Goal: Task Accomplishment & Management: Manage account settings

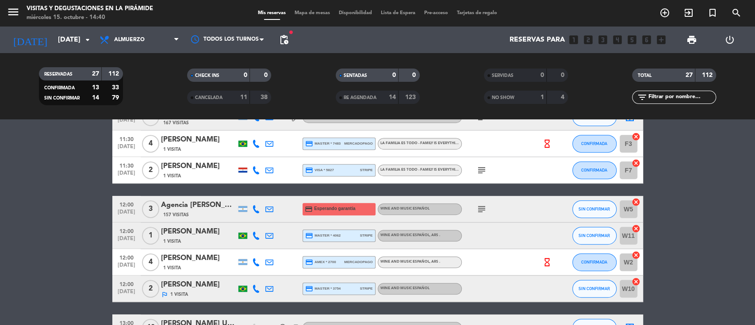
scroll to position [354, 0]
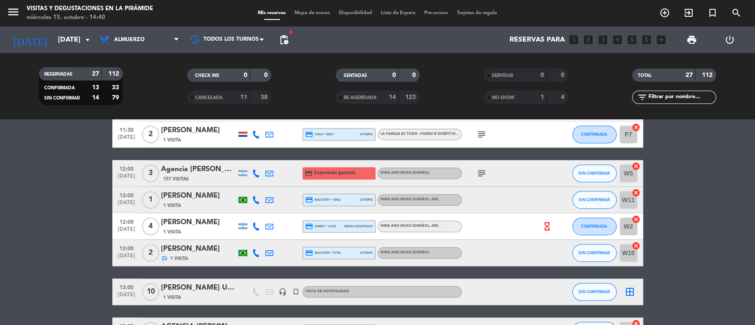
click at [258, 252] on icon at bounding box center [256, 253] width 8 height 8
click at [247, 234] on span "Copiar" at bounding box center [247, 238] width 19 height 9
click at [198, 252] on div "[PERSON_NAME]" at bounding box center [198, 249] width 75 height 12
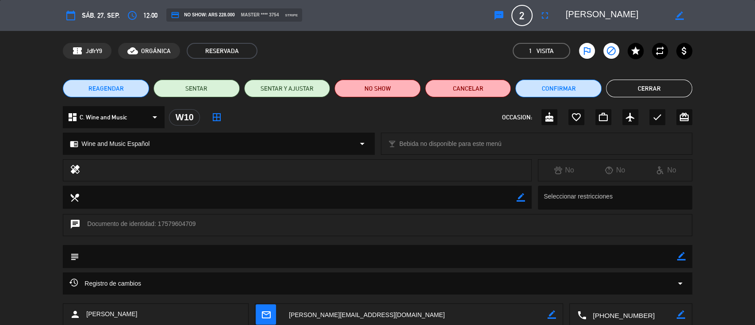
click at [619, 91] on button "Cerrar" at bounding box center [649, 89] width 86 height 18
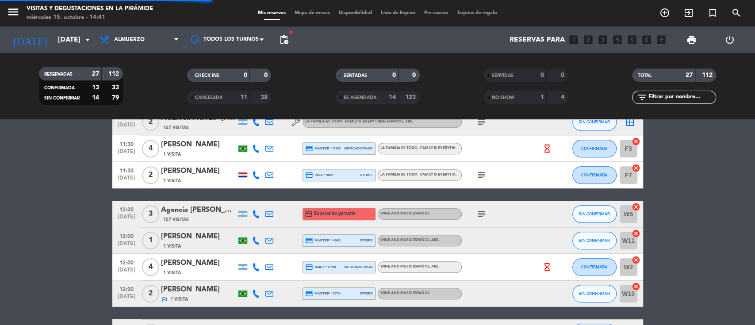
scroll to position [295, 0]
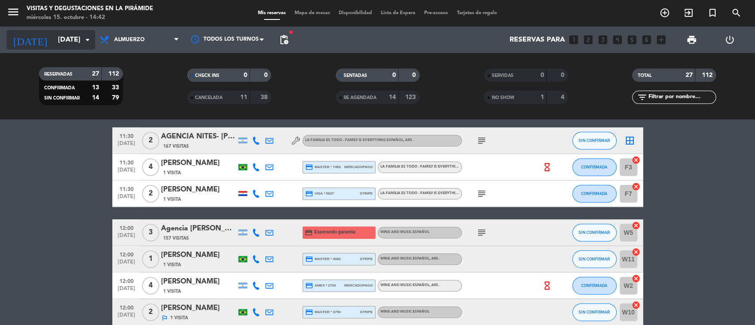
click at [78, 39] on input "[DATE]" at bounding box center [100, 39] width 93 height 17
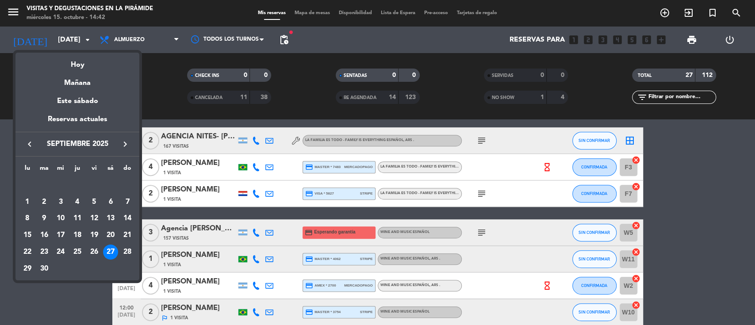
click at [120, 143] on icon "keyboard_arrow_right" at bounding box center [125, 144] width 11 height 11
click at [92, 203] on div "3" at bounding box center [94, 202] width 15 height 15
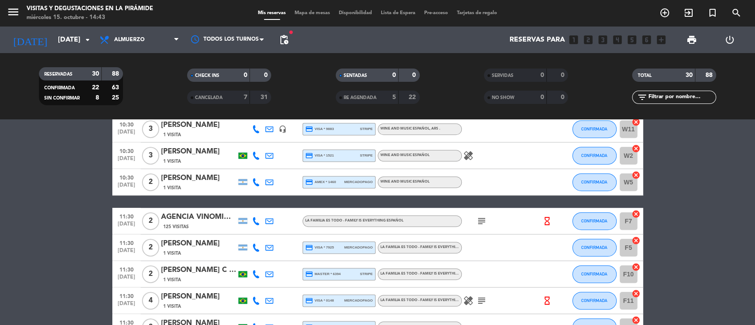
scroll to position [413, 0]
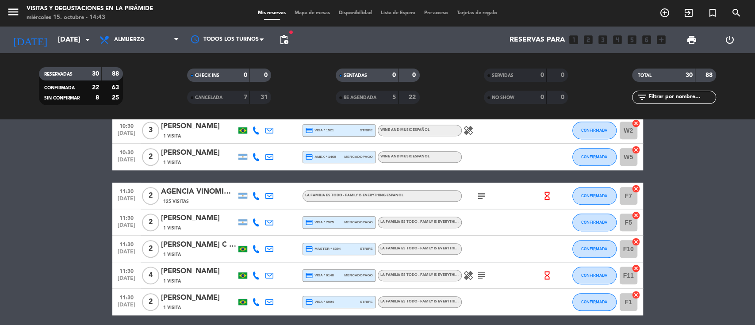
click at [258, 224] on icon at bounding box center [256, 223] width 8 height 8
click at [272, 219] on icon at bounding box center [269, 223] width 8 height 8
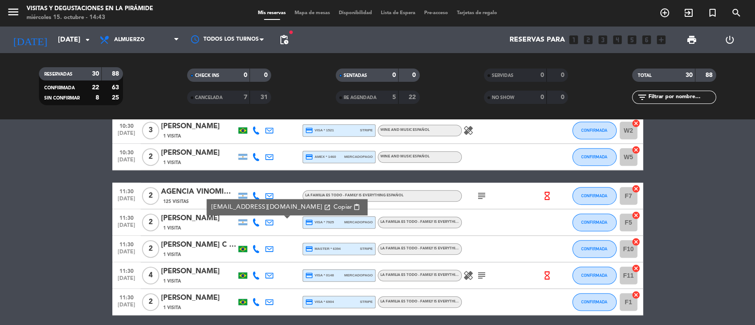
click at [253, 220] on icon at bounding box center [256, 223] width 8 height 8
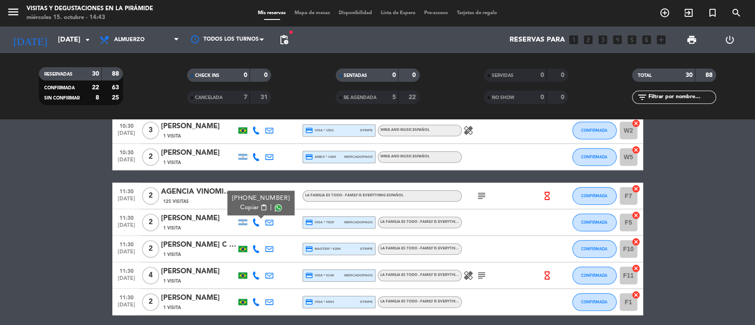
click at [247, 207] on span "Copiar" at bounding box center [249, 207] width 19 height 9
click at [59, 40] on input "[DATE]" at bounding box center [100, 39] width 93 height 17
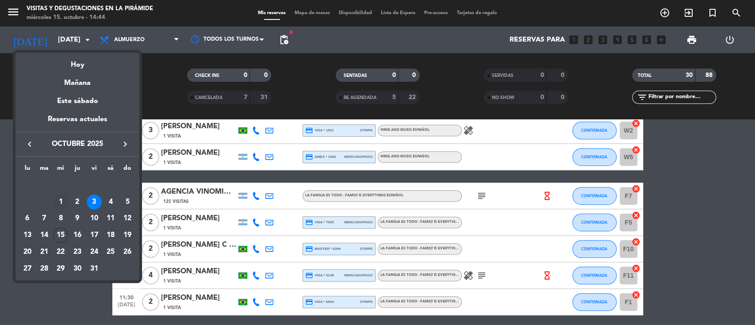
click at [61, 204] on div "1" at bounding box center [60, 202] width 15 height 15
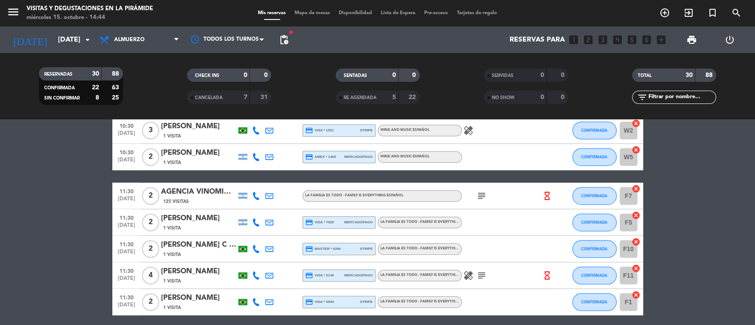
type input "[DATE]"
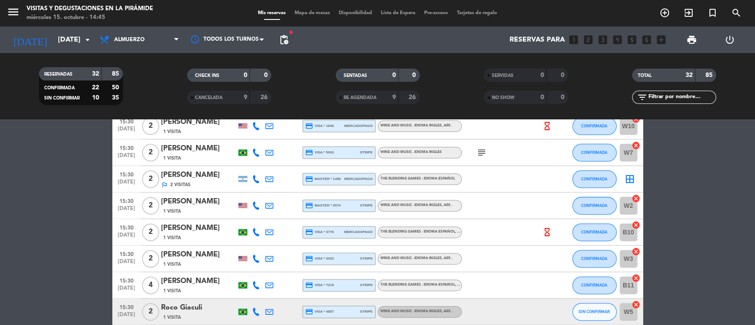
scroll to position [756, 0]
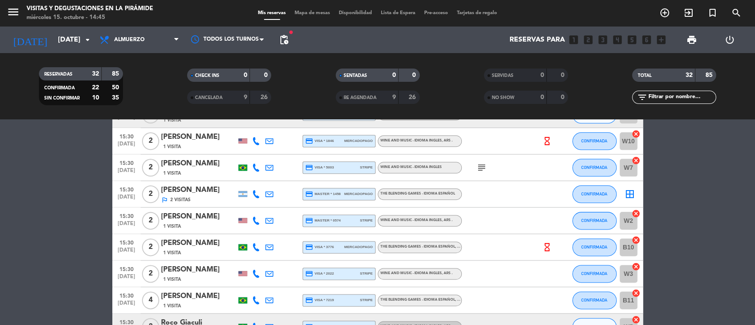
click at [252, 193] on icon at bounding box center [256, 194] width 8 height 8
click at [265, 193] on icon at bounding box center [269, 194] width 8 height 8
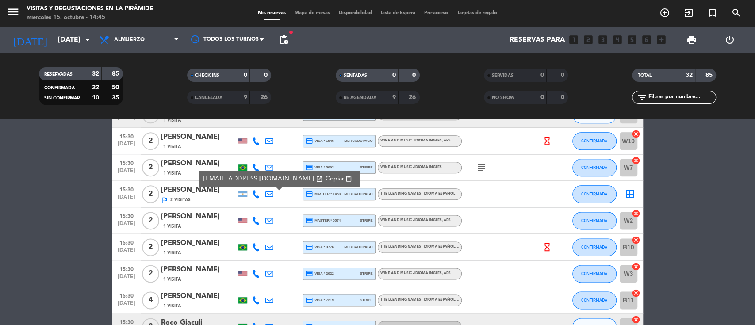
click at [213, 194] on div "[PERSON_NAME]" at bounding box center [198, 191] width 75 height 12
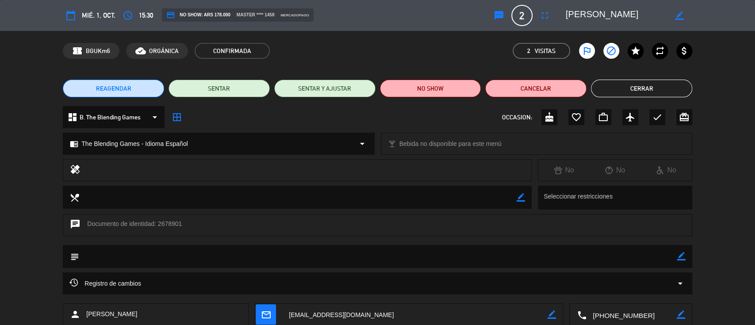
click at [634, 83] on button "Cerrar" at bounding box center [641, 89] width 101 height 18
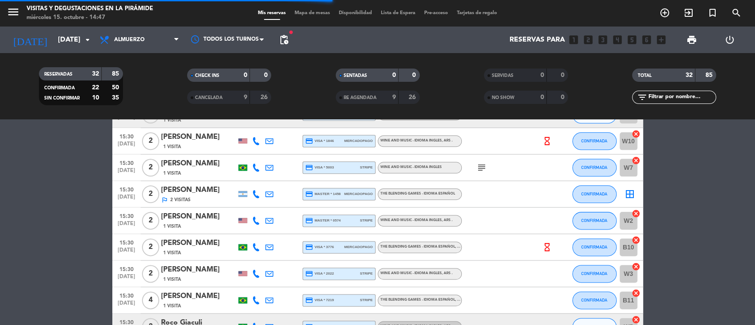
click at [194, 192] on div "[PERSON_NAME]" at bounding box center [198, 191] width 75 height 12
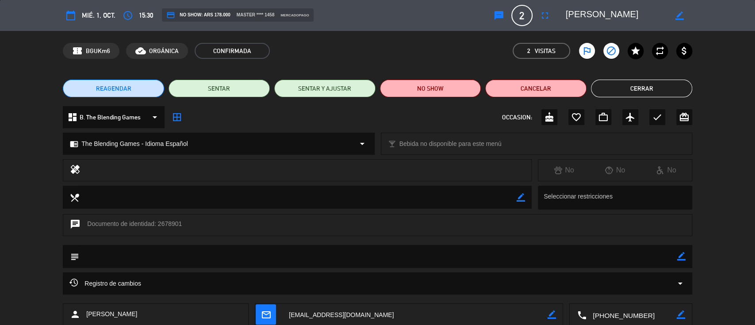
click at [679, 256] on icon "border_color" at bounding box center [681, 256] width 8 height 8
click at [665, 254] on textarea at bounding box center [378, 256] width 598 height 23
click at [682, 257] on icon at bounding box center [681, 256] width 8 height 8
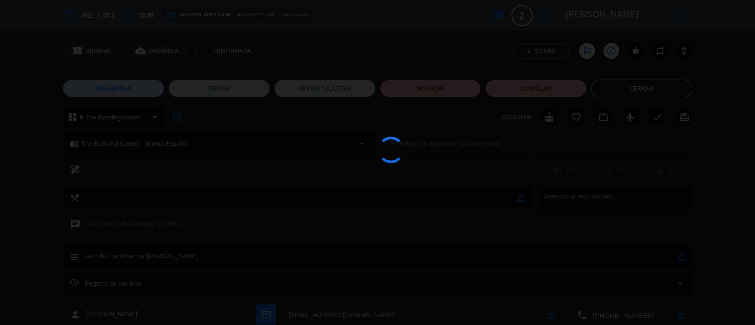
type textarea "se cobro no show por [PERSON_NAME]"
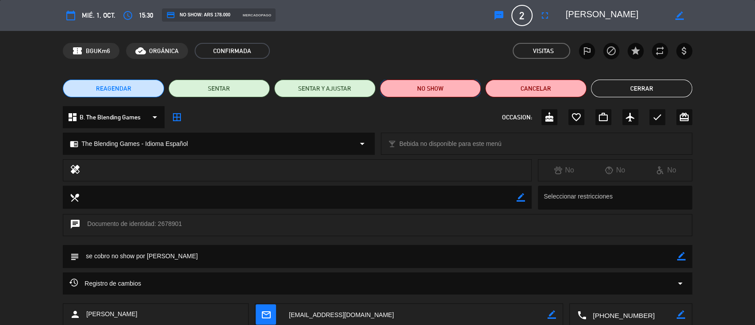
click at [451, 89] on button "NO SHOW" at bounding box center [430, 89] width 101 height 18
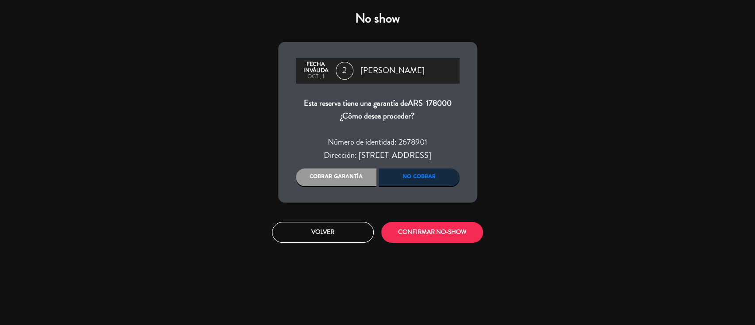
drag, startPoint x: 420, startPoint y: 177, endPoint x: 440, endPoint y: 196, distance: 27.5
click at [420, 177] on div "No cobrar" at bounding box center [419, 178] width 81 height 18
click at [444, 234] on button "CONFIRMAR NO-SHOW" at bounding box center [432, 232] width 102 height 21
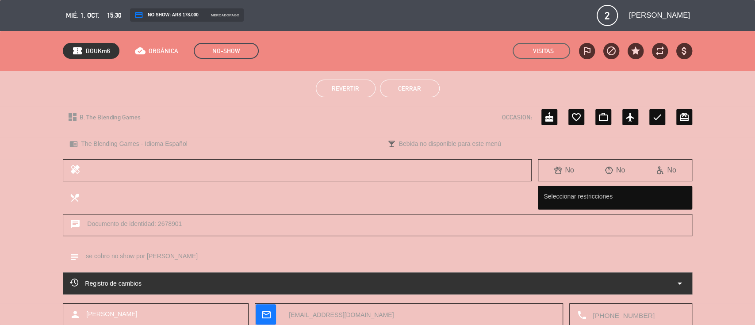
click at [407, 83] on button "Cerrar" at bounding box center [410, 89] width 60 height 18
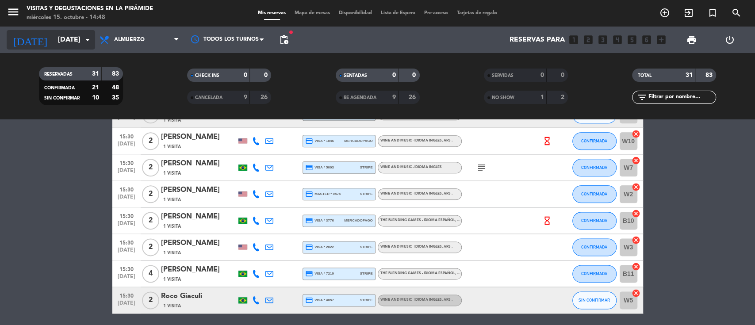
click at [65, 35] on input "[DATE]" at bounding box center [100, 39] width 93 height 17
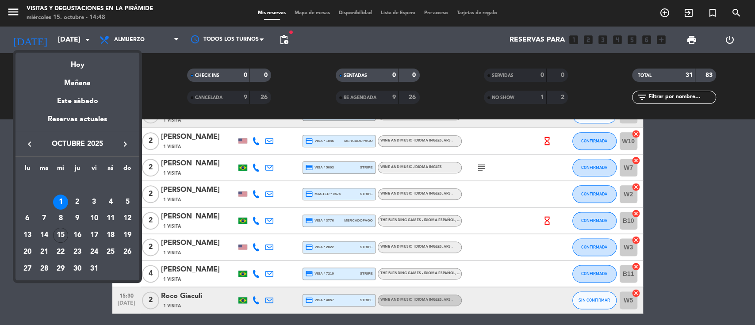
click at [80, 198] on div "2" at bounding box center [77, 202] width 15 height 15
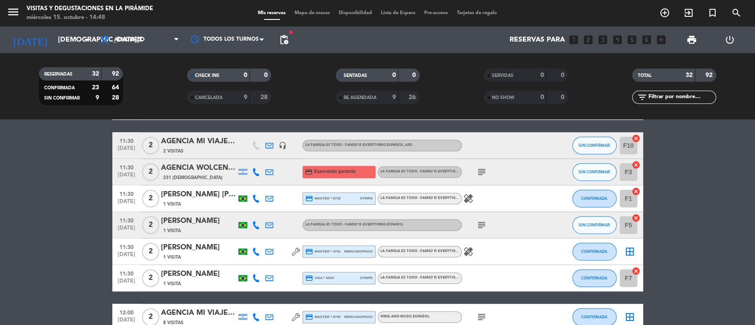
scroll to position [402, 0]
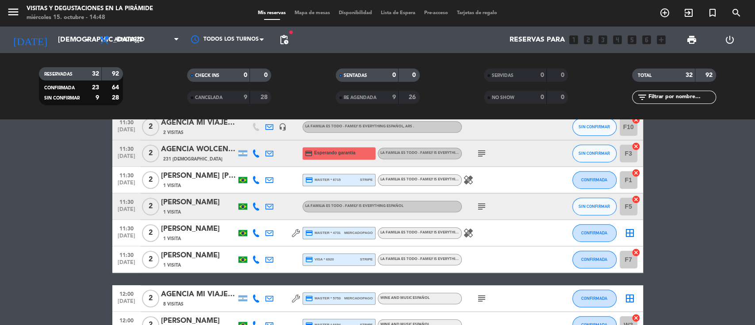
click at [255, 206] on icon at bounding box center [256, 207] width 8 height 8
drag, startPoint x: 253, startPoint y: 191, endPoint x: 245, endPoint y: 150, distance: 42.0
click at [253, 191] on span "Copiar" at bounding box center [247, 191] width 19 height 9
click at [185, 204] on div "[PERSON_NAME]" at bounding box center [198, 203] width 75 height 12
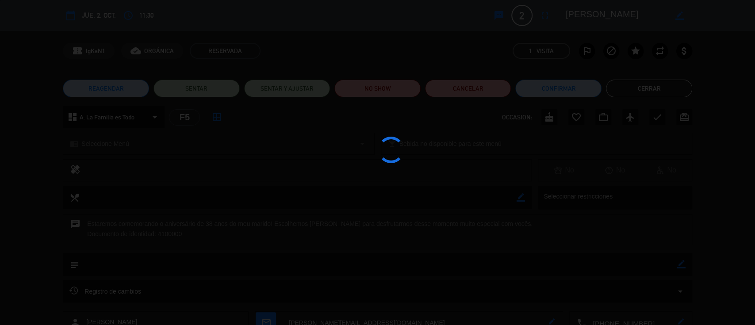
click at [185, 204] on div at bounding box center [377, 162] width 755 height 325
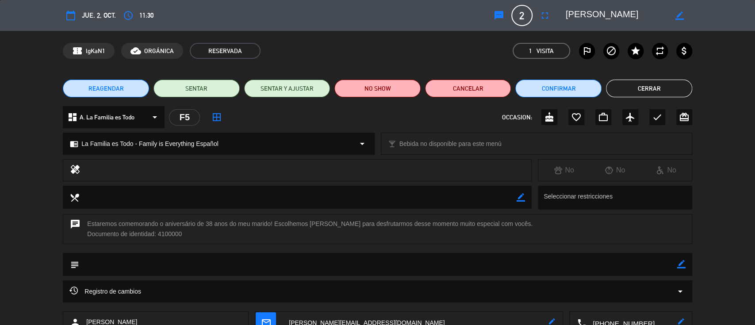
click at [627, 82] on button "Cerrar" at bounding box center [649, 89] width 86 height 18
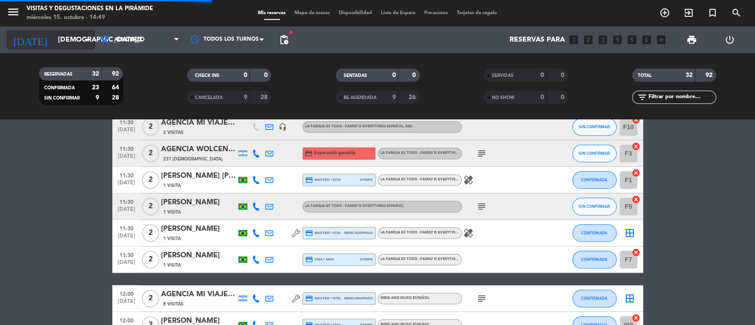
click at [66, 41] on input "[DEMOGRAPHIC_DATA][DATE]" at bounding box center [100, 39] width 93 height 17
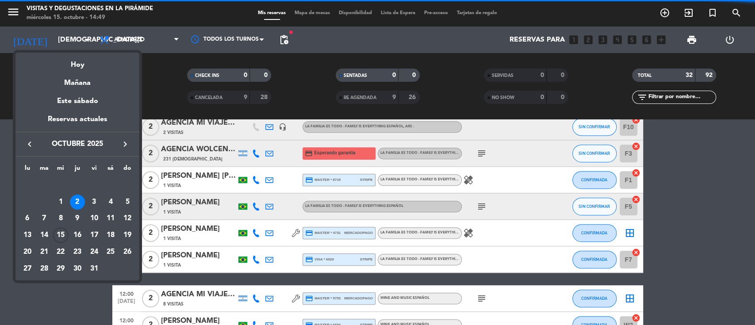
click at [113, 199] on div "4" at bounding box center [110, 202] width 15 height 15
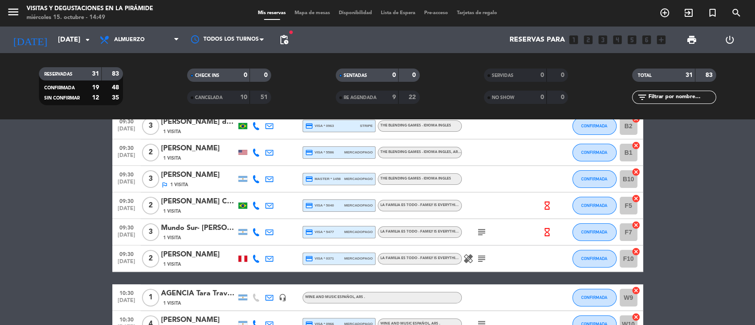
scroll to position [107, 0]
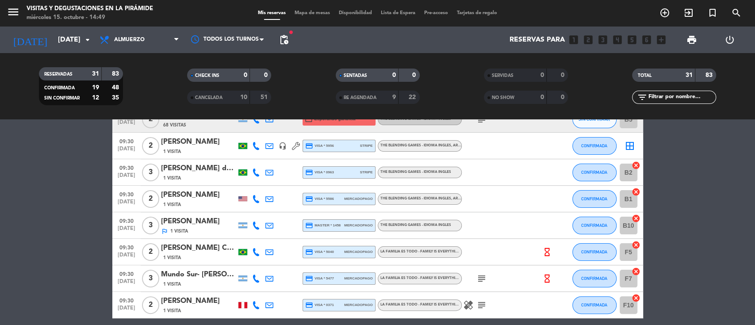
click at [211, 218] on div "[PERSON_NAME]" at bounding box center [198, 222] width 75 height 12
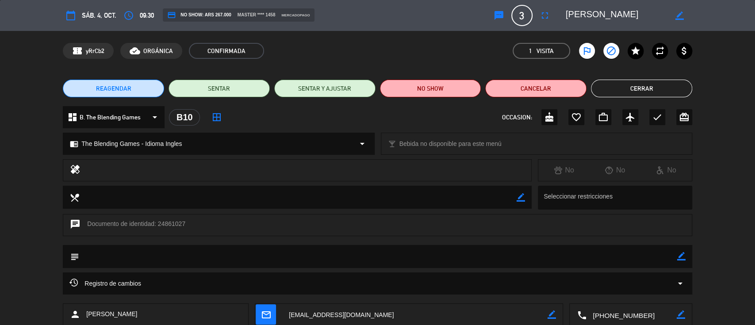
click at [647, 95] on button "Cerrar" at bounding box center [641, 89] width 101 height 18
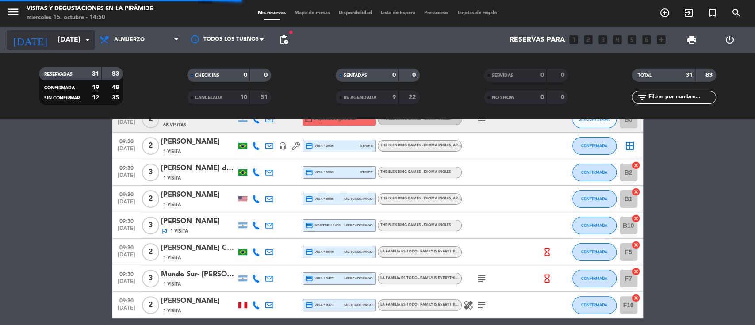
click at [80, 32] on input "[DATE]" at bounding box center [100, 39] width 93 height 17
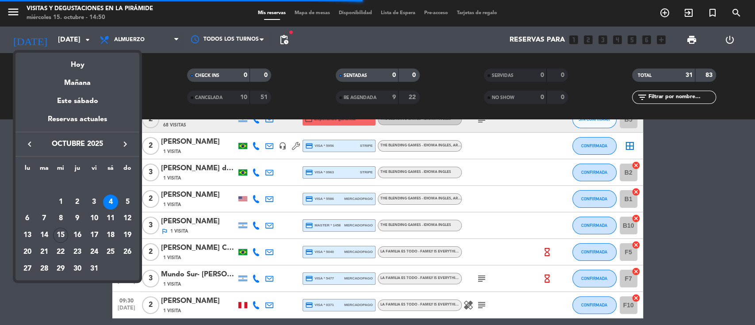
click at [167, 93] on div at bounding box center [377, 162] width 755 height 325
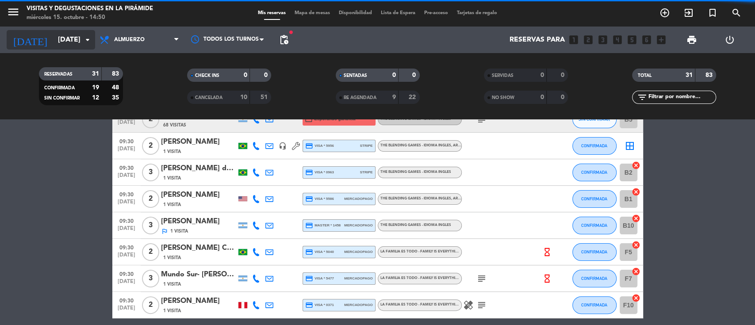
click at [63, 37] on input "[DATE]" at bounding box center [100, 39] width 93 height 17
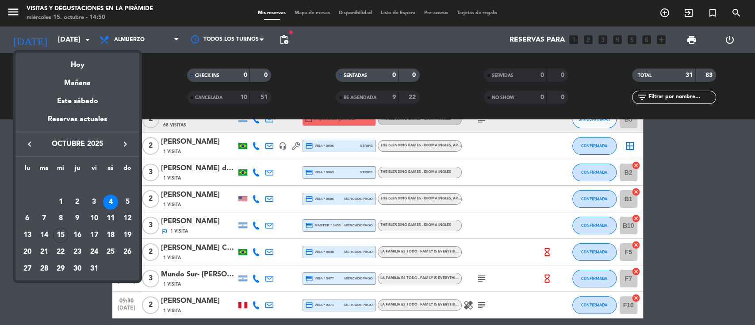
drag, startPoint x: 126, startPoint y: 140, endPoint x: 104, endPoint y: 167, distance: 34.9
click at [126, 140] on icon "keyboard_arrow_right" at bounding box center [125, 144] width 11 height 11
drag, startPoint x: 28, startPoint y: 143, endPoint x: 28, endPoint y: 161, distance: 17.3
click at [28, 143] on icon "keyboard_arrow_left" at bounding box center [29, 144] width 11 height 11
click at [47, 267] on div "28" at bounding box center [44, 268] width 15 height 15
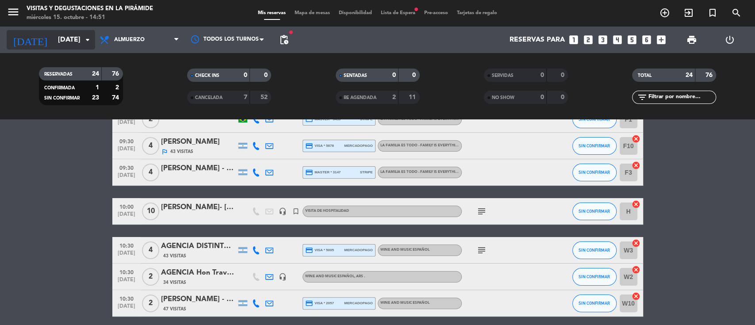
click at [70, 33] on input "[DATE]" at bounding box center [100, 39] width 93 height 17
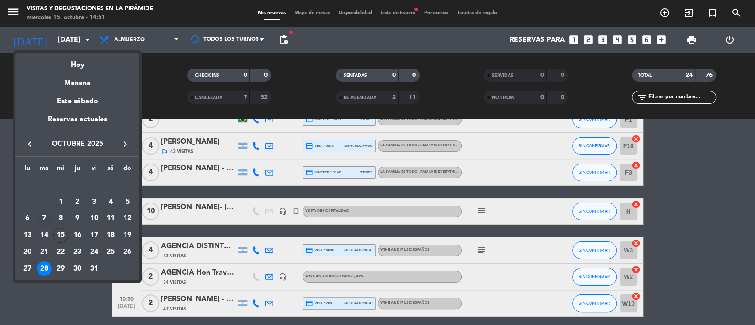
click at [46, 219] on div "7" at bounding box center [44, 218] width 15 height 15
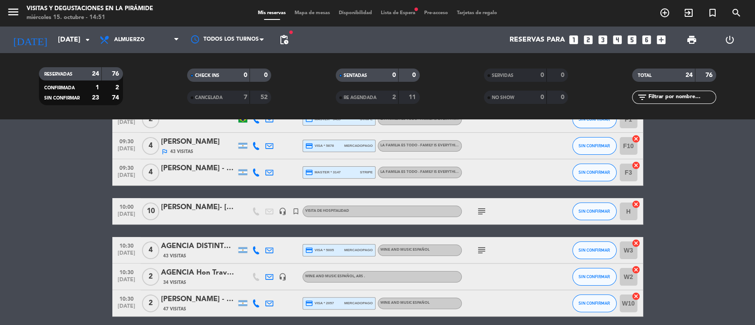
type input "[DATE]"
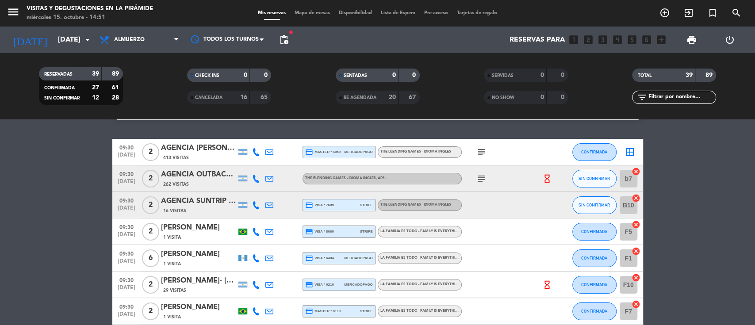
scroll to position [0, 0]
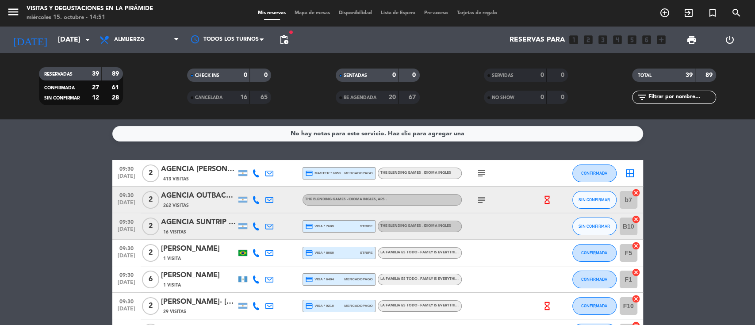
click at [272, 172] on icon at bounding box center [269, 173] width 8 height 8
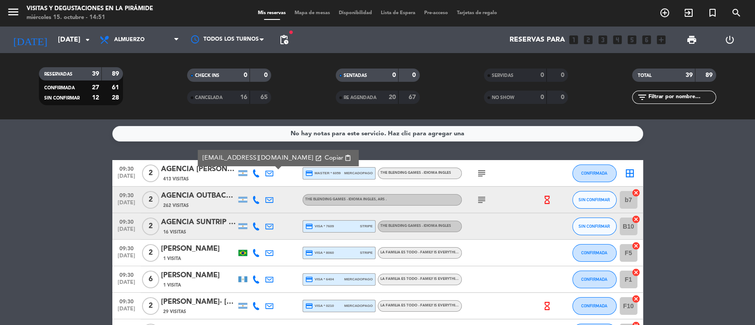
click at [210, 170] on div "AGENCIA [PERSON_NAME] WINE CAMP [PERSON_NAME]" at bounding box center [198, 170] width 75 height 12
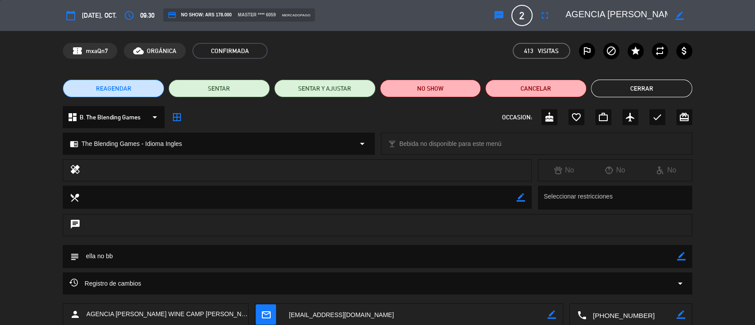
click at [683, 255] on icon "border_color" at bounding box center [681, 256] width 8 height 8
click at [563, 259] on textarea at bounding box center [378, 256] width 598 height 23
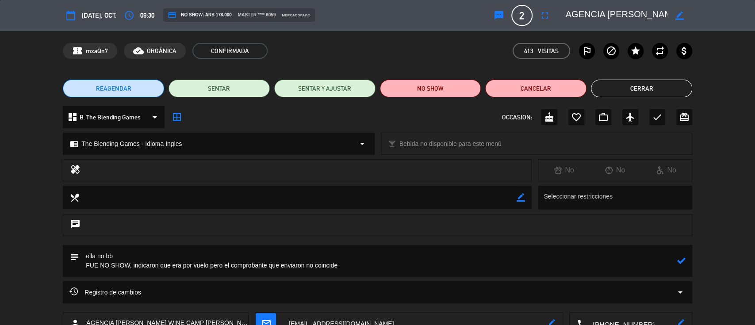
click at [683, 259] on icon at bounding box center [681, 261] width 8 height 8
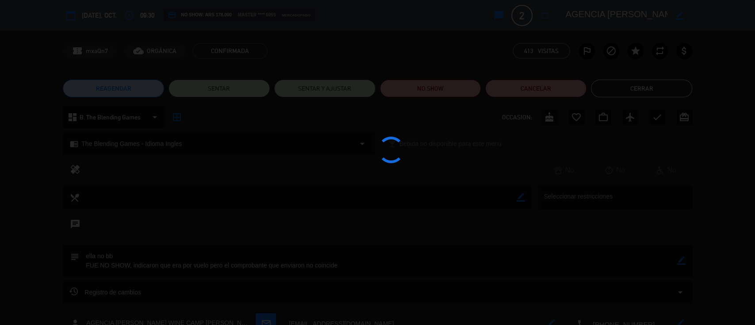
type textarea "ella no bb FUE NO SHOW, indicaron que era por vuelo pero el comprobante que env…"
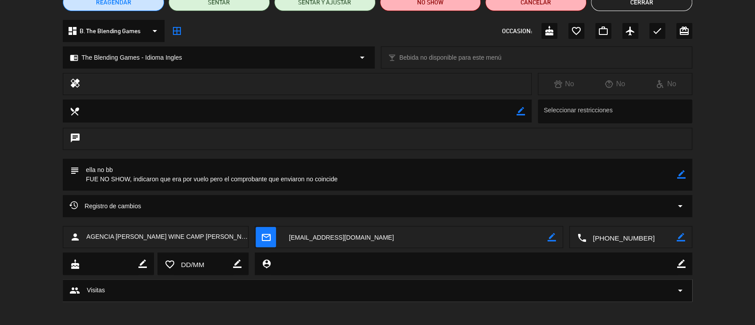
scroll to position [89, 0]
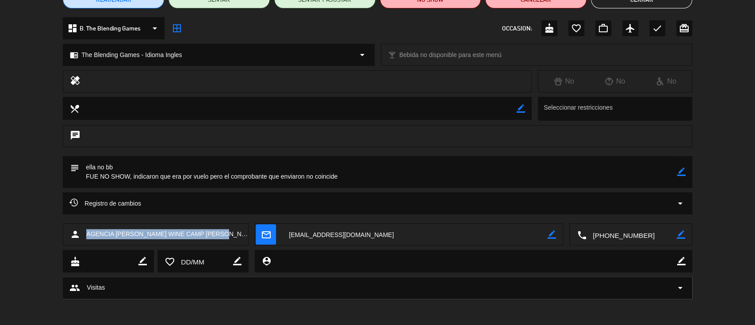
drag, startPoint x: 232, startPoint y: 235, endPoint x: 83, endPoint y: 235, distance: 149.6
click at [83, 235] on div "person AGENCIA [PERSON_NAME] WINE CAMP [PERSON_NAME]" at bounding box center [156, 234] width 186 height 22
copy div "AGENCIA [PERSON_NAME] WINE CAMP [PERSON_NAME]"
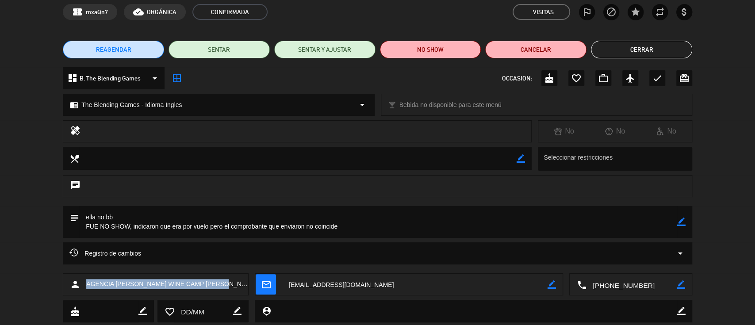
scroll to position [0, 0]
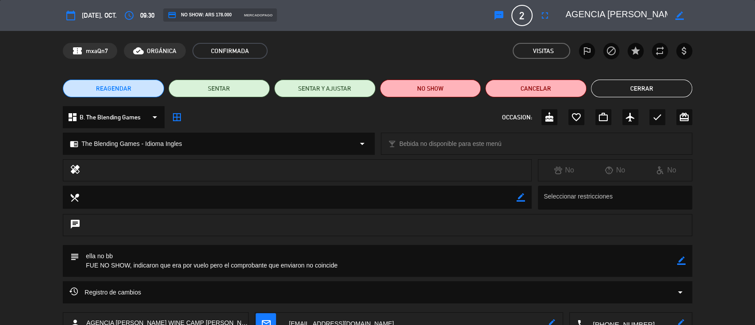
drag, startPoint x: 334, startPoint y: 266, endPoint x: 71, endPoint y: 275, distance: 263.0
click at [71, 275] on div "subject border_color" at bounding box center [378, 261] width 630 height 32
click at [672, 83] on button "Cerrar" at bounding box center [641, 89] width 101 height 18
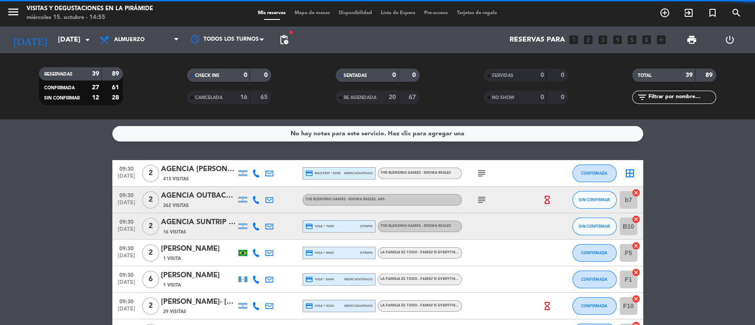
scroll to position [118, 0]
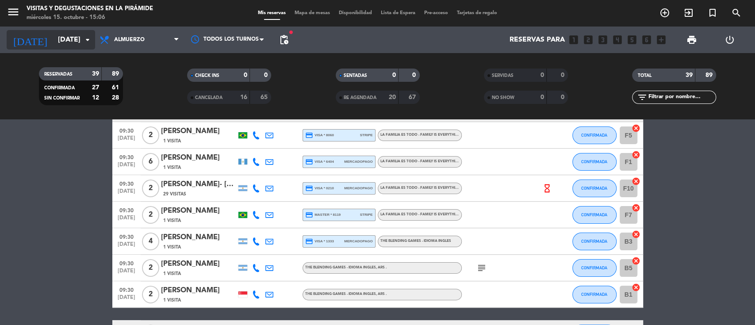
click at [65, 39] on input "[DATE]" at bounding box center [100, 39] width 93 height 17
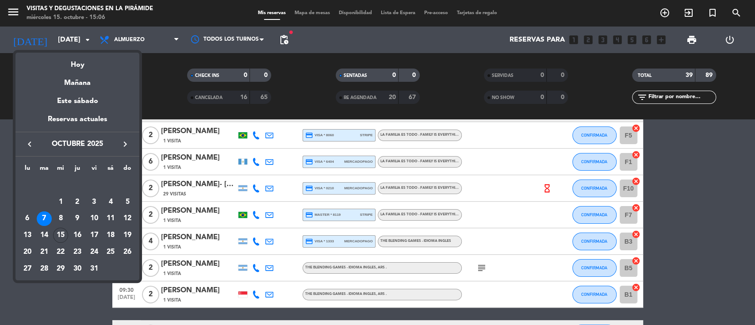
click at [127, 145] on icon "keyboard_arrow_right" at bounding box center [125, 144] width 11 height 11
click at [49, 246] on div "25" at bounding box center [44, 252] width 15 height 15
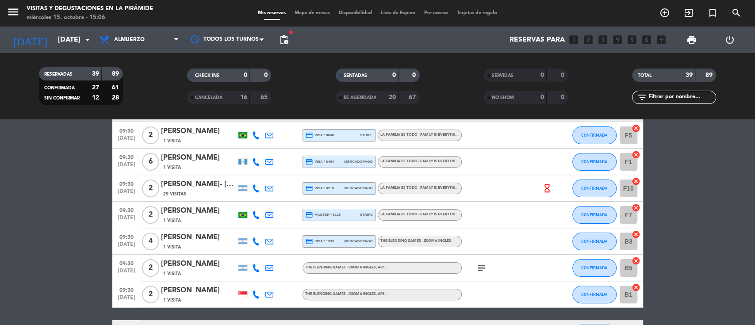
type input "[DATE]"
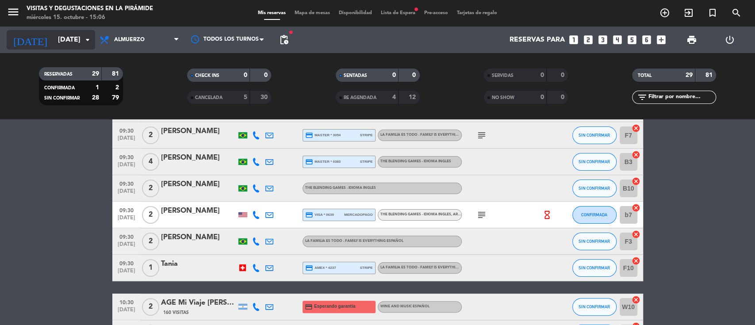
click at [85, 42] on icon "arrow_drop_down" at bounding box center [87, 40] width 11 height 11
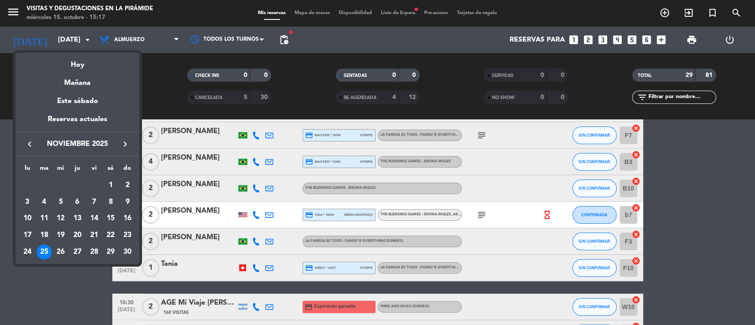
click at [178, 93] on div at bounding box center [377, 162] width 755 height 325
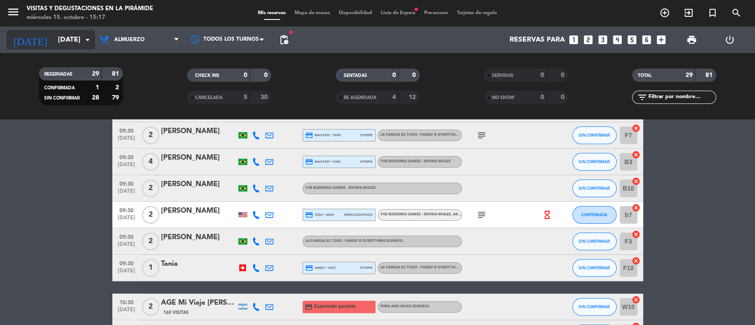
click at [54, 41] on input "[DATE]" at bounding box center [100, 39] width 93 height 17
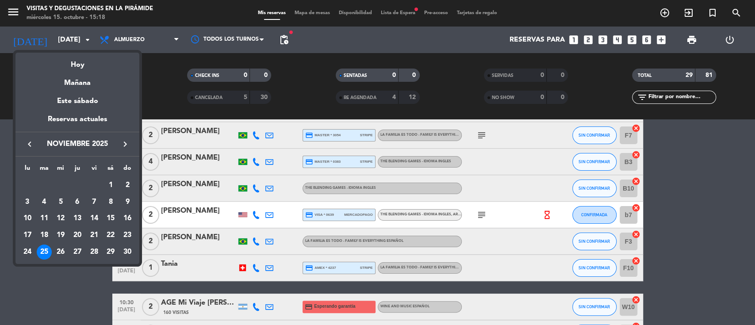
click at [78, 296] on div at bounding box center [377, 162] width 755 height 325
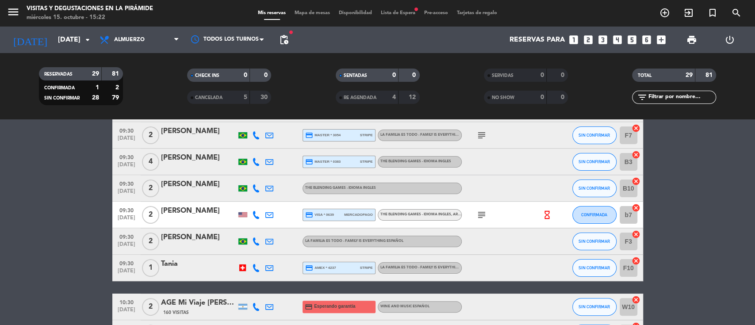
click at [588, 41] on icon "looks_two" at bounding box center [589, 40] width 12 height 12
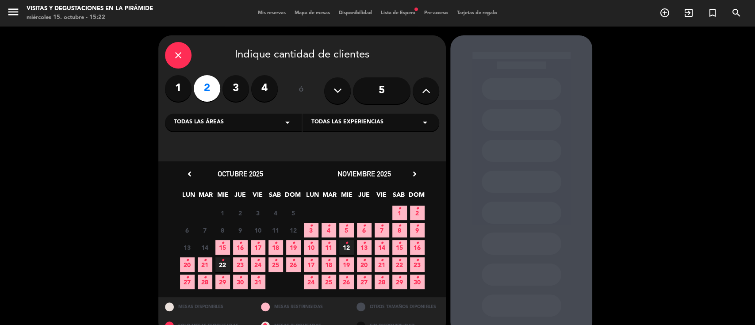
click at [258, 284] on icon "•" at bounding box center [258, 278] width 3 height 14
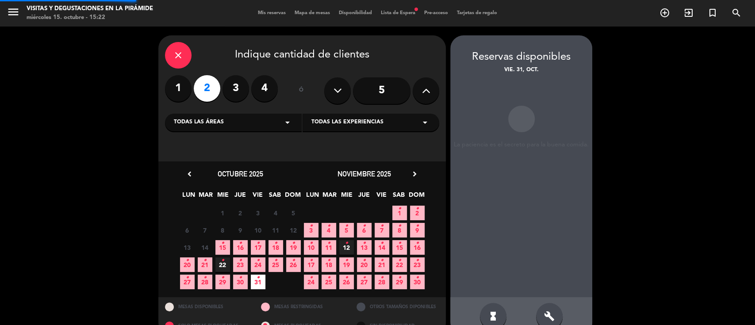
scroll to position [18, 0]
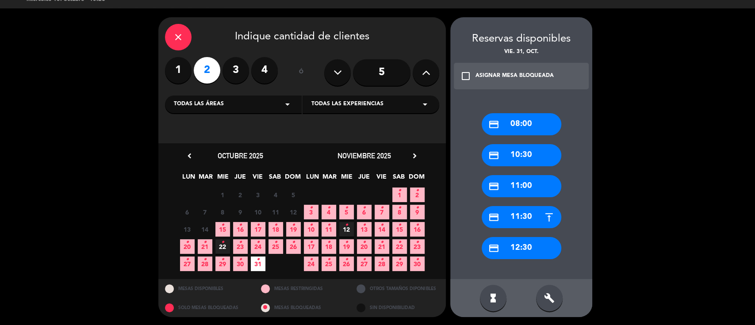
click at [525, 155] on div "credit_card 10:30" at bounding box center [522, 155] width 80 height 22
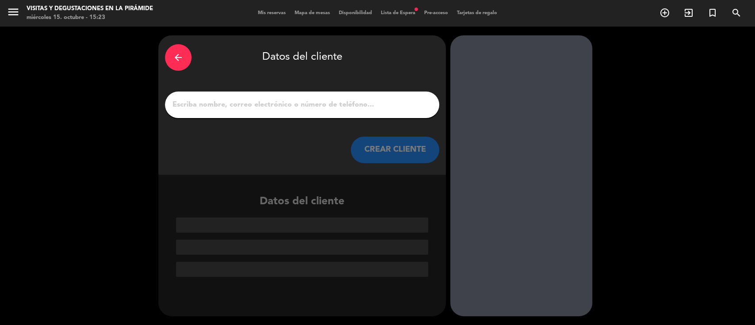
scroll to position [0, 0]
click at [292, 104] on input "1" at bounding box center [302, 105] width 261 height 12
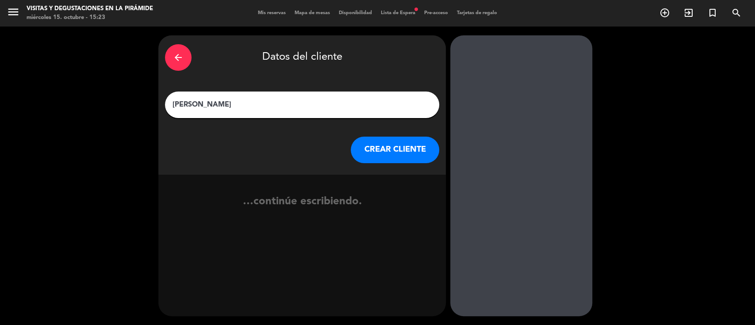
type input "[PERSON_NAME]"
click at [368, 140] on button "CREAR CLIENTE" at bounding box center [395, 150] width 88 height 27
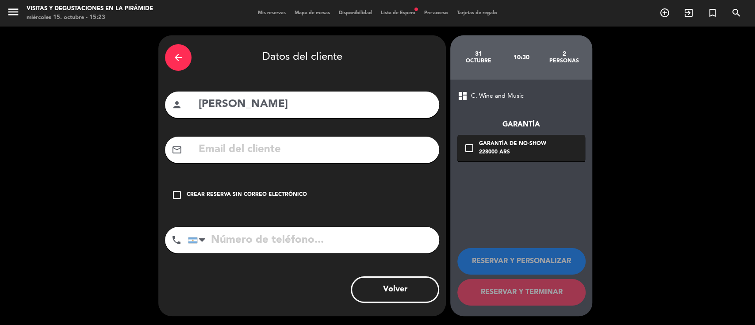
click at [307, 148] on input "text" at bounding box center [315, 150] width 235 height 18
click at [351, 101] on input "[PERSON_NAME]" at bounding box center [315, 105] width 235 height 18
click at [344, 103] on input "[PERSON_NAME]-" at bounding box center [315, 105] width 235 height 18
drag, startPoint x: 409, startPoint y: 108, endPoint x: 307, endPoint y: 103, distance: 102.3
click at [307, 101] on input "[PERSON_NAME]- [PERSON_NAME]" at bounding box center [315, 105] width 235 height 18
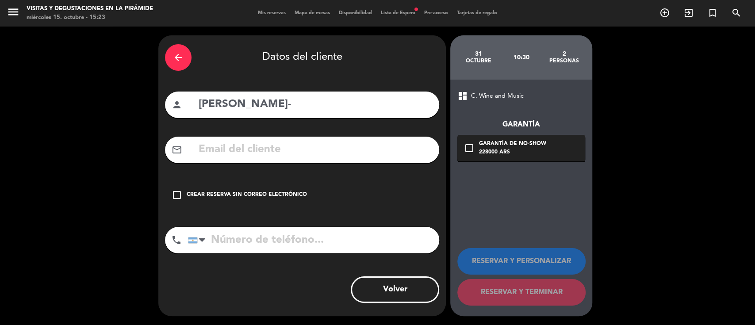
paste input "[PERSON_NAME]"
type input "[PERSON_NAME]- [PERSON_NAME]"
click at [308, 150] on input "text" at bounding box center [315, 150] width 235 height 18
click at [229, 197] on div "Crear reserva sin correo electrónico" at bounding box center [247, 195] width 120 height 9
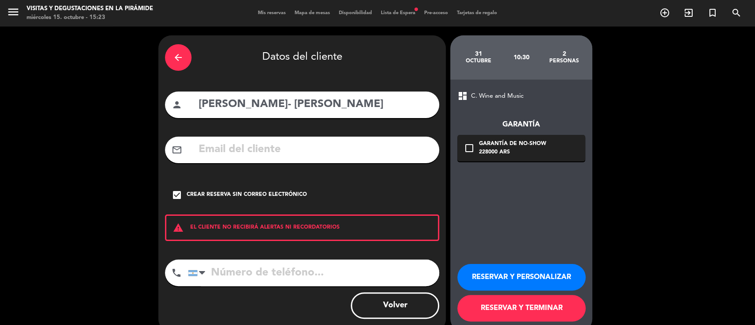
paste input "[PHONE_NUMBER]"
type input "[PHONE_NUMBER]"
click at [511, 276] on button "RESERVAR Y PERSONALIZAR" at bounding box center [522, 277] width 128 height 27
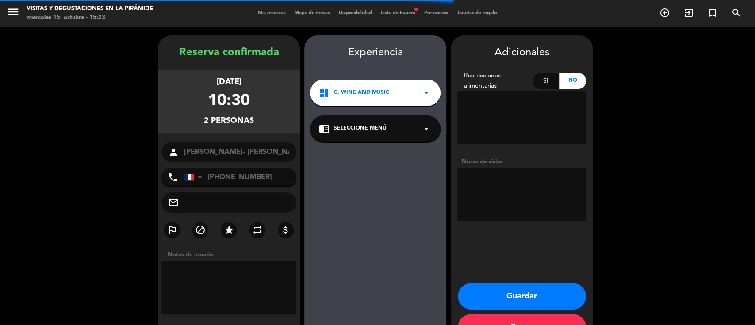
scroll to position [28, 0]
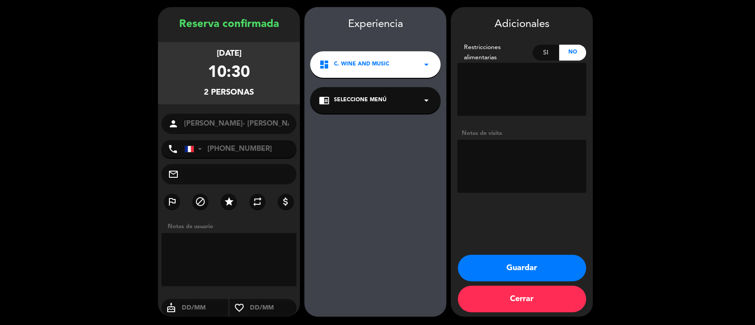
click at [359, 103] on span "Seleccione Menú" at bounding box center [360, 100] width 53 height 9
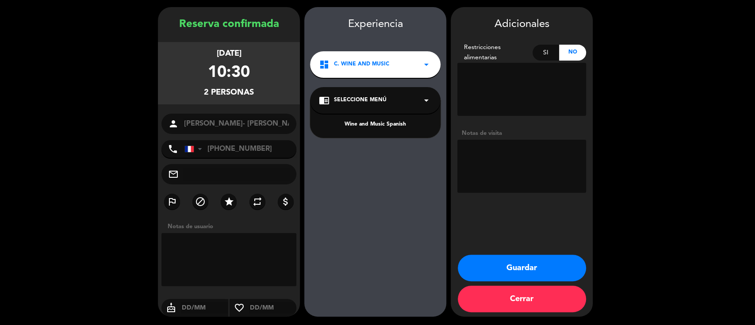
click at [358, 125] on div "Wine and Music Spanish" at bounding box center [375, 124] width 113 height 9
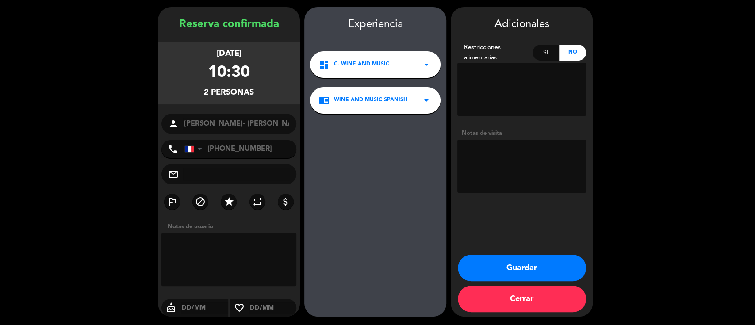
click at [477, 164] on textarea at bounding box center [522, 166] width 129 height 53
type textarea "[PERSON_NAME] SAN [PERSON_NAME] SIN CARGO"
click at [543, 262] on button "Guardar" at bounding box center [522, 268] width 128 height 27
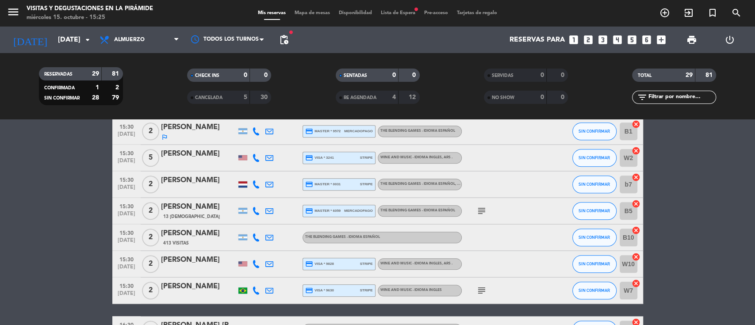
scroll to position [708, 0]
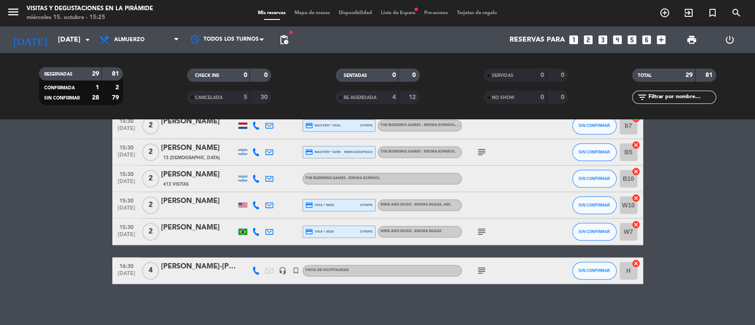
click at [161, 267] on div "16:30 [DATE] 4 [PERSON_NAME]-[PERSON_NAME] headset_mic turned_in_not Visita de …" at bounding box center [377, 271] width 531 height 27
click at [190, 264] on div "[PERSON_NAME]-[PERSON_NAME]" at bounding box center [198, 267] width 75 height 12
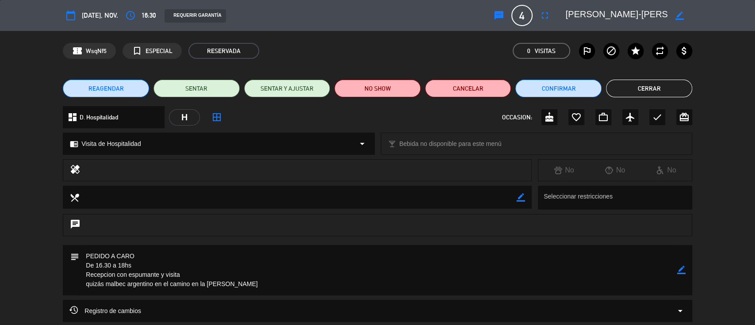
click at [121, 91] on span "REAGENDAR" at bounding box center [105, 88] width 35 height 9
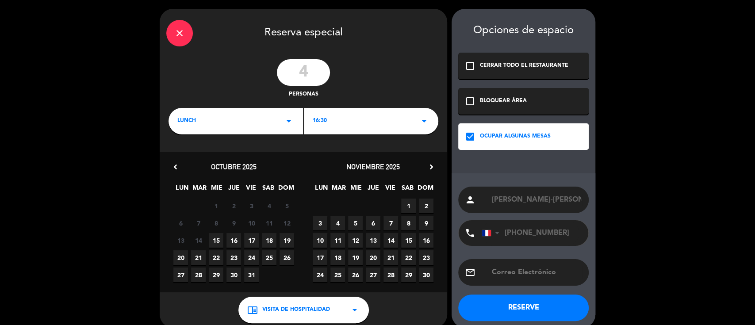
click at [432, 168] on icon "chevron_right" at bounding box center [431, 166] width 9 height 9
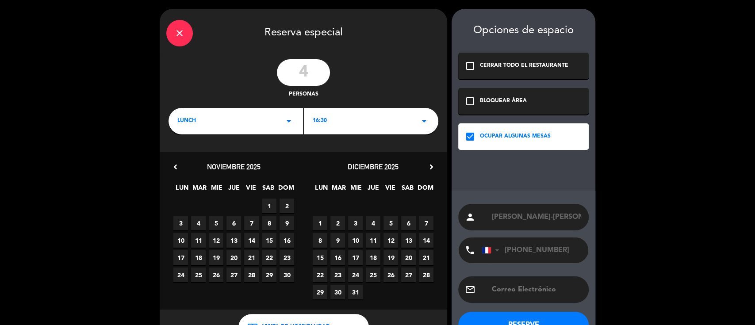
click at [391, 277] on span "26" at bounding box center [391, 275] width 15 height 15
click at [345, 126] on div "16:30 arrow_drop_down" at bounding box center [371, 121] width 135 height 27
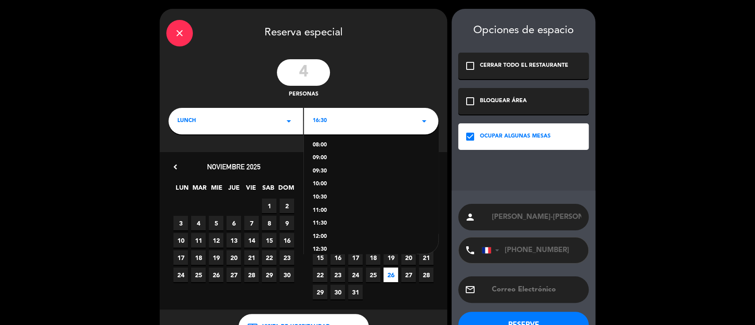
click at [322, 183] on div "10:00" at bounding box center [371, 184] width 117 height 9
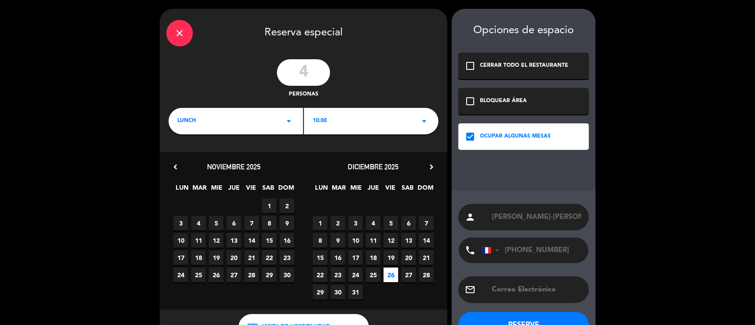
scroll to position [28, 0]
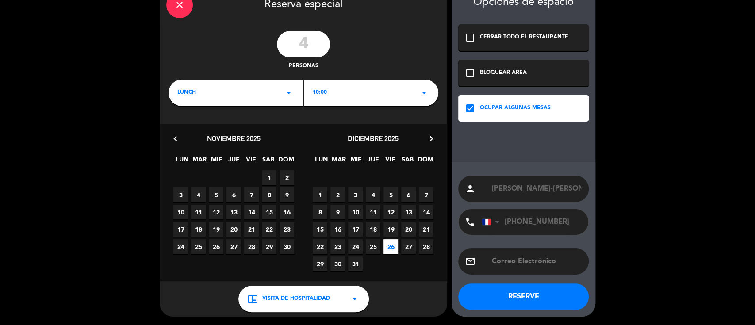
drag, startPoint x: 506, startPoint y: 301, endPoint x: 502, endPoint y: 299, distance: 4.6
click at [506, 302] on button "RESERVE" at bounding box center [523, 297] width 131 height 27
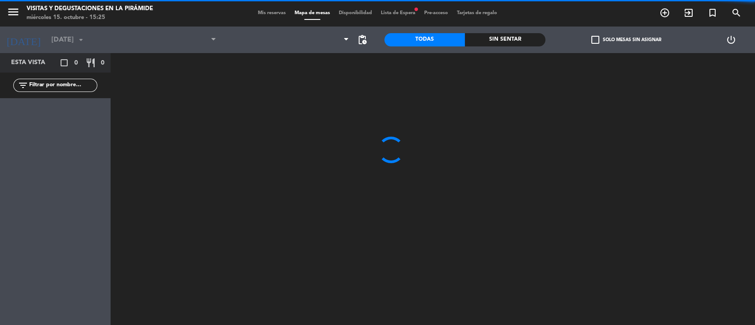
type input "[DATE]"
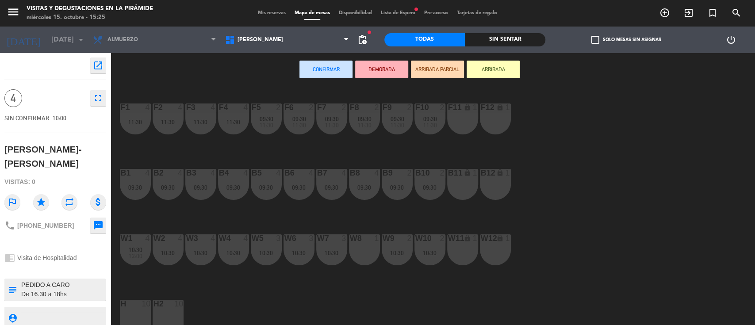
click at [140, 313] on div "H 10" at bounding box center [135, 315] width 31 height 31
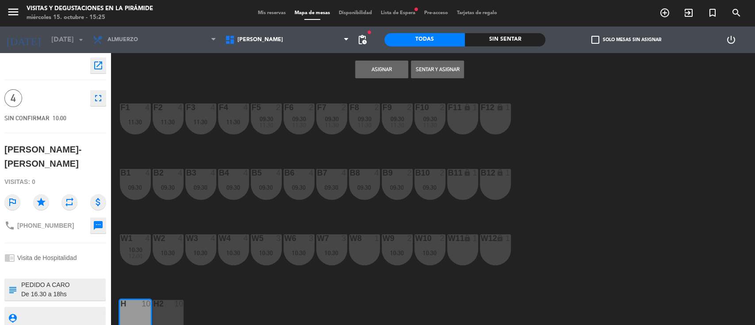
click at [382, 69] on button "Asignar" at bounding box center [381, 70] width 53 height 18
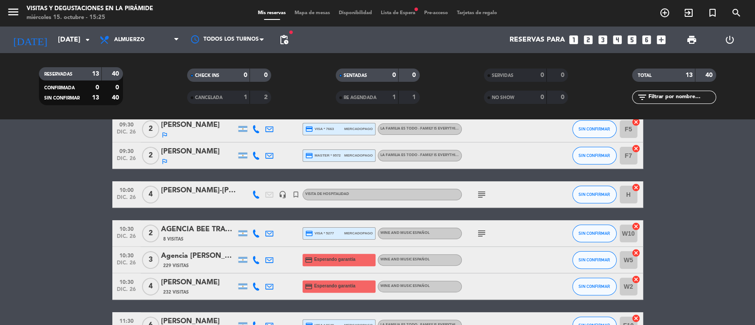
scroll to position [177, 0]
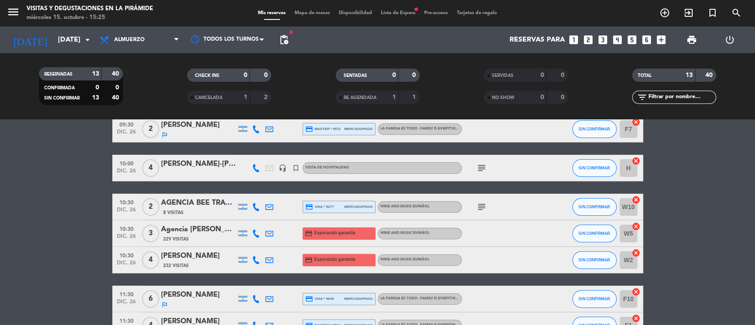
click at [215, 168] on div "[PERSON_NAME]-[PERSON_NAME]" at bounding box center [198, 164] width 75 height 12
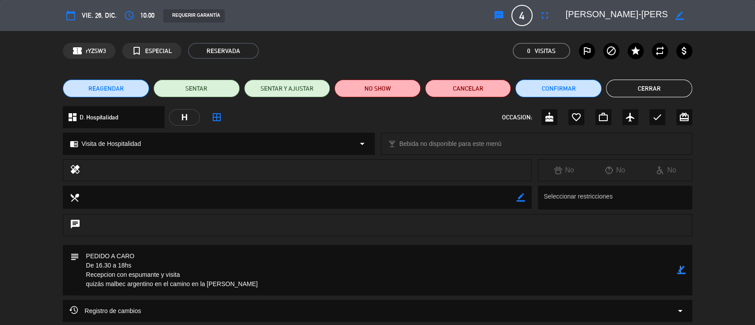
click at [679, 271] on icon "border_color" at bounding box center [681, 270] width 8 height 8
drag, startPoint x: 177, startPoint y: 263, endPoint x: 73, endPoint y: 261, distance: 104.0
click at [73, 261] on div "subject" at bounding box center [378, 270] width 630 height 50
drag, startPoint x: 263, startPoint y: 279, endPoint x: 157, endPoint y: 291, distance: 106.4
click at [157, 291] on textarea at bounding box center [378, 270] width 598 height 50
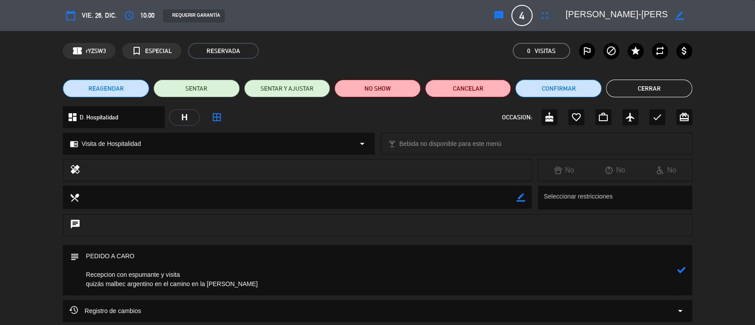
click at [164, 298] on div "subject" at bounding box center [377, 272] width 755 height 55
click at [83, 274] on textarea at bounding box center [378, 270] width 598 height 50
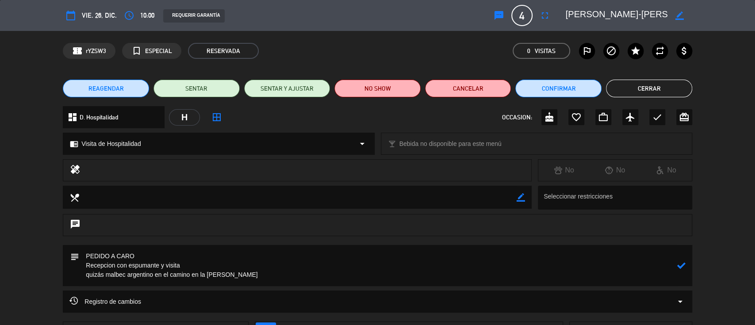
click at [212, 267] on textarea at bounding box center [378, 265] width 598 height 41
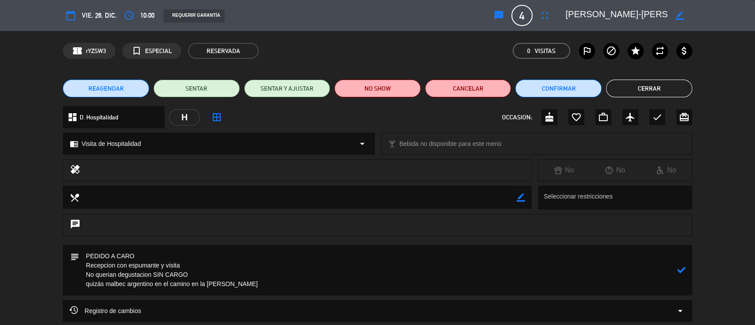
drag, startPoint x: 267, startPoint y: 282, endPoint x: 77, endPoint y: 288, distance: 190.8
click at [77, 288] on div "subject" at bounding box center [378, 270] width 630 height 50
click at [681, 270] on icon at bounding box center [681, 270] width 8 height 8
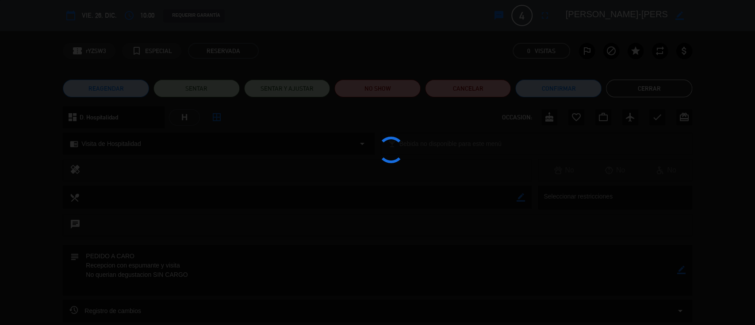
type textarea "PEDIDO A CARO Recepcion con espumante y visita No querian degustacion SIN CARGO"
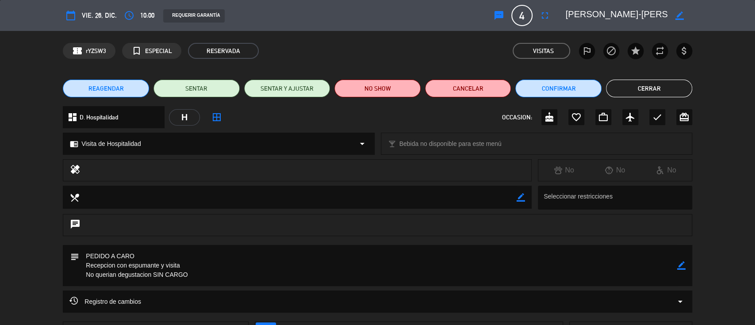
click at [677, 92] on button "Cerrar" at bounding box center [649, 89] width 86 height 18
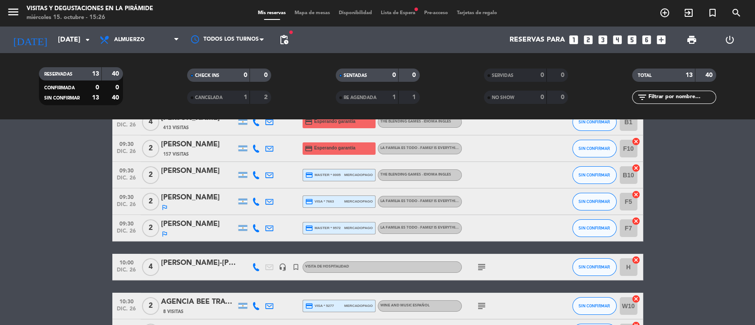
scroll to position [0, 0]
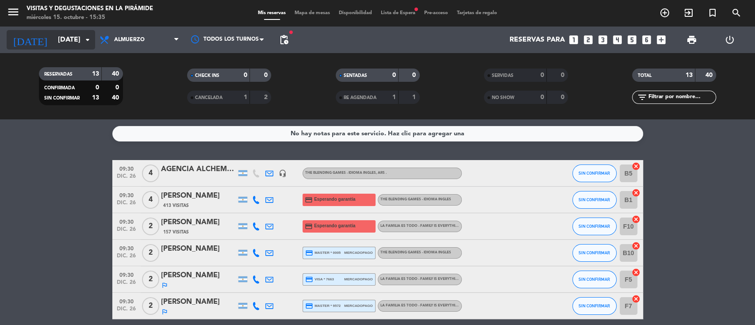
click at [54, 38] on input "[DATE]" at bounding box center [100, 39] width 93 height 17
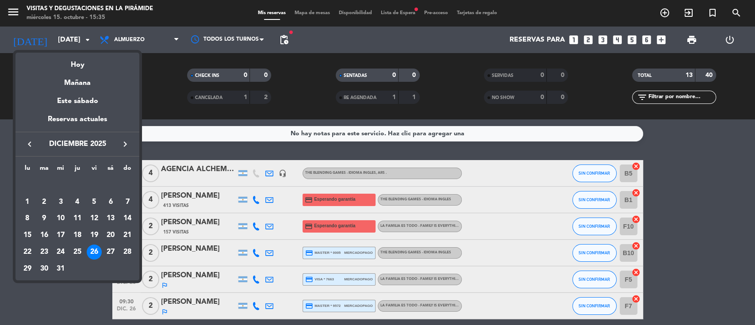
click at [30, 143] on icon "keyboard_arrow_left" at bounding box center [29, 144] width 11 height 11
click at [54, 251] on div "22" at bounding box center [60, 252] width 15 height 15
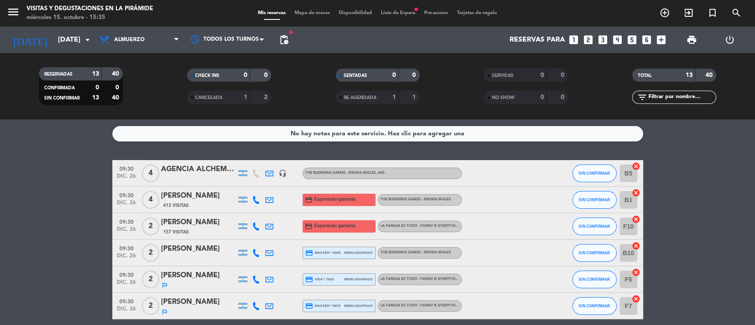
type input "[DATE]"
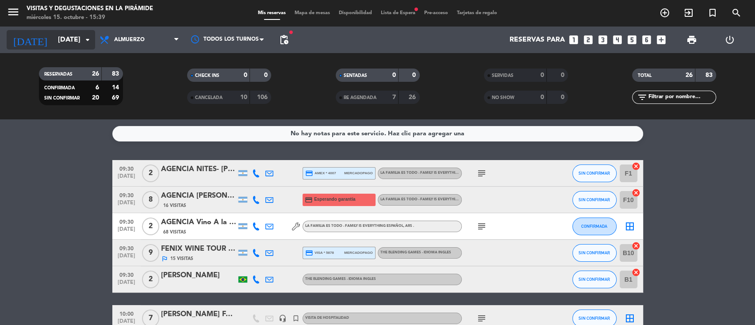
click at [66, 39] on input "[DATE]" at bounding box center [100, 39] width 93 height 17
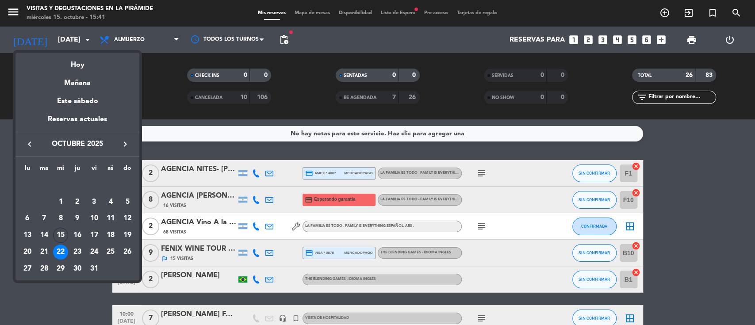
click at [81, 41] on div at bounding box center [377, 162] width 755 height 325
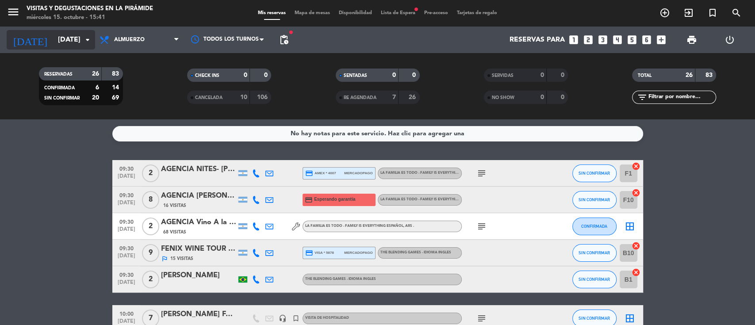
click at [72, 41] on input "[DATE]" at bounding box center [100, 39] width 93 height 17
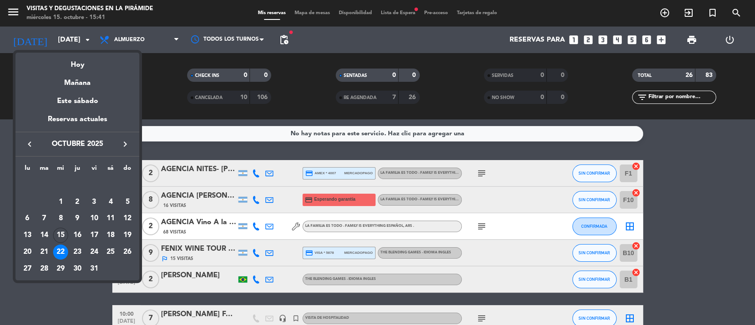
click at [74, 312] on div at bounding box center [377, 162] width 755 height 325
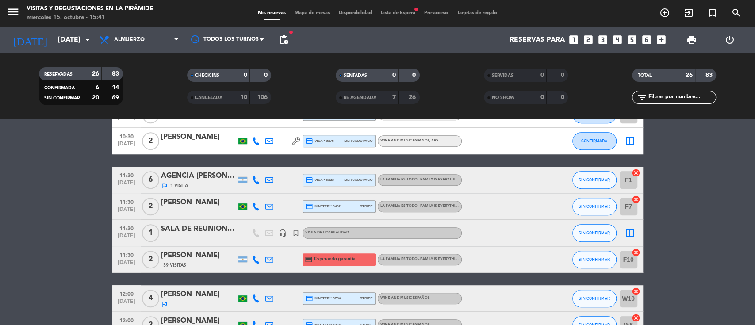
scroll to position [354, 0]
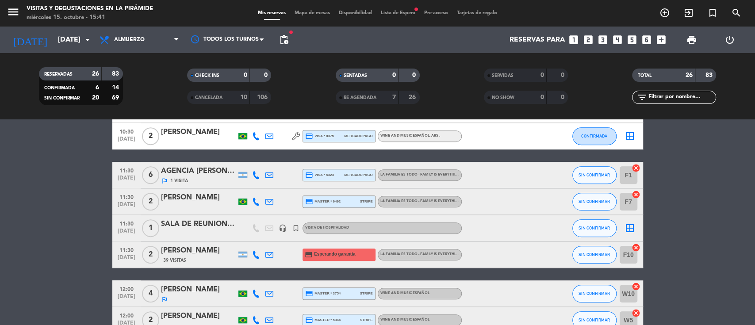
click at [175, 176] on div "AGENCIA [PERSON_NAME]" at bounding box center [198, 171] width 75 height 12
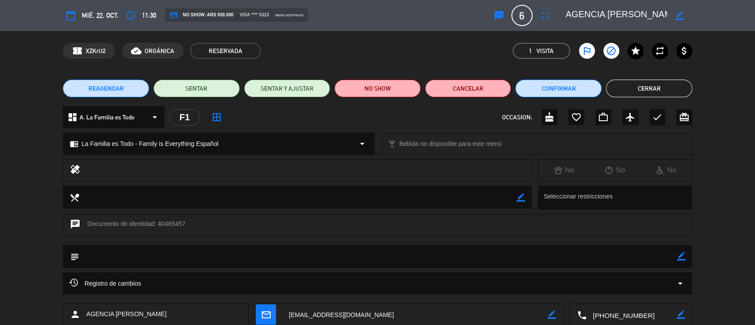
click at [680, 15] on icon "border_color" at bounding box center [680, 16] width 8 height 8
drag, startPoint x: 631, startPoint y: 12, endPoint x: 754, endPoint y: 18, distance: 123.1
click at [754, 18] on div "calendar_today mié. 22, oct. access_time 11:30 credit_card NO SHOW: ARS 930.000…" at bounding box center [377, 15] width 755 height 31
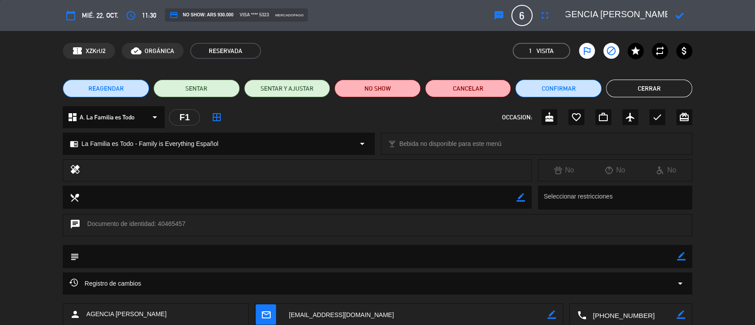
drag, startPoint x: 637, startPoint y: 15, endPoint x: 696, endPoint y: 10, distance: 58.7
click at [722, 13] on div "calendar_today mié. 22, oct. access_time 11:30 credit_card NO SHOW: ARS 930.000…" at bounding box center [377, 15] width 755 height 31
paste textarea "[PERSON_NAME] X4 - [PERSON_NAME] X2"
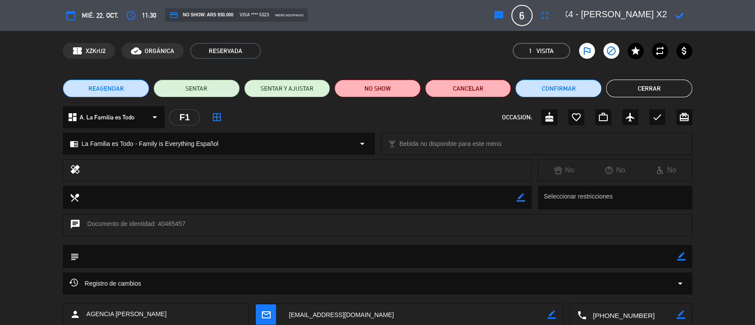
click at [611, 12] on textarea at bounding box center [616, 16] width 101 height 16
type textarea "AGENCIA [PERSON_NAME] X4 - [PERSON_NAME] X2"
click at [679, 13] on icon at bounding box center [680, 16] width 8 height 8
click at [661, 91] on button "Cerrar" at bounding box center [649, 89] width 86 height 18
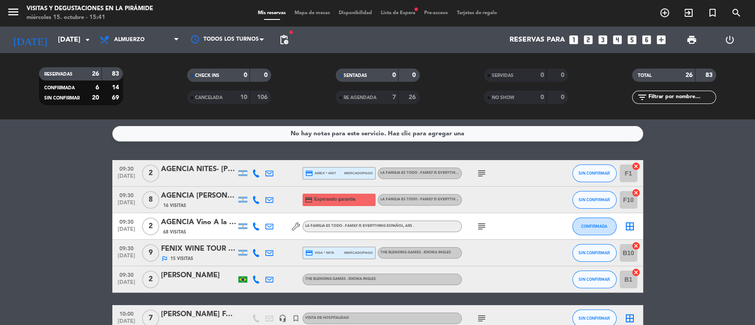
click at [212, 200] on div "AGENCIA [PERSON_NAME]" at bounding box center [198, 196] width 75 height 12
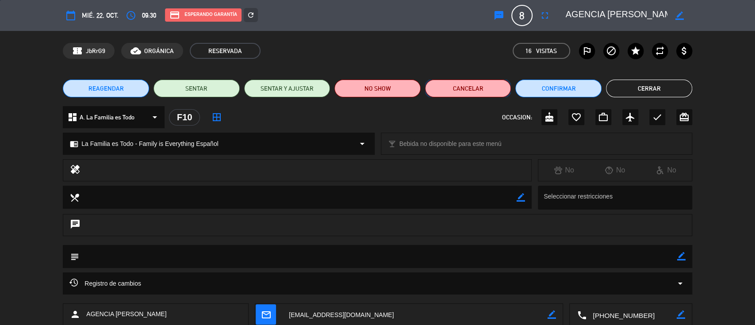
click at [473, 93] on button "Cancelar" at bounding box center [468, 89] width 86 height 18
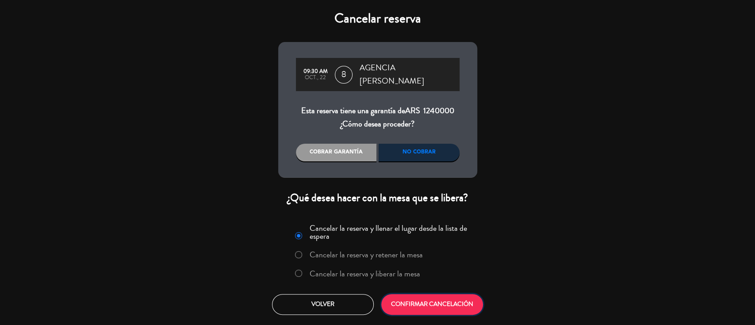
click at [427, 300] on button "CONFIRMAR CANCELACIÓN" at bounding box center [432, 304] width 102 height 21
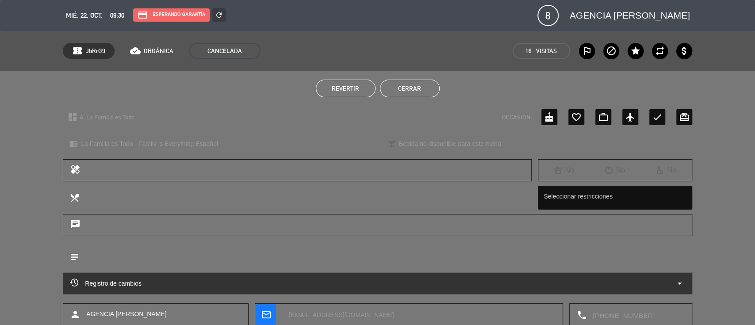
click at [396, 84] on button "Cerrar" at bounding box center [410, 89] width 60 height 18
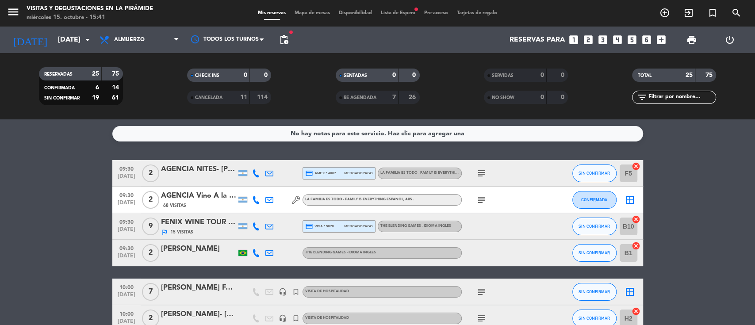
click at [628, 200] on icon "border_all" at bounding box center [630, 200] width 11 height 11
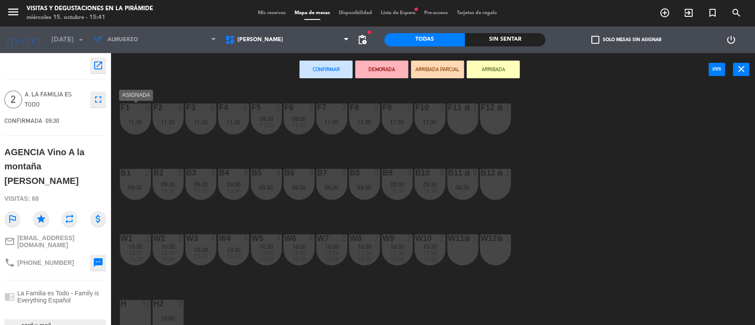
drag, startPoint x: 143, startPoint y: 125, endPoint x: 148, endPoint y: 126, distance: 4.9
click at [142, 124] on div "11:30" at bounding box center [135, 122] width 31 height 6
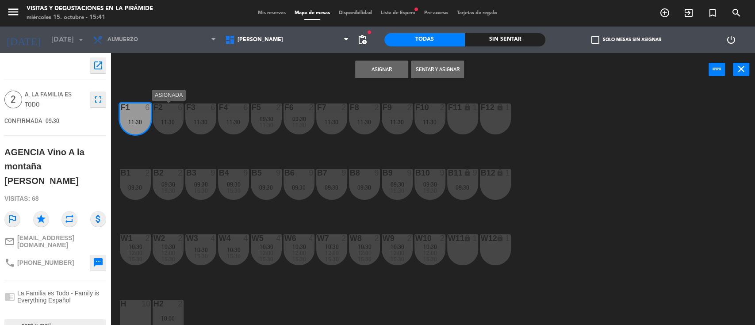
drag, startPoint x: 169, startPoint y: 128, endPoint x: 190, endPoint y: 128, distance: 20.4
click at [170, 128] on div "F2 6 11:30" at bounding box center [168, 119] width 31 height 31
click at [198, 126] on div "F3 6 11:30" at bounding box center [200, 119] width 31 height 31
click at [224, 126] on div "F4 6 11:30" at bounding box center [233, 119] width 31 height 31
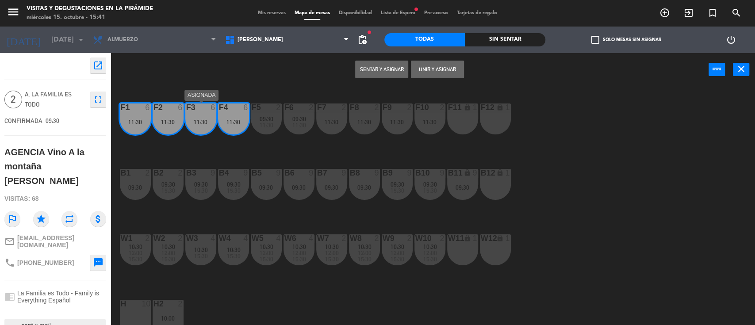
click at [209, 124] on div "11:30" at bounding box center [200, 122] width 31 height 6
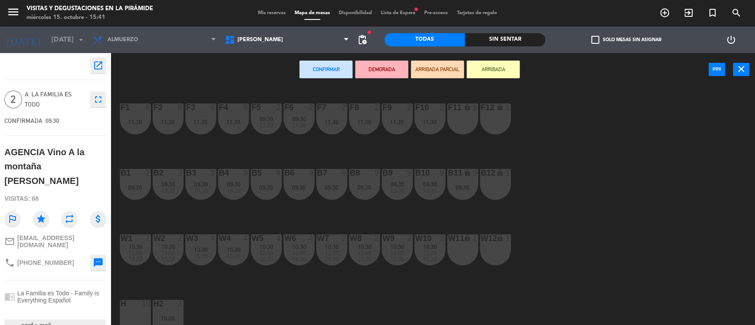
click at [169, 124] on div "11:30" at bounding box center [168, 122] width 31 height 6
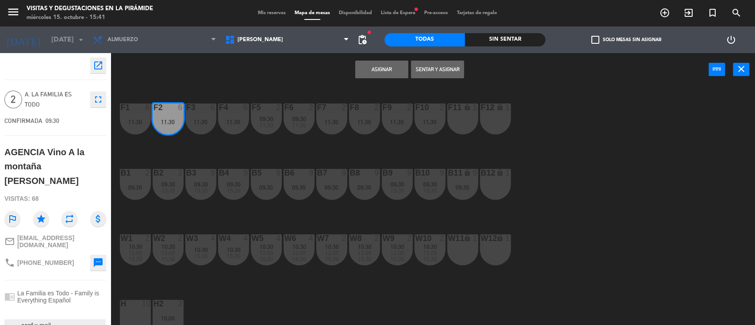
click at [133, 123] on div "11:30" at bounding box center [135, 122] width 31 height 6
click at [437, 69] on button "Unir y asignar" at bounding box center [437, 70] width 53 height 18
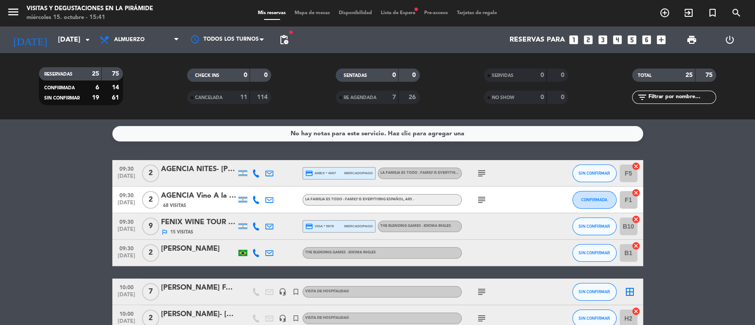
click at [624, 256] on input "B1" at bounding box center [629, 253] width 18 height 18
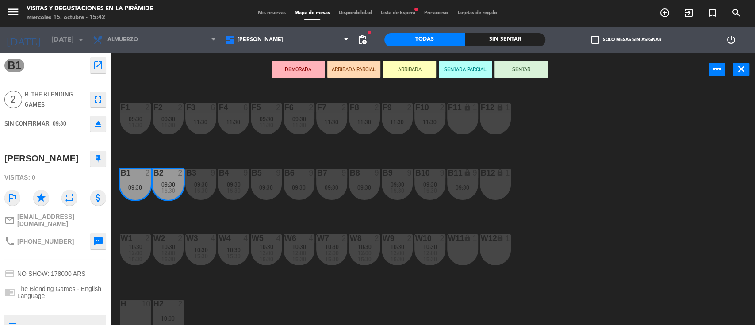
click at [271, 12] on span "Mis reservas" at bounding box center [272, 13] width 37 height 5
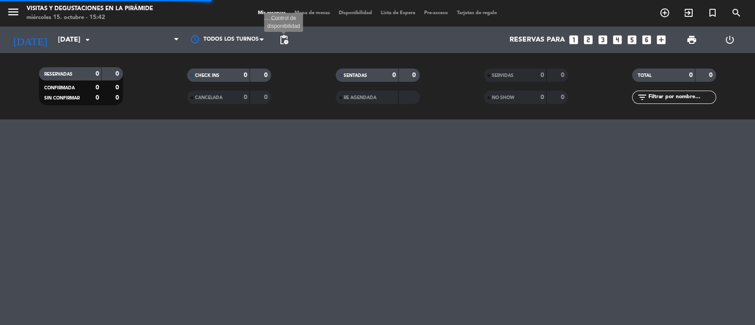
click at [288, 42] on span "pending_actions" at bounding box center [284, 40] width 11 height 11
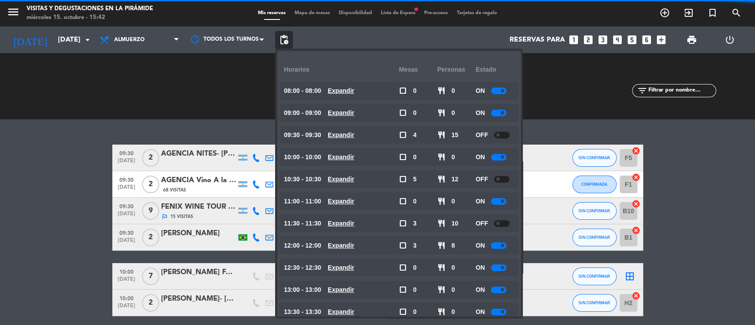
click at [508, 134] on div at bounding box center [501, 135] width 15 height 7
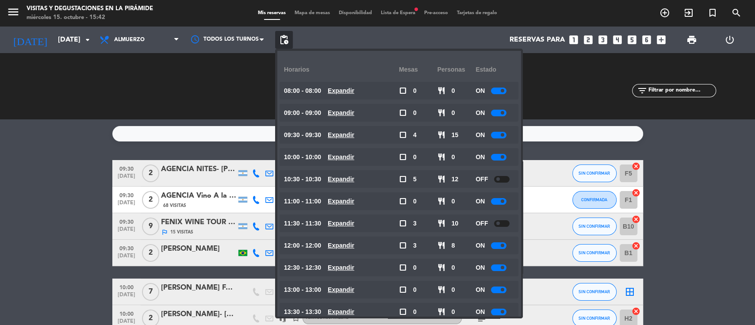
drag, startPoint x: 0, startPoint y: 161, endPoint x: 23, endPoint y: 86, distance: 77.9
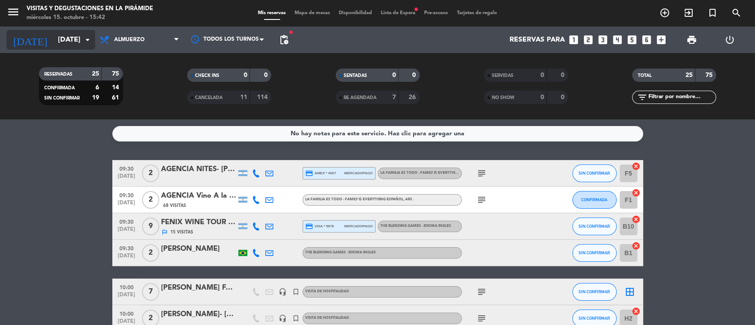
click at [54, 44] on input "[DATE]" at bounding box center [100, 39] width 93 height 17
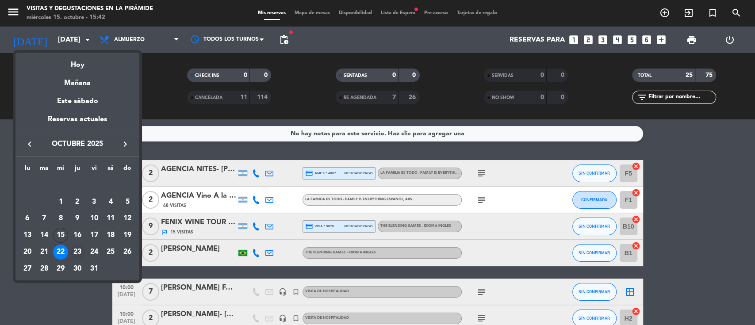
click at [82, 253] on div "23" at bounding box center [77, 252] width 15 height 15
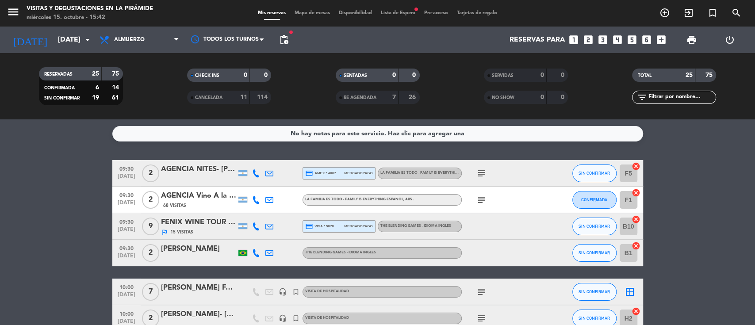
type input "[DEMOGRAPHIC_DATA][DATE]"
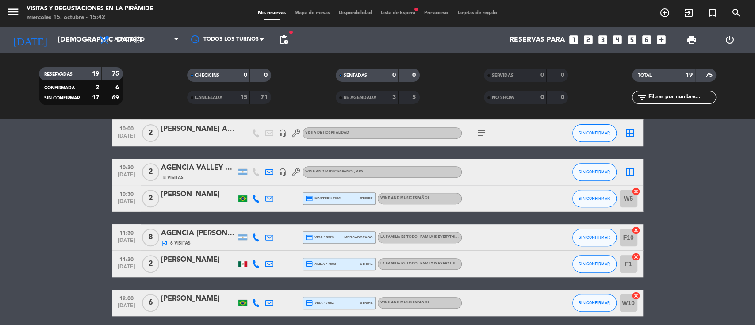
scroll to position [295, 0]
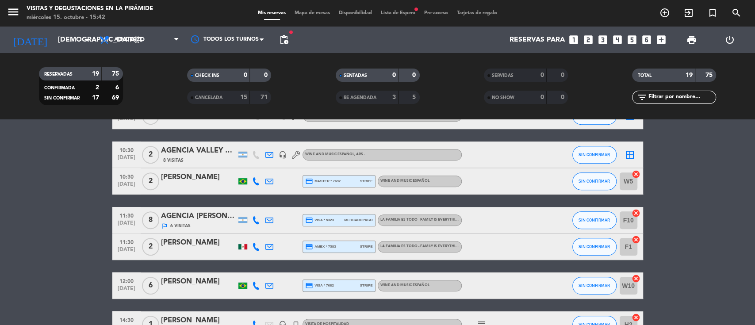
click at [204, 217] on div "AGENCIA [PERSON_NAME]" at bounding box center [198, 217] width 75 height 12
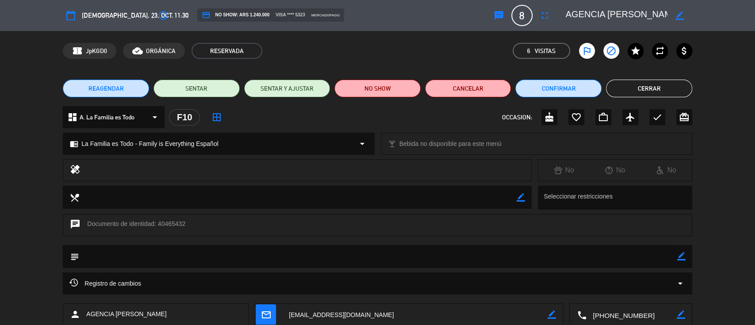
click at [678, 13] on icon "border_color" at bounding box center [680, 16] width 8 height 8
drag, startPoint x: 625, startPoint y: 11, endPoint x: 687, endPoint y: 19, distance: 62.1
click at [686, 19] on div at bounding box center [626, 16] width 133 height 16
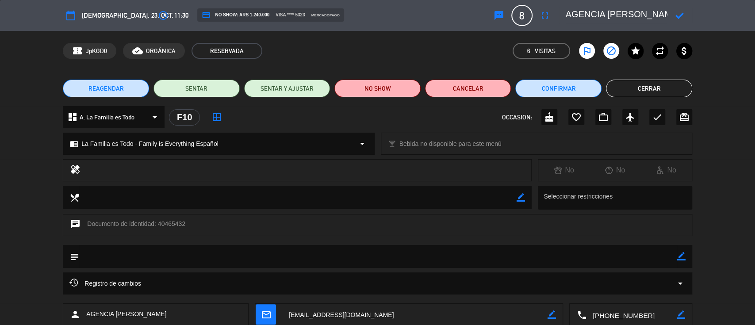
drag, startPoint x: 643, startPoint y: 12, endPoint x: 681, endPoint y: 8, distance: 38.3
click at [688, 8] on div at bounding box center [626, 16] width 133 height 16
paste textarea "BIA [PERSON_NAME] X2 - [PERSON_NAME] X2"
click at [625, 13] on textarea at bounding box center [616, 16] width 101 height 16
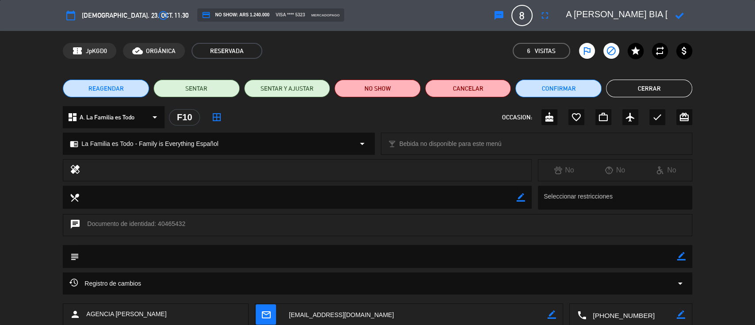
scroll to position [0, 0]
type textarea "AGENCIA [PERSON_NAME] BIA [PERSON_NAME] X2 - [PERSON_NAME] X2"
click at [677, 15] on icon at bounding box center [680, 16] width 8 height 8
click at [655, 90] on button "Cerrar" at bounding box center [649, 89] width 86 height 18
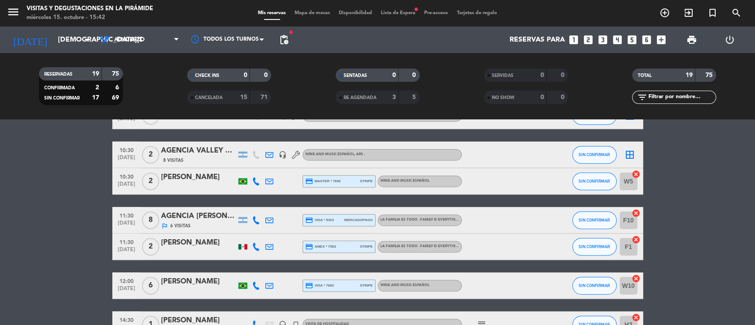
click at [194, 216] on div "AGENCIA [PERSON_NAME] BIA [PERSON_NAME] X2 - [PERSON_NAME] X2" at bounding box center [198, 217] width 75 height 12
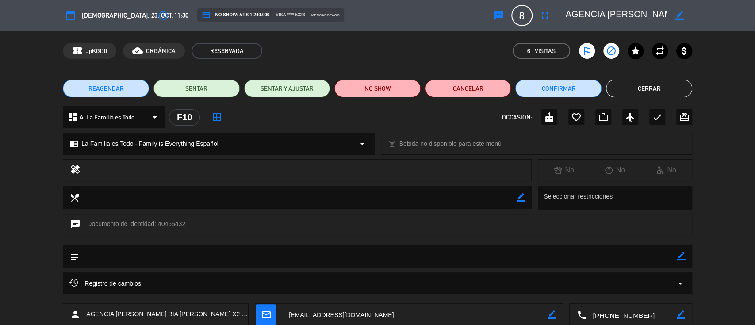
click at [545, 18] on icon "fullscreen" at bounding box center [545, 15] width 11 height 11
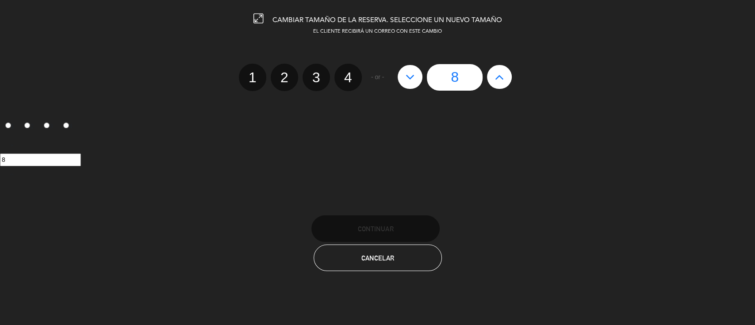
drag, startPoint x: 348, startPoint y: 80, endPoint x: 351, endPoint y: 128, distance: 48.3
click at [348, 79] on label "4" at bounding box center [347, 77] width 27 height 27
click at [348, 73] on input "4" at bounding box center [347, 70] width 6 height 6
radio input "true"
radio input "false"
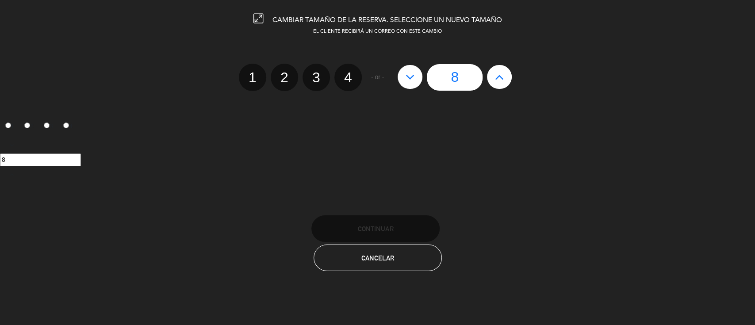
radio input "false"
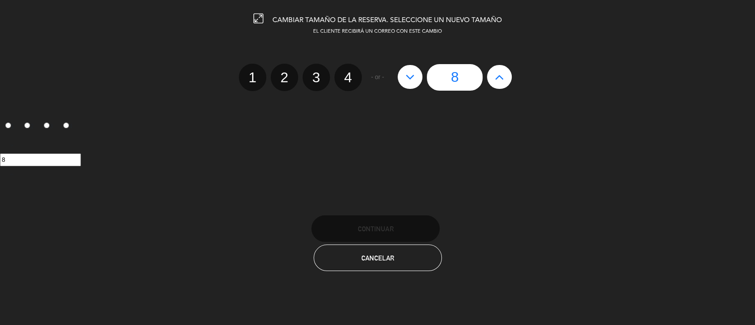
radio input "true"
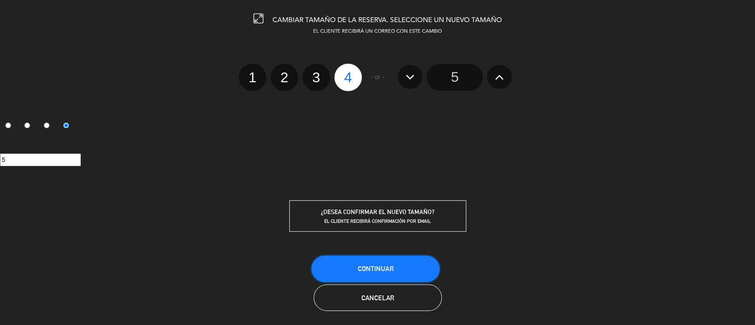
click at [365, 261] on button "Continuar" at bounding box center [375, 269] width 128 height 27
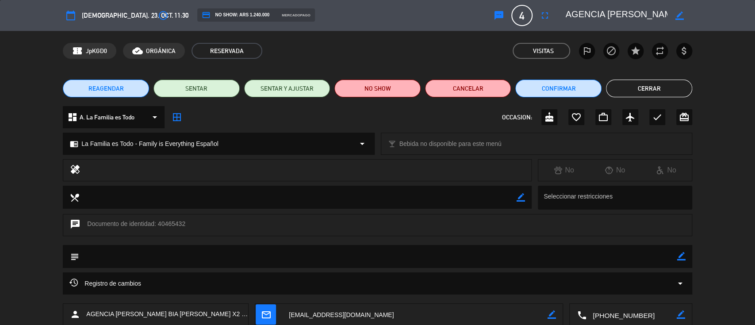
click at [616, 80] on button "Cerrar" at bounding box center [649, 89] width 86 height 18
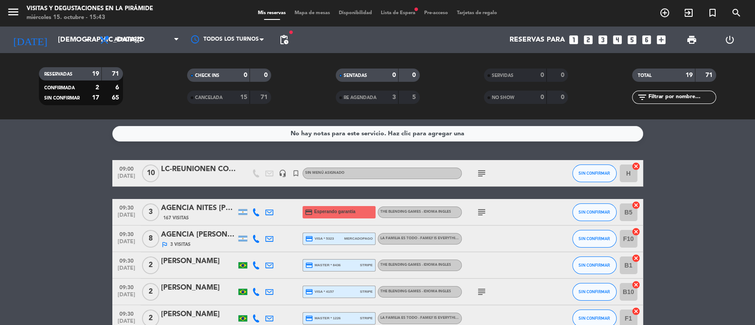
click at [206, 237] on div "AGENCIA [PERSON_NAME]" at bounding box center [198, 235] width 75 height 12
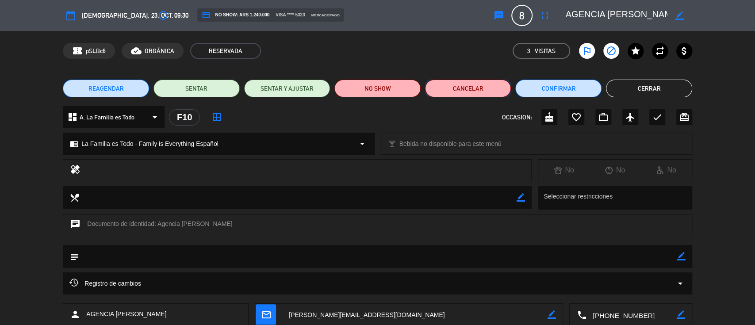
click at [475, 92] on button "Cancelar" at bounding box center [468, 89] width 86 height 18
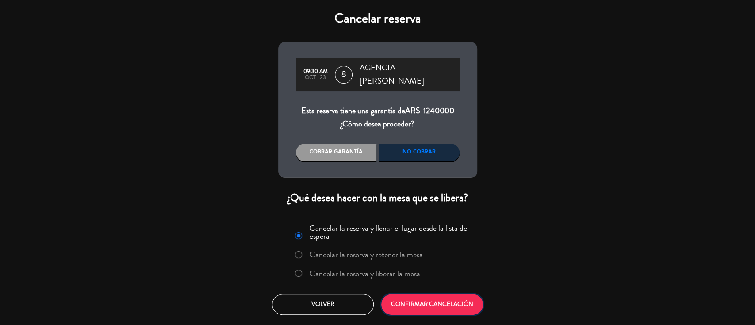
click at [442, 308] on button "CONFIRMAR CANCELACIÓN" at bounding box center [432, 304] width 102 height 21
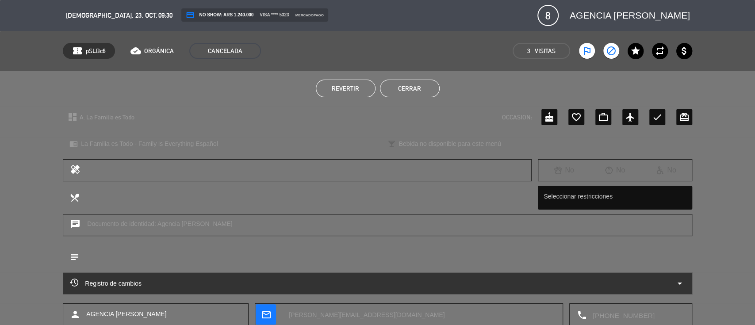
click at [411, 87] on button "Cerrar" at bounding box center [410, 89] width 60 height 18
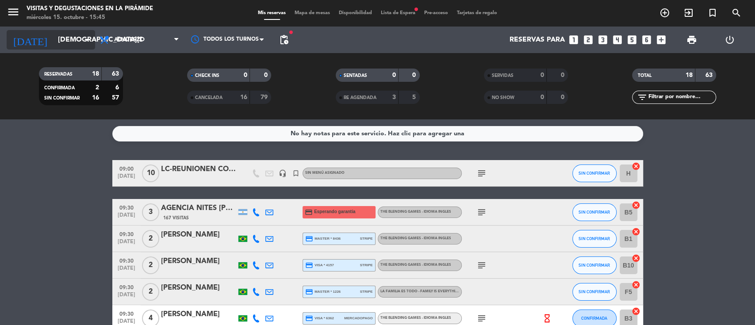
click at [71, 41] on input "[DEMOGRAPHIC_DATA][DATE]" at bounding box center [100, 39] width 93 height 17
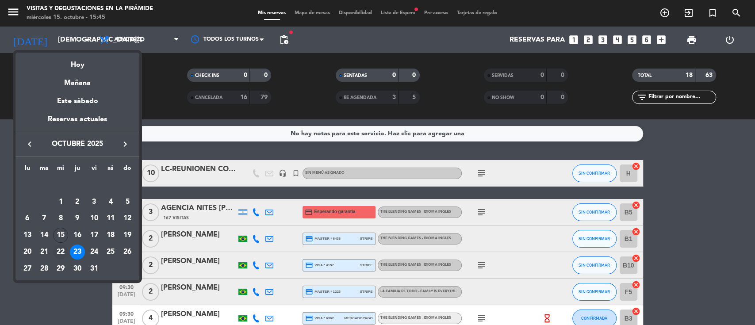
click at [58, 250] on div "22" at bounding box center [60, 252] width 15 height 15
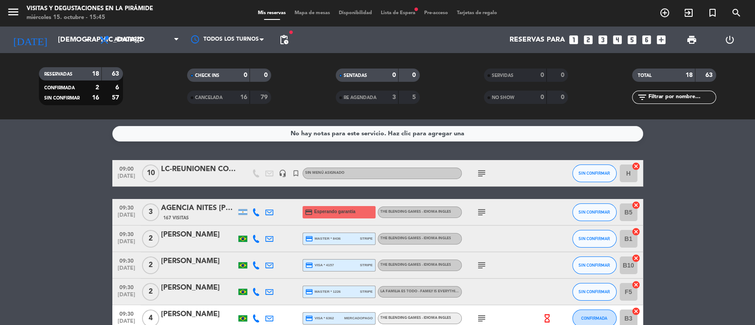
type input "[DATE]"
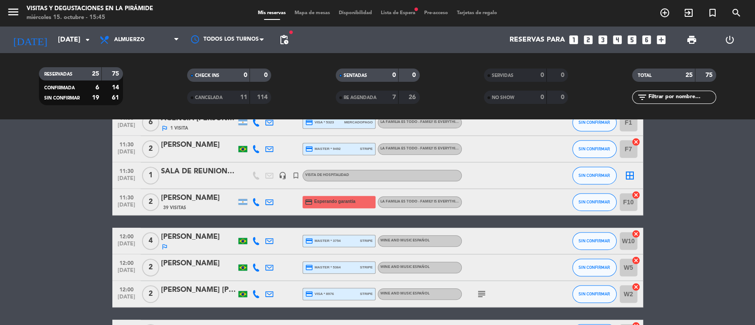
scroll to position [413, 0]
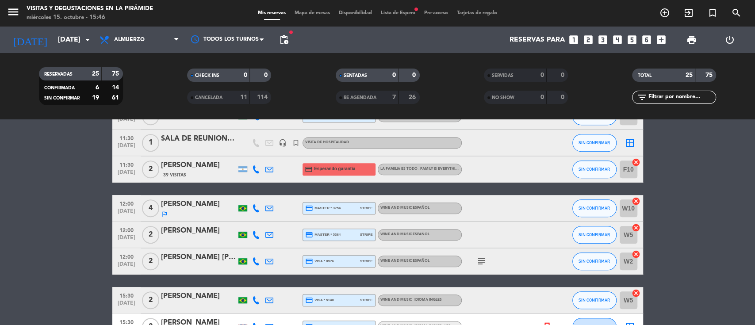
click at [266, 207] on icon at bounding box center [269, 208] width 8 height 8
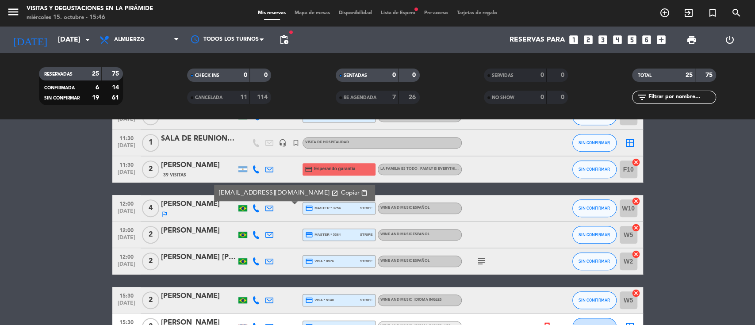
drag, startPoint x: 296, startPoint y: 194, endPoint x: 329, endPoint y: 185, distance: 34.6
click at [341, 194] on span "Copiar" at bounding box center [350, 192] width 19 height 9
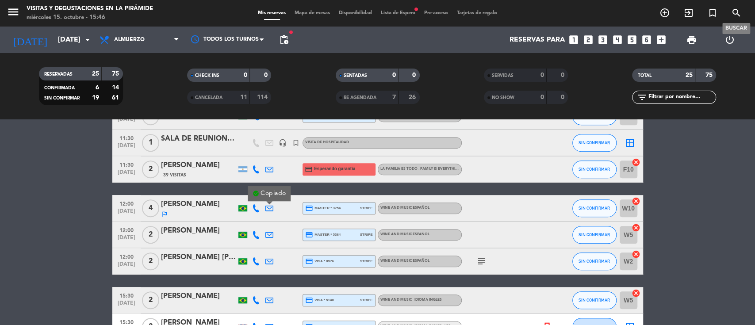
click at [731, 14] on span "search" at bounding box center [737, 12] width 24 height 15
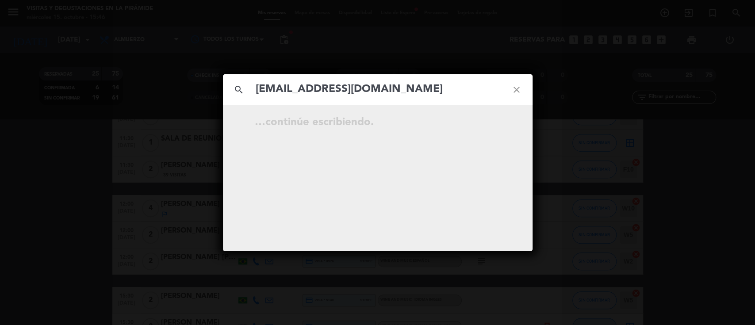
type input "[EMAIL_ADDRESS][DOMAIN_NAME]"
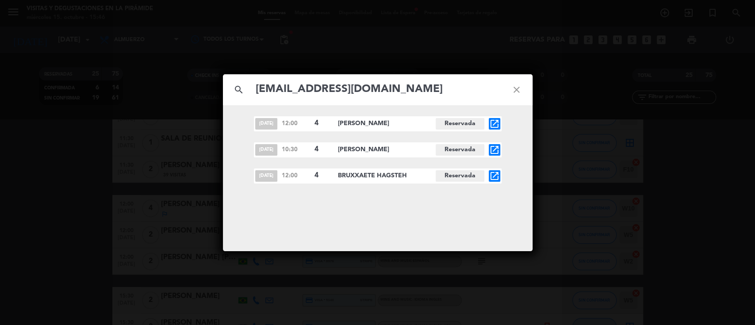
click at [496, 151] on icon "open_in_new" at bounding box center [494, 150] width 11 height 11
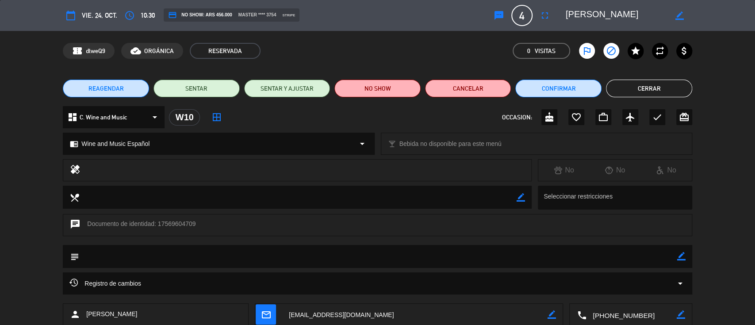
click at [616, 316] on textarea at bounding box center [631, 315] width 90 height 22
click at [615, 288] on span "Click para copiar" at bounding box center [620, 292] width 46 height 9
click at [672, 90] on button "Cerrar" at bounding box center [649, 89] width 86 height 18
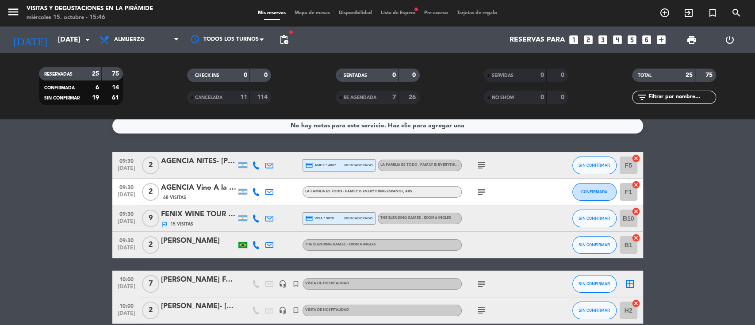
scroll to position [0, 0]
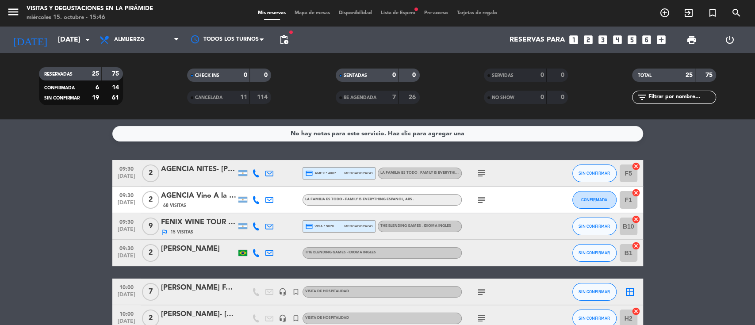
click at [401, 14] on span "Lista de Espera fiber_manual_record" at bounding box center [398, 13] width 43 height 5
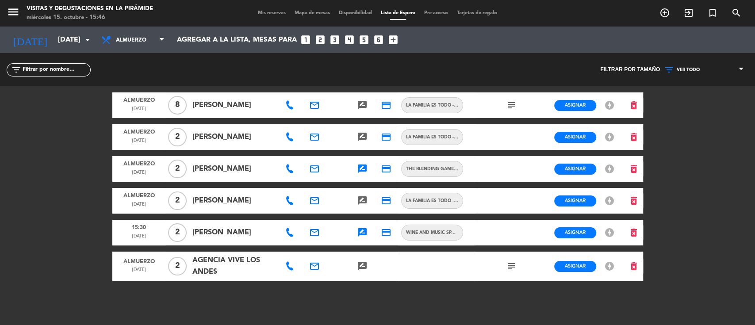
click at [267, 11] on span "Mis reservas" at bounding box center [272, 13] width 37 height 5
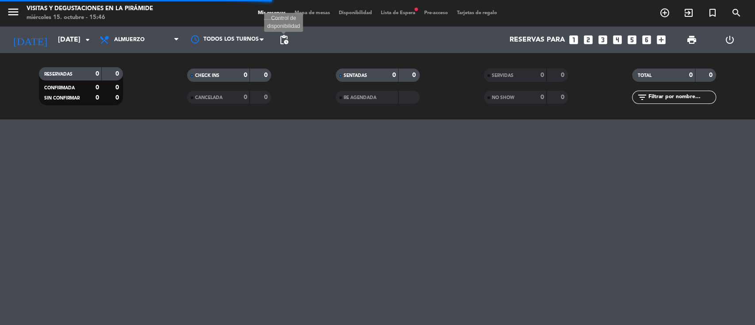
click at [281, 41] on span "pending_actions" at bounding box center [284, 40] width 11 height 11
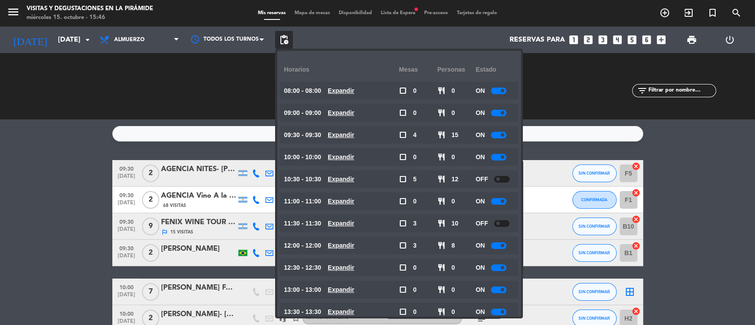
click at [504, 134] on span at bounding box center [503, 135] width 4 height 4
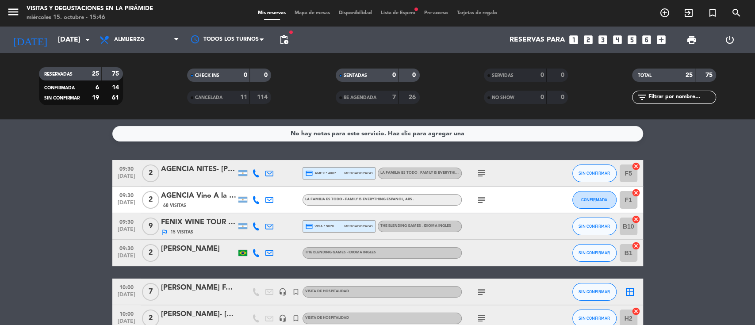
click at [392, 13] on span "Lista de Espera fiber_manual_record" at bounding box center [398, 13] width 43 height 5
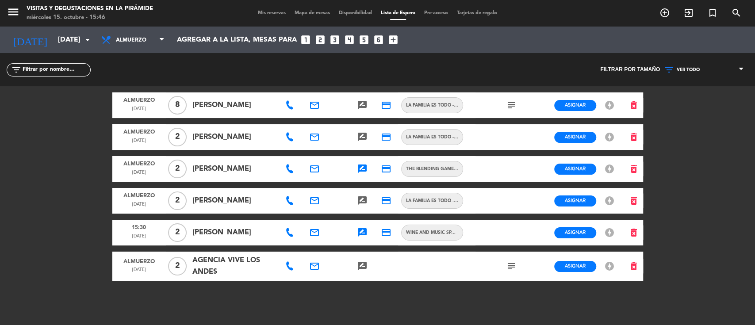
click at [292, 102] on icon at bounding box center [289, 105] width 9 height 9
click at [320, 100] on div "email" at bounding box center [315, 105] width 24 height 26
click at [318, 103] on icon "email" at bounding box center [314, 105] width 11 height 11
click at [367, 90] on span "Copiar" at bounding box center [376, 88] width 19 height 9
click at [738, 12] on icon "search" at bounding box center [736, 13] width 11 height 11
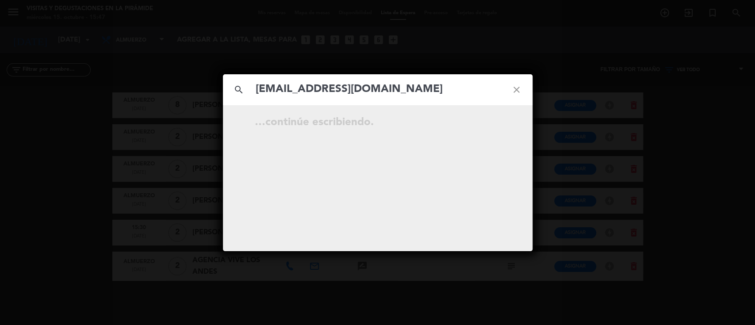
type input "[EMAIL_ADDRESS][DOMAIN_NAME]"
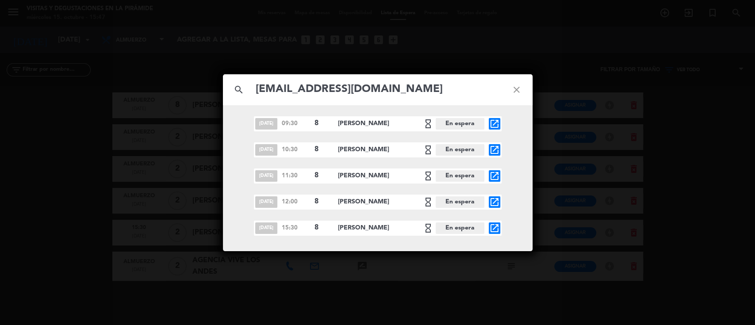
click at [513, 89] on icon "close" at bounding box center [517, 90] width 32 height 32
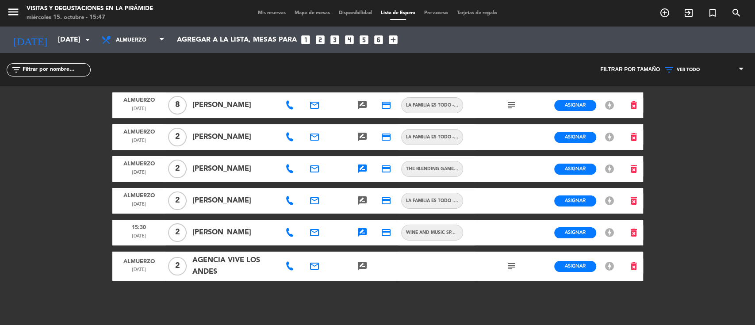
click at [293, 105] on icon at bounding box center [289, 105] width 9 height 9
click at [314, 92] on span "Copiar" at bounding box center [317, 89] width 19 height 9
click at [266, 12] on span "Mis reservas" at bounding box center [272, 13] width 37 height 5
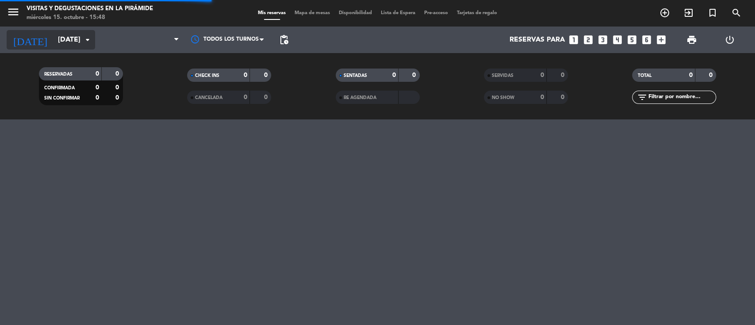
click at [78, 36] on input "[DATE]" at bounding box center [100, 39] width 93 height 17
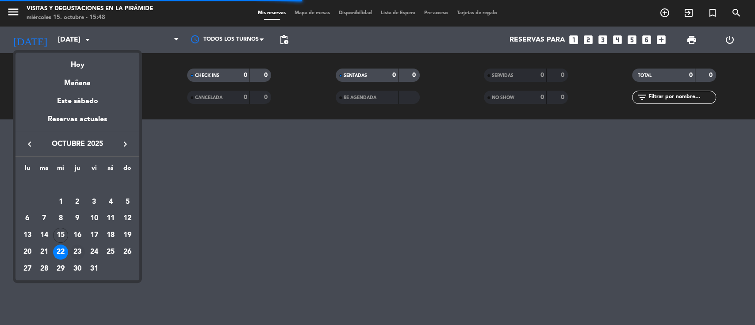
click at [83, 253] on div "23" at bounding box center [77, 252] width 15 height 15
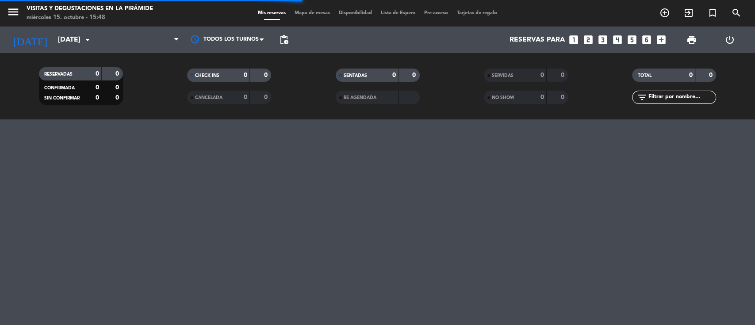
type input "[DEMOGRAPHIC_DATA][DATE]"
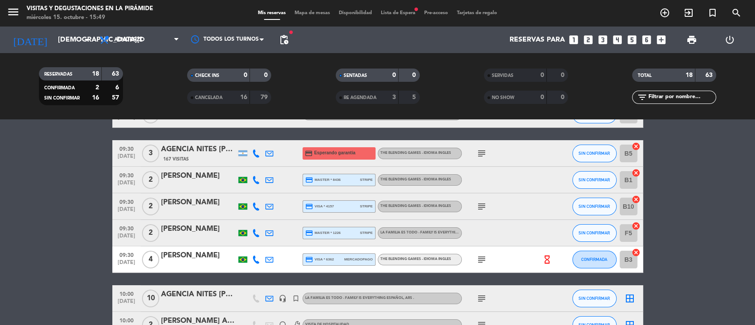
scroll to position [118, 0]
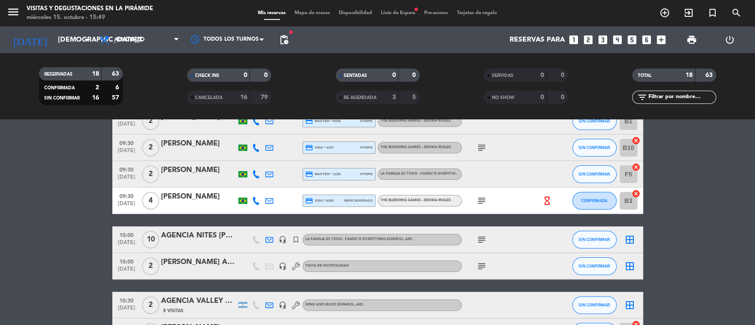
click at [400, 12] on span "Lista de Espera fiber_manual_record" at bounding box center [398, 13] width 43 height 5
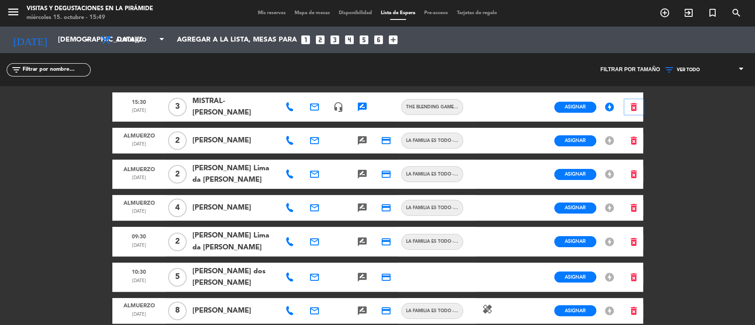
click at [629, 108] on icon "delete_forever" at bounding box center [634, 107] width 11 height 11
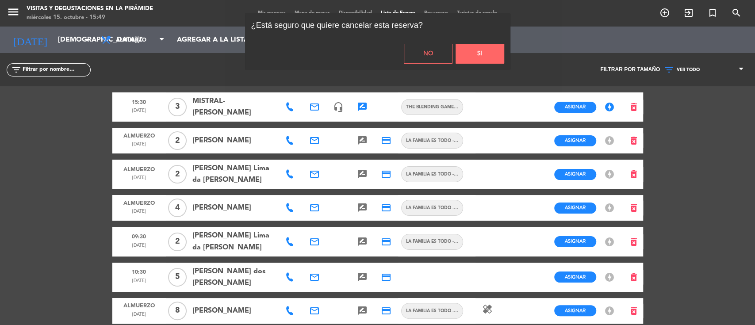
click at [491, 54] on button "Si" at bounding box center [480, 54] width 49 height 20
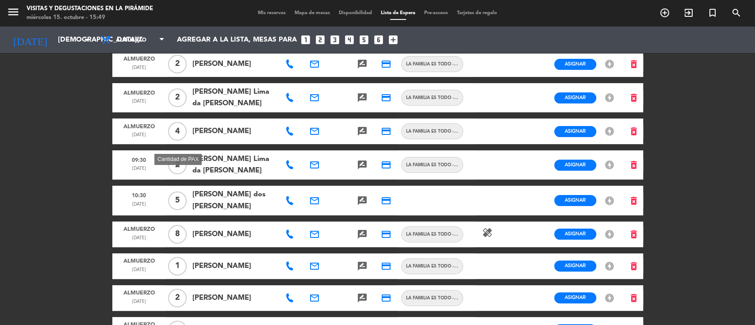
scroll to position [59, 0]
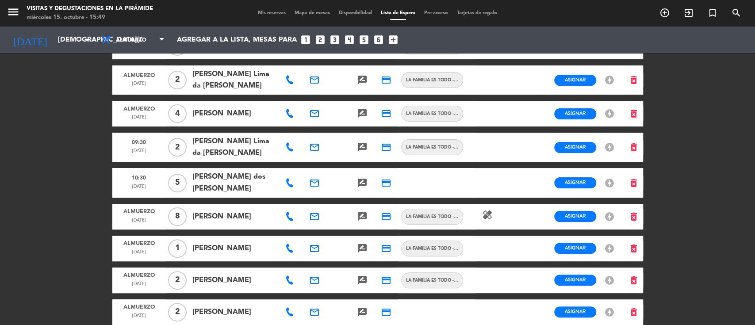
click at [285, 220] on div at bounding box center [291, 217] width 24 height 26
click at [290, 219] on icon at bounding box center [289, 216] width 9 height 9
click at [322, 213] on div "email" at bounding box center [315, 217] width 24 height 26
click at [318, 217] on icon "email" at bounding box center [314, 216] width 11 height 11
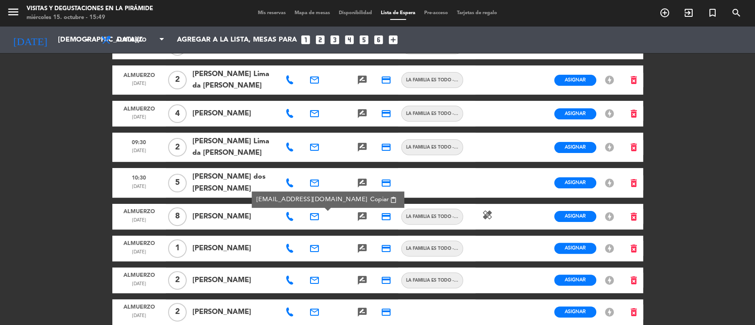
click at [0, 230] on div "menu Visitas y degustaciones en La Pirámide [DATE] 15. octubre - 15:49 Mis rese…" at bounding box center [377, 162] width 755 height 325
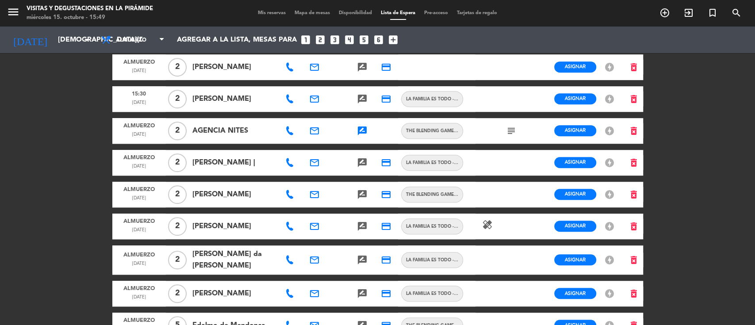
scroll to position [354, 0]
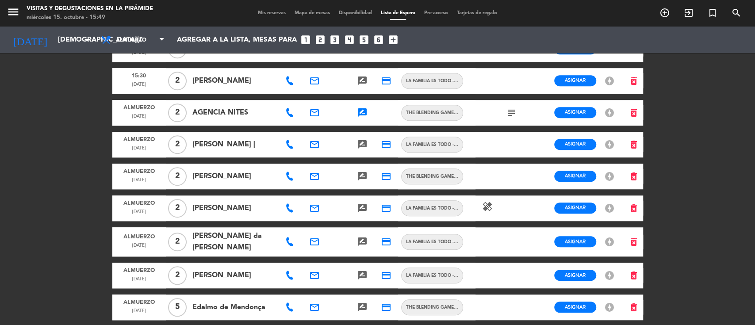
click at [364, 118] on icon "rate_review" at bounding box center [362, 113] width 11 height 11
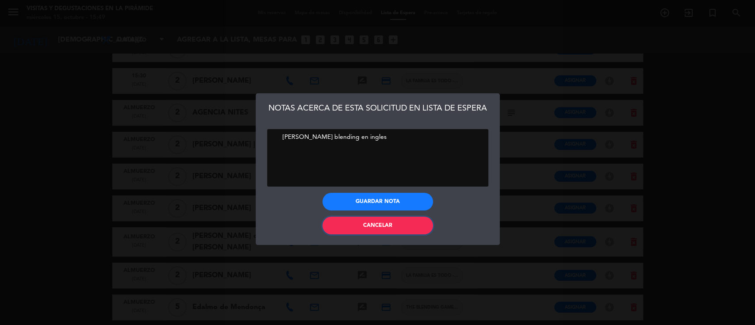
click at [354, 229] on button "Cancelar" at bounding box center [378, 226] width 111 height 18
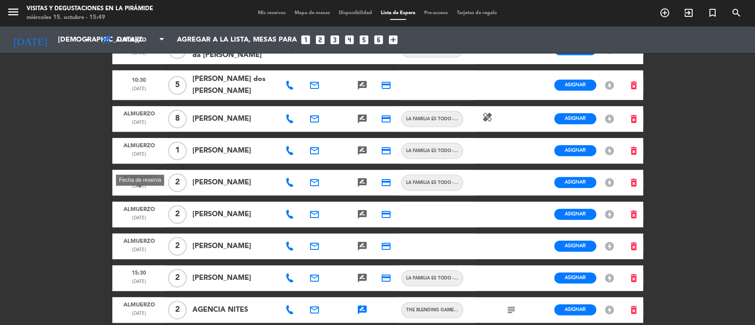
scroll to position [0, 0]
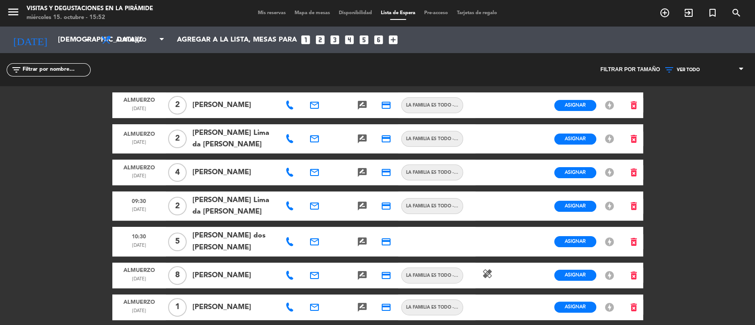
click at [261, 12] on span "Mis reservas" at bounding box center [272, 13] width 37 height 5
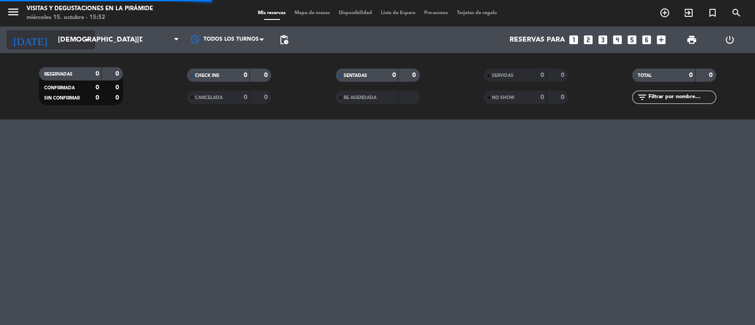
click at [82, 41] on icon "arrow_drop_down" at bounding box center [87, 40] width 11 height 11
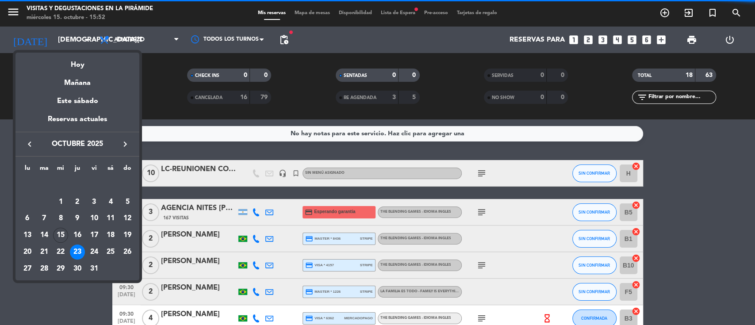
click at [284, 43] on div at bounding box center [377, 162] width 755 height 325
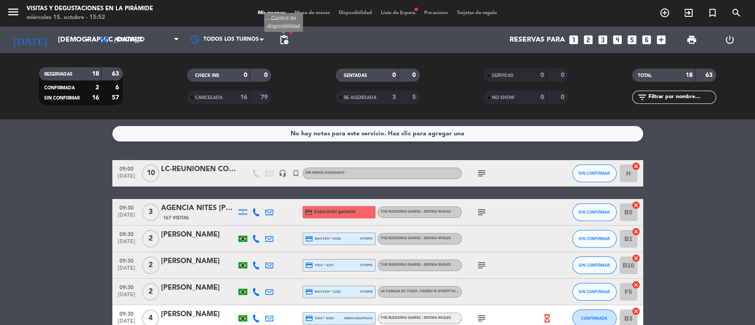
click at [283, 42] on span "pending_actions" at bounding box center [284, 40] width 11 height 11
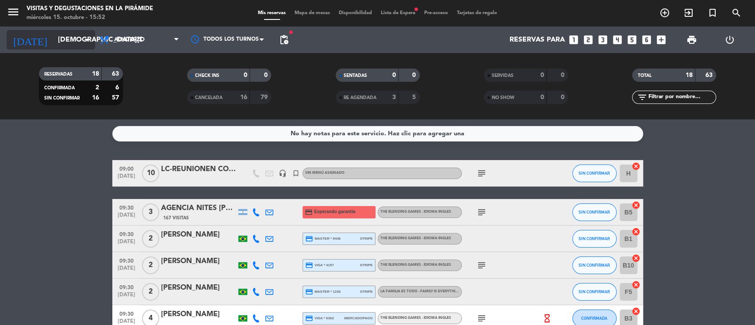
click at [74, 35] on input "[DEMOGRAPHIC_DATA][DATE]" at bounding box center [100, 39] width 93 height 17
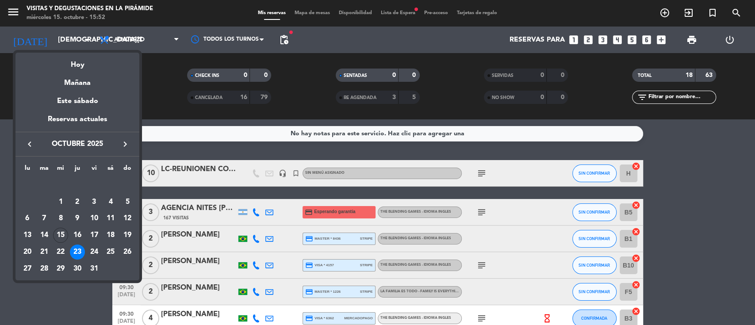
click at [187, 72] on div at bounding box center [377, 162] width 755 height 325
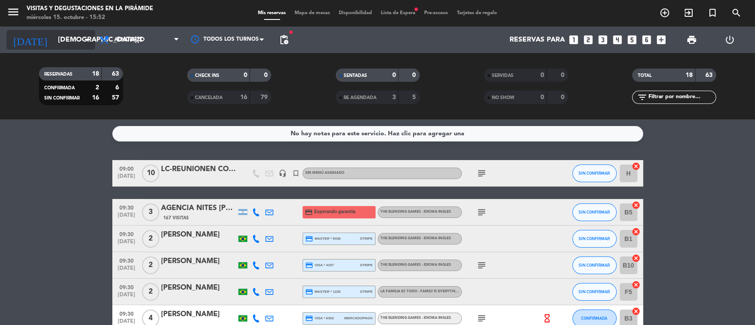
click at [63, 32] on div "[DATE] [DATE] arrow_drop_down" at bounding box center [51, 39] width 88 height 19
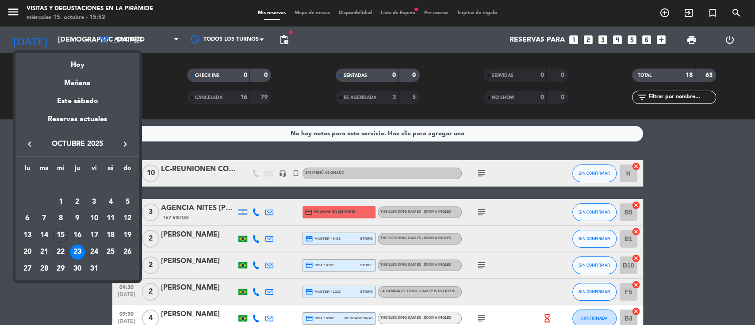
click at [64, 251] on div "22" at bounding box center [60, 252] width 15 height 15
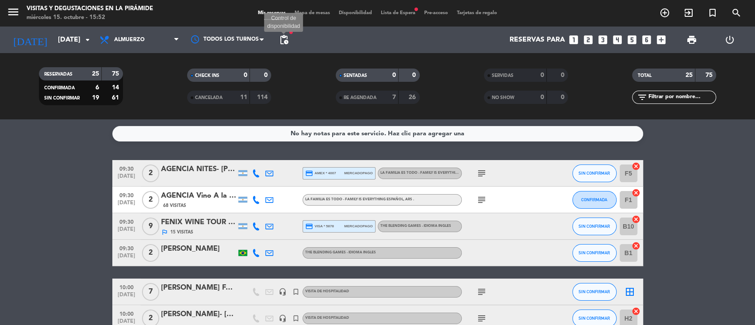
click at [281, 37] on span "pending_actions" at bounding box center [284, 40] width 11 height 11
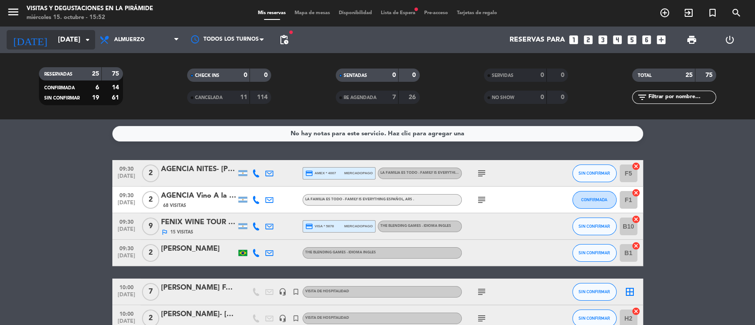
click at [58, 45] on input "[DATE]" at bounding box center [100, 39] width 93 height 17
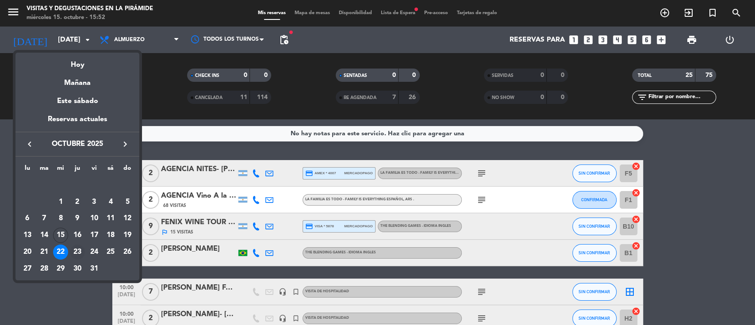
click at [73, 256] on div "23" at bounding box center [77, 252] width 15 height 15
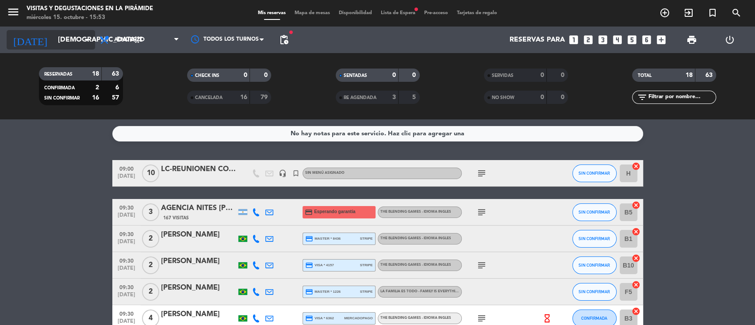
click at [74, 35] on input "[DEMOGRAPHIC_DATA][DATE]" at bounding box center [100, 39] width 93 height 17
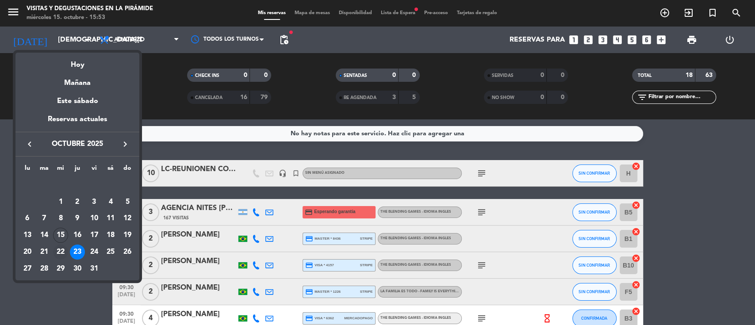
click at [61, 253] on div "22" at bounding box center [60, 252] width 15 height 15
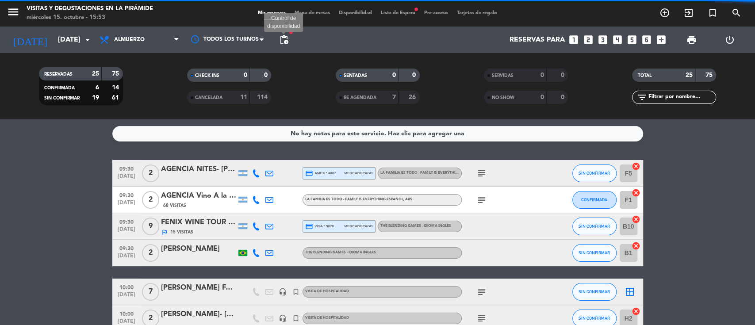
click at [286, 39] on span "pending_actions" at bounding box center [284, 40] width 11 height 11
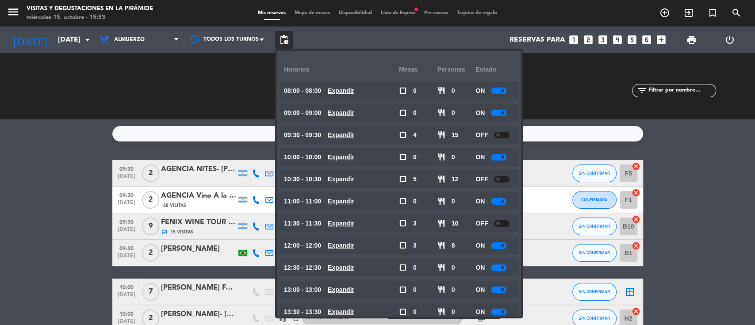
drag, startPoint x: 115, startPoint y: 81, endPoint x: 98, endPoint y: 63, distance: 24.4
click at [111, 81] on div "RESERVADAS 25 75 CONFIRMADA 6 14 SIN CONFIRMAR 19 61" at bounding box center [81, 86] width 148 height 49
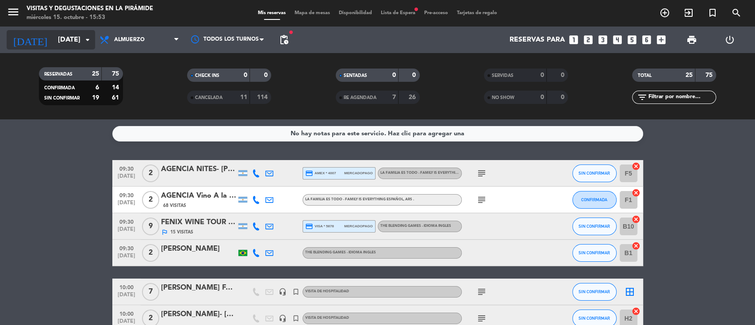
click at [73, 36] on input "[DATE]" at bounding box center [100, 39] width 93 height 17
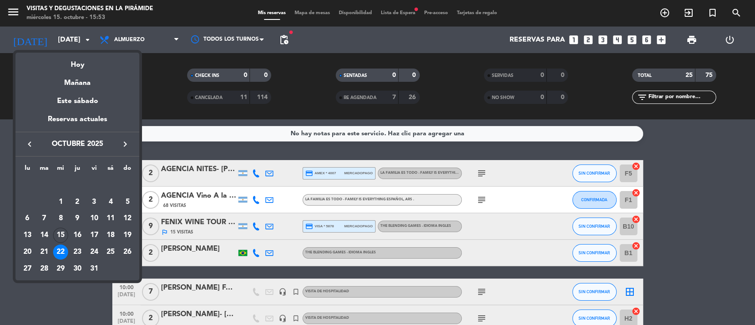
click at [79, 254] on div "23" at bounding box center [77, 252] width 15 height 15
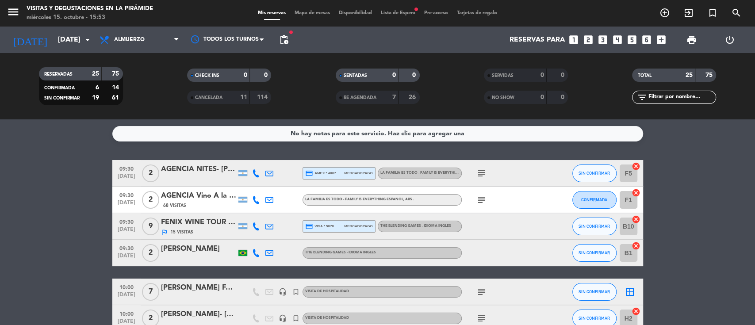
type input "[DEMOGRAPHIC_DATA][DATE]"
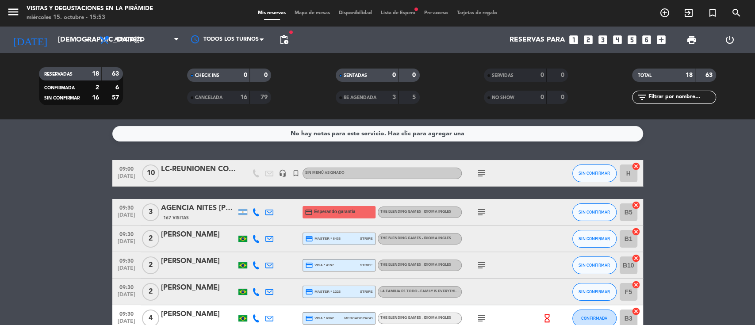
click at [405, 8] on div "menu Visitas y degustaciones en La Pirámide [DATE] 15. octubre - 15:53 Mis rese…" at bounding box center [377, 13] width 755 height 27
click at [404, 12] on span "Lista de Espera fiber_manual_record" at bounding box center [398, 13] width 43 height 5
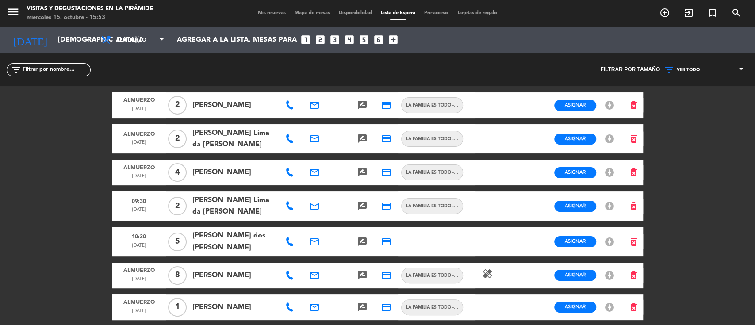
drag, startPoint x: 693, startPoint y: 67, endPoint x: 692, endPoint y: 74, distance: 7.1
click at [692, 67] on span "VER TODO" at bounding box center [688, 69] width 23 height 5
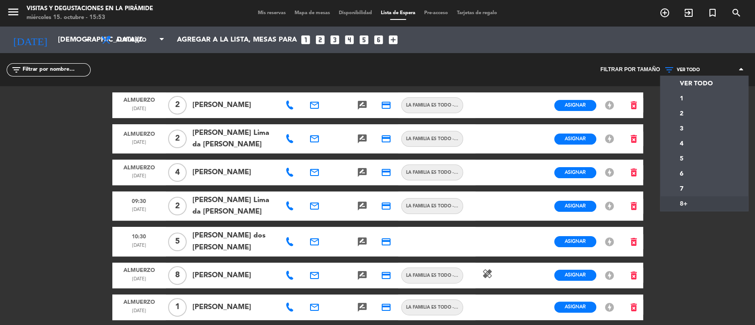
click at [679, 203] on div "menu Visitas y degustaciones en La Pirámide [DATE] 15. octubre - 15:53 Mis rese…" at bounding box center [377, 162] width 755 height 325
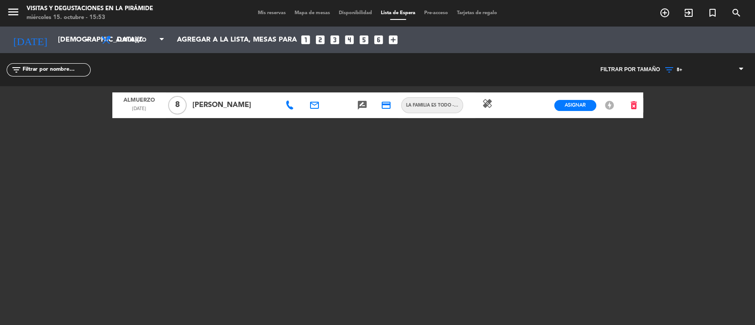
click at [287, 105] on icon at bounding box center [289, 105] width 9 height 9
click at [315, 108] on icon "email" at bounding box center [314, 105] width 11 height 11
click at [370, 85] on span "Copiar" at bounding box center [379, 88] width 19 height 9
click at [738, 10] on icon "search" at bounding box center [736, 13] width 11 height 11
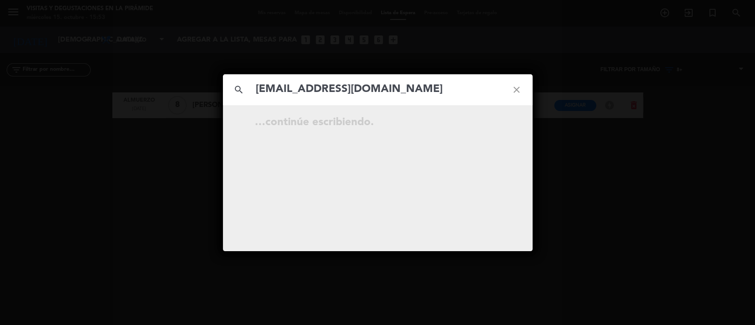
type input "[EMAIL_ADDRESS][DOMAIN_NAME]"
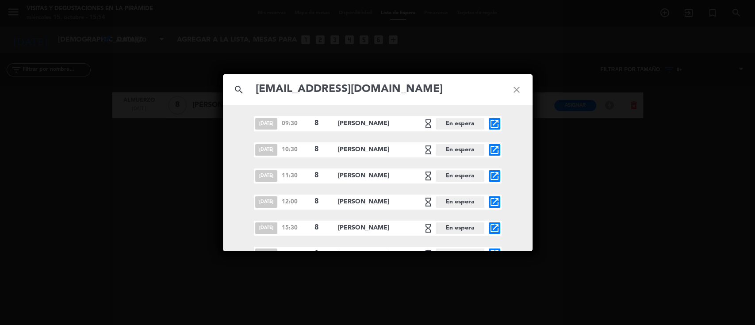
scroll to position [115, 0]
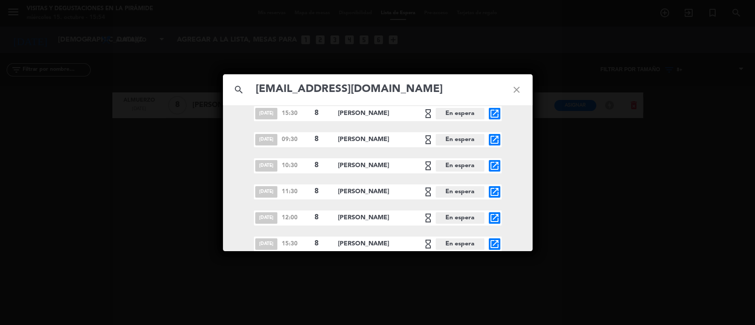
click at [520, 91] on icon "close" at bounding box center [517, 90] width 32 height 32
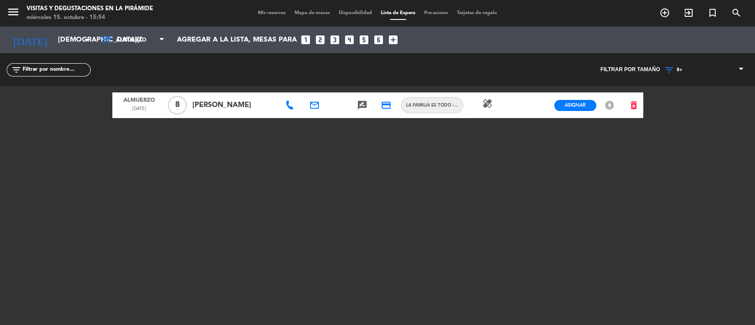
click at [288, 102] on icon at bounding box center [289, 105] width 9 height 9
click at [310, 90] on span "Copiar" at bounding box center [319, 89] width 19 height 9
click at [684, 69] on span "8+" at bounding box center [704, 70] width 88 height 12
drag, startPoint x: 683, startPoint y: 140, endPoint x: 602, endPoint y: 122, distance: 82.9
click at [683, 140] on div "menu Visitas y degustaciones en La Pirámide [DATE] 15. octubre - 15:58 Mis rese…" at bounding box center [377, 162] width 755 height 325
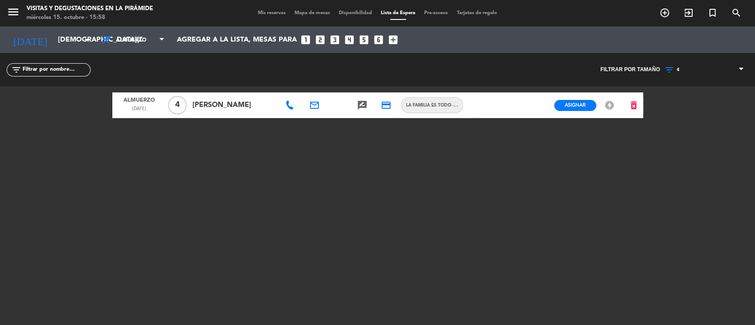
click at [296, 105] on div at bounding box center [291, 105] width 24 height 26
click at [290, 105] on icon at bounding box center [289, 105] width 9 height 9
click at [317, 107] on icon "email" at bounding box center [314, 105] width 11 height 11
click at [363, 85] on span "Copiar" at bounding box center [372, 88] width 19 height 9
click at [739, 9] on icon "search" at bounding box center [736, 13] width 11 height 11
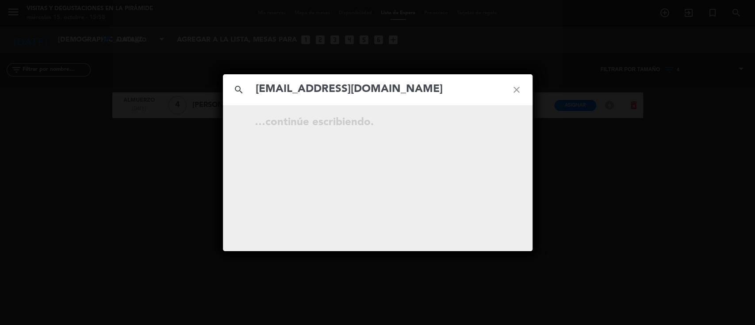
type input "[EMAIL_ADDRESS][DOMAIN_NAME]"
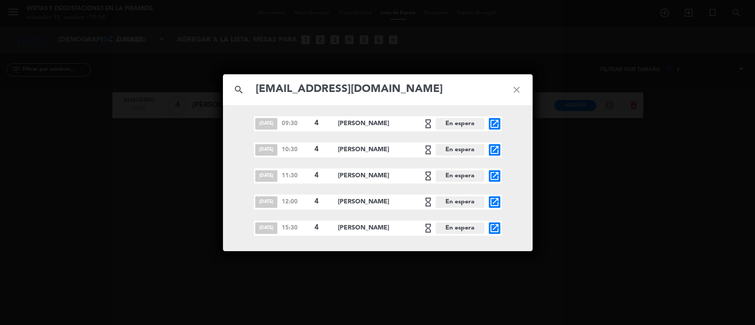
click at [517, 88] on icon "close" at bounding box center [517, 90] width 32 height 32
click at [515, 88] on icon "close" at bounding box center [517, 90] width 32 height 32
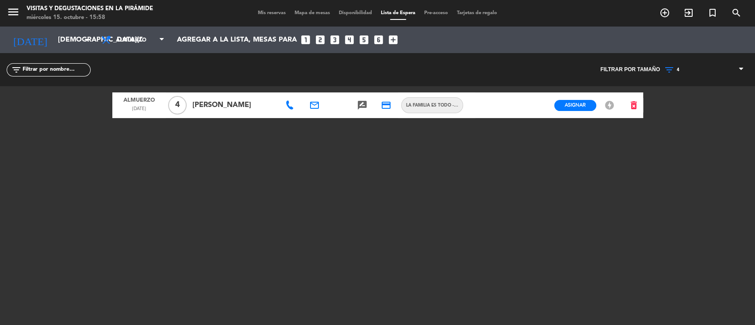
click at [291, 104] on icon at bounding box center [289, 105] width 9 height 9
click at [308, 88] on span "Copiar" at bounding box center [317, 89] width 19 height 9
click at [62, 41] on input "[DEMOGRAPHIC_DATA][DATE]" at bounding box center [100, 39] width 93 height 17
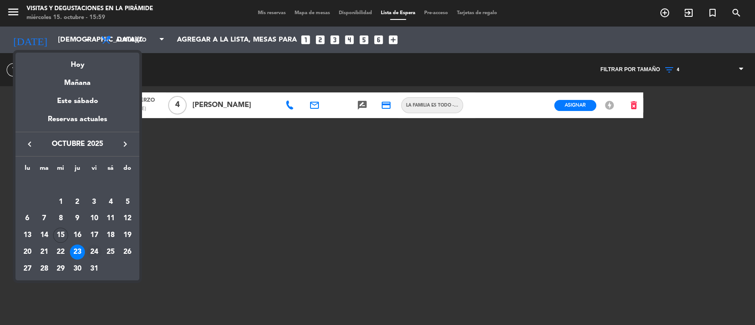
click at [91, 252] on div "24" at bounding box center [94, 252] width 15 height 15
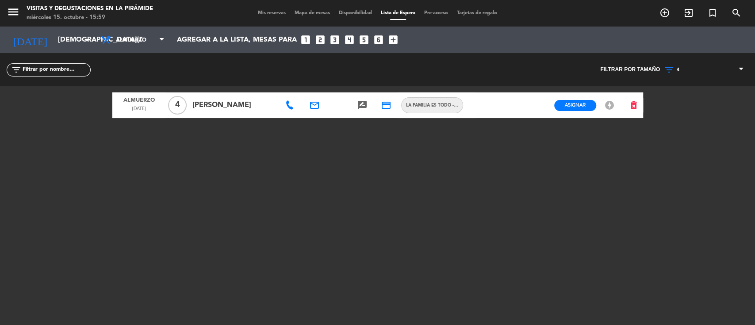
type input "[DATE]"
click at [258, 12] on span "Mis reservas" at bounding box center [272, 13] width 37 height 5
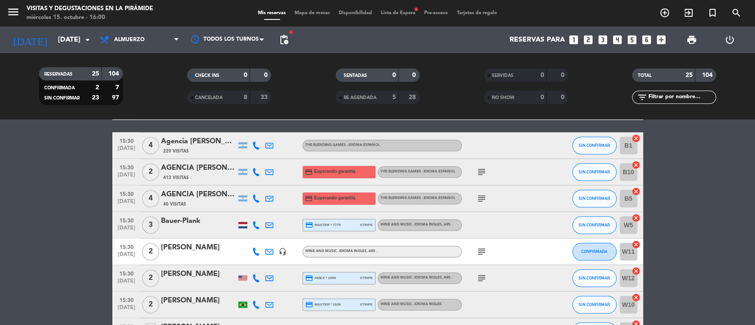
scroll to position [499, 0]
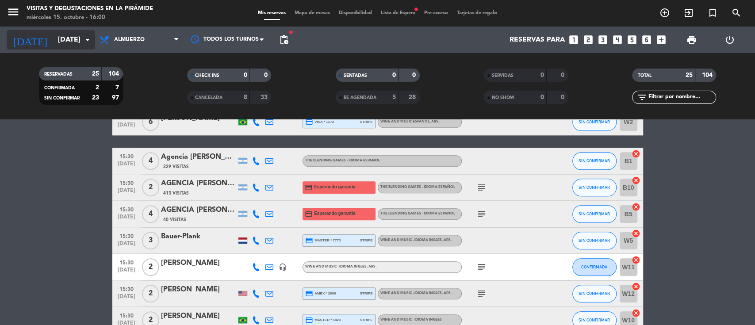
click at [58, 38] on input "[DATE]" at bounding box center [100, 39] width 93 height 17
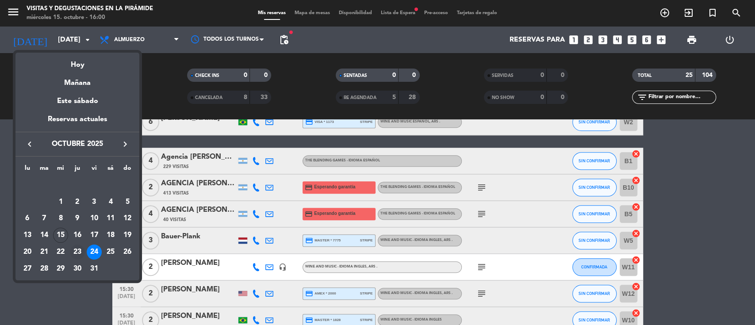
click at [76, 251] on div "23" at bounding box center [77, 252] width 15 height 15
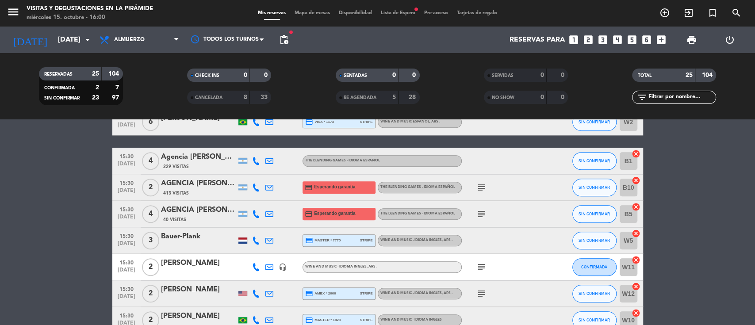
type input "[DEMOGRAPHIC_DATA][DATE]"
click at [409, 15] on span "Lista de Espera fiber_manual_record" at bounding box center [398, 13] width 43 height 5
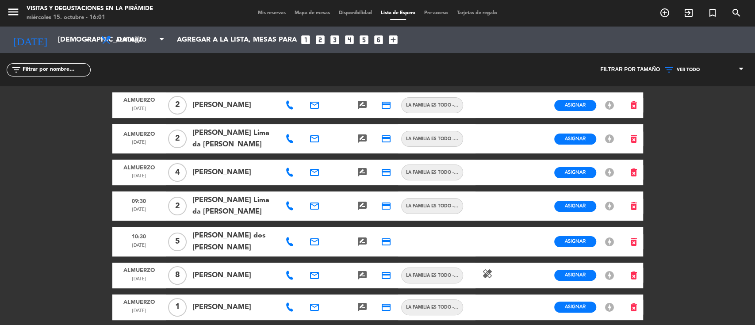
click at [271, 12] on span "Mis reservas" at bounding box center [272, 13] width 37 height 5
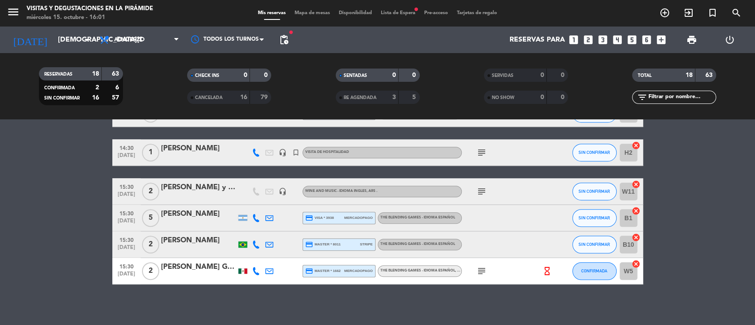
scroll to position [443, 0]
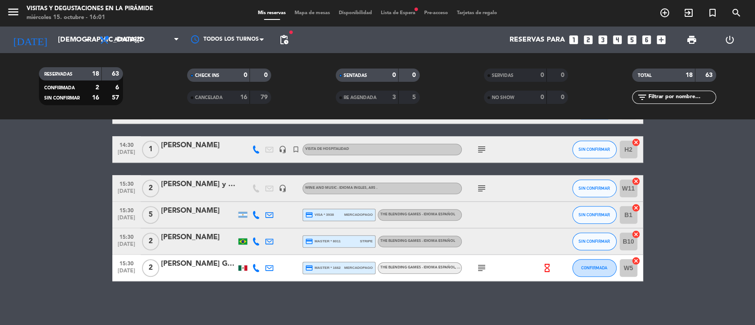
click at [395, 11] on span "Lista de Espera fiber_manual_record" at bounding box center [398, 13] width 43 height 5
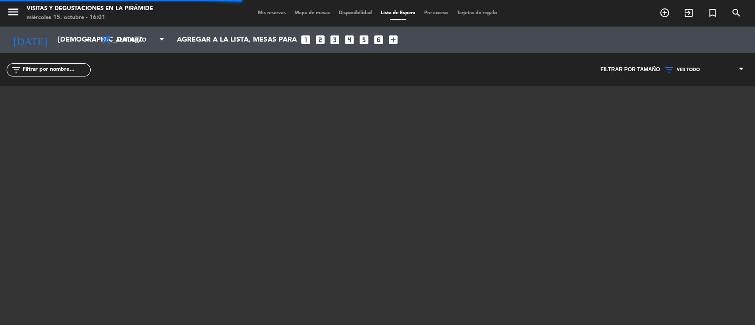
click at [702, 65] on span "VER TODO" at bounding box center [704, 70] width 88 height 12
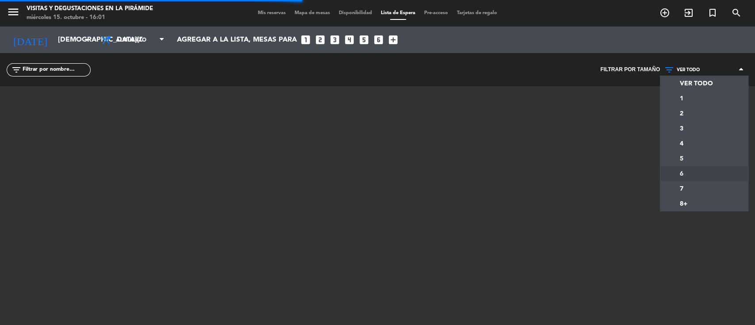
click at [685, 175] on div "menu Visitas y degustaciones en La Pirámide [DATE] 15. octubre - 16:01 Mis rese…" at bounding box center [377, 162] width 755 height 325
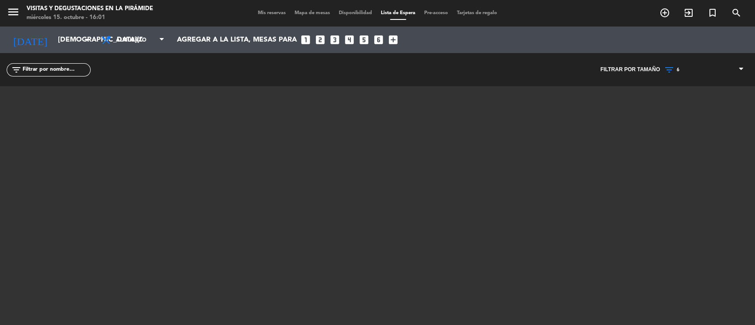
click at [678, 65] on span "6" at bounding box center [704, 70] width 88 height 12
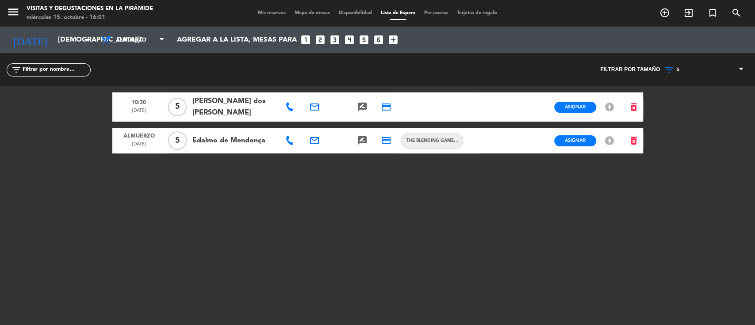
click at [677, 163] on div "menu Visitas y degustaciones en La Pirámide [DATE] 15. octubre - 16:01 Mis rese…" at bounding box center [377, 162] width 755 height 325
click at [314, 76] on div "filter_list" at bounding box center [189, 69] width 378 height 33
click at [633, 142] on icon "delete_forever" at bounding box center [634, 140] width 11 height 11
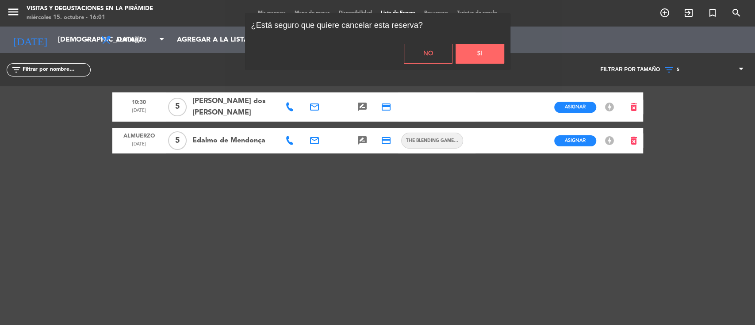
click at [488, 57] on button "Si" at bounding box center [480, 54] width 49 height 20
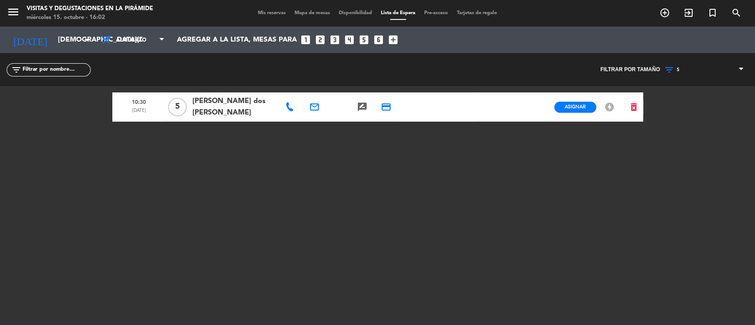
click at [290, 106] on icon at bounding box center [289, 107] width 9 height 9
click at [315, 105] on icon "email" at bounding box center [314, 107] width 11 height 11
drag, startPoint x: 346, startPoint y: 89, endPoint x: 353, endPoint y: 88, distance: 6.3
click at [423, 89] on span "Copiar" at bounding box center [432, 90] width 19 height 9
copy icon "a"
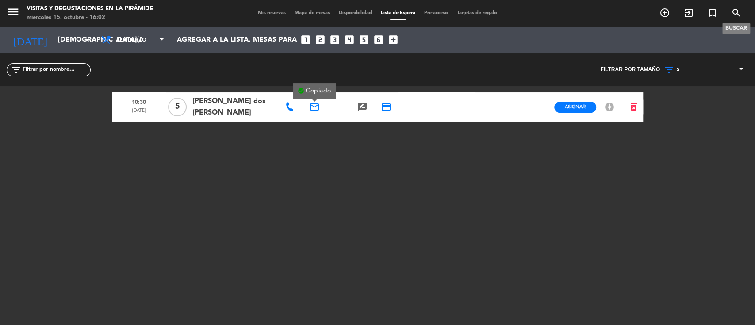
click at [734, 2] on div "menu Visitas y degustaciones en La Pirámide [DATE] 15. octubre - 16:02 Mis rese…" at bounding box center [377, 13] width 755 height 27
click at [736, 13] on icon "search" at bounding box center [736, 13] width 11 height 11
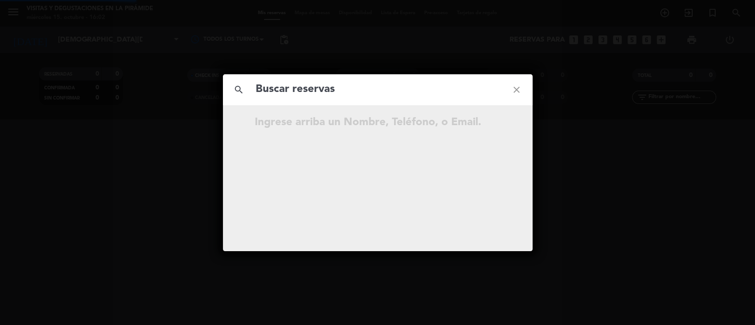
click at [319, 92] on input "text" at bounding box center [378, 90] width 246 height 18
paste input "[PERSON_NAME][EMAIL_ADDRESS][DOMAIN_NAME]"
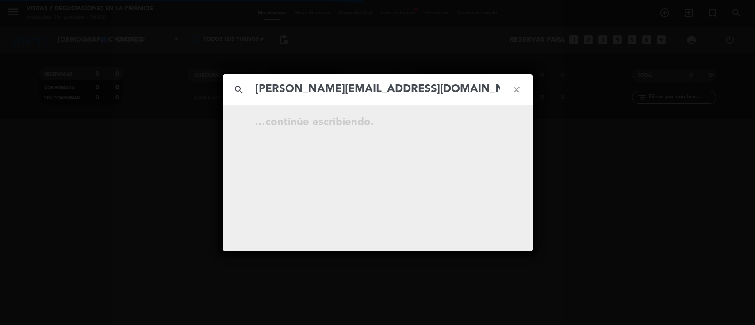
type input "[PERSON_NAME][EMAIL_ADDRESS][DOMAIN_NAME]"
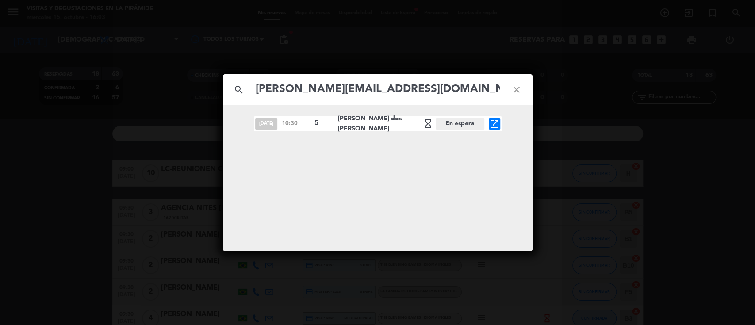
click at [517, 88] on icon "close" at bounding box center [517, 90] width 32 height 32
drag, startPoint x: 503, startPoint y: 82, endPoint x: 512, endPoint y: 87, distance: 10.5
click at [501, 82] on icon "close" at bounding box center [517, 90] width 32 height 32
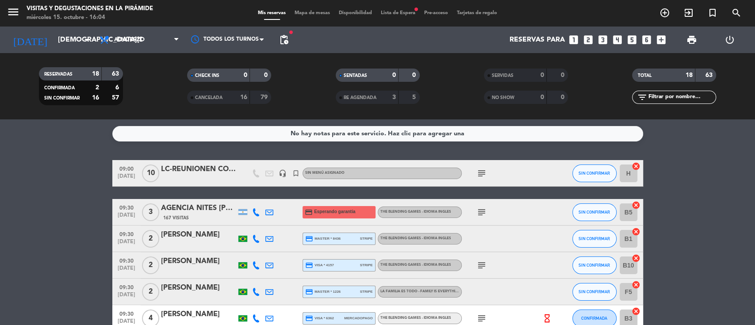
click at [394, 9] on div "menu Visitas y degustaciones en La Pirámide [DATE] 15. octubre - 16:04 Mis rese…" at bounding box center [377, 13] width 755 height 27
click at [393, 13] on span "Lista de Espera fiber_manual_record" at bounding box center [398, 13] width 43 height 5
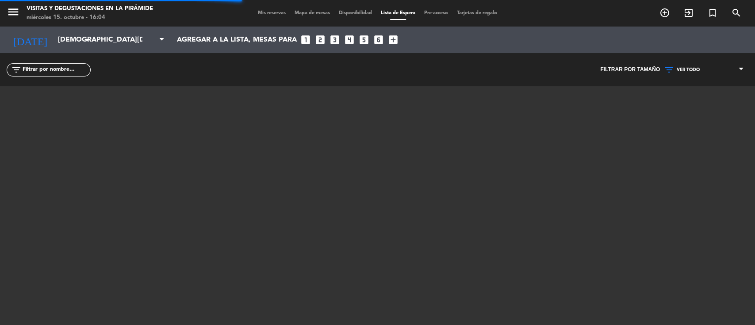
click at [696, 72] on span "VER TODO" at bounding box center [688, 69] width 23 height 5
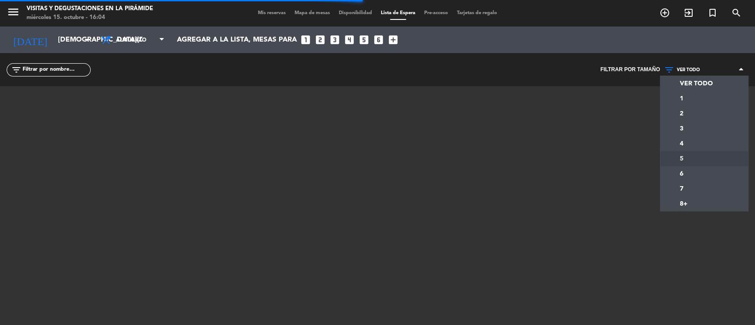
click at [680, 156] on div "menu Visitas y degustaciones en La Pirámide [DATE] 15. octubre - 16:04 Mis rese…" at bounding box center [377, 162] width 755 height 325
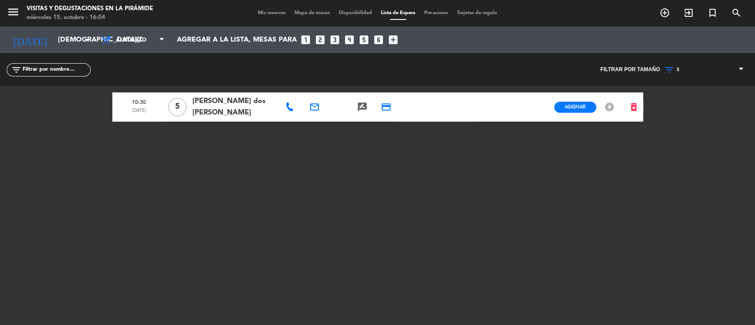
click at [290, 109] on icon at bounding box center [289, 107] width 9 height 9
click at [312, 91] on span "Copiar" at bounding box center [317, 91] width 19 height 9
drag, startPoint x: 699, startPoint y: 67, endPoint x: 700, endPoint y: 85, distance: 17.7
click at [699, 67] on span "5" at bounding box center [704, 70] width 88 height 12
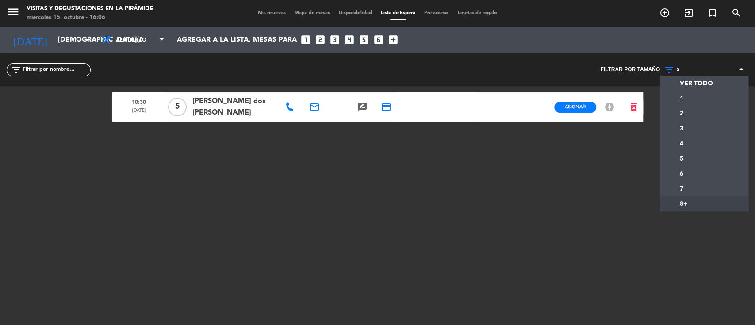
drag, startPoint x: 687, startPoint y: 204, endPoint x: 683, endPoint y: 200, distance: 5.3
click at [687, 204] on div "menu Visitas y degustaciones en La Pirámide [DATE] 15. octubre - 16:06 Mis rese…" at bounding box center [377, 162] width 755 height 325
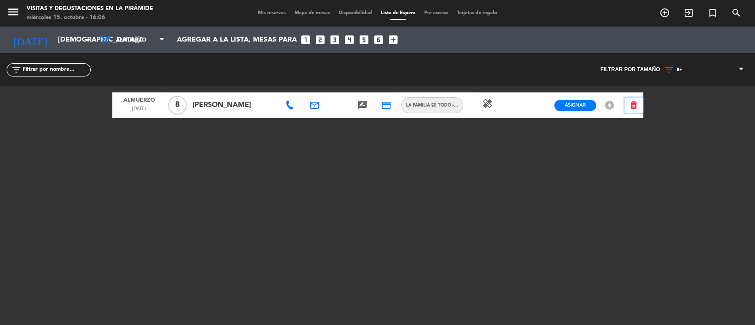
click at [638, 104] on button "delete_forever" at bounding box center [634, 105] width 19 height 15
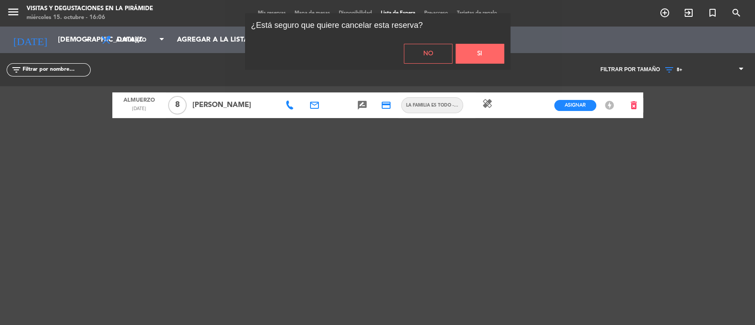
click at [485, 51] on button "Si" at bounding box center [480, 54] width 49 height 20
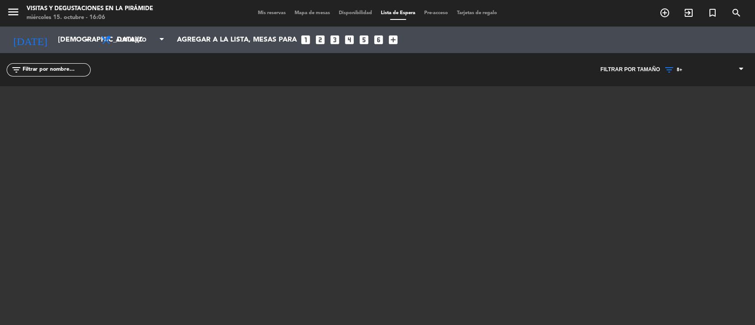
click at [682, 69] on span "8+" at bounding box center [680, 69] width 6 height 5
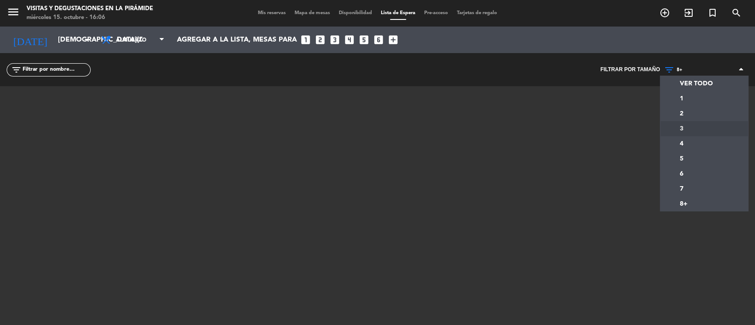
click at [687, 125] on div "menu Visitas y degustaciones en La Pirámide [DATE] 15. octubre - 16:06 Mis rese…" at bounding box center [377, 162] width 755 height 325
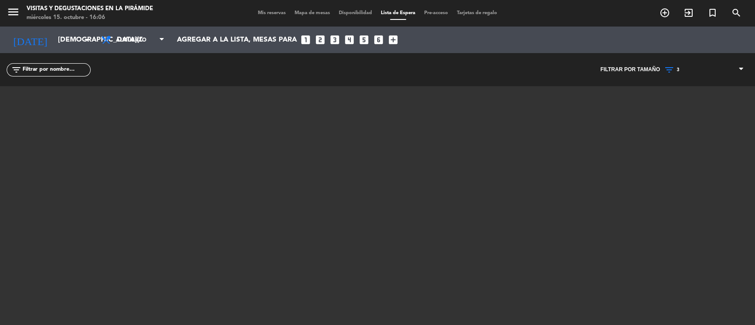
click at [686, 63] on div "VER TODO 1 2 3 4 5 6 7 8+ 3 VER TODO 1 2 3 4 5 6 7 8+" at bounding box center [704, 69] width 88 height 33
click at [681, 69] on span "3" at bounding box center [704, 70] width 88 height 12
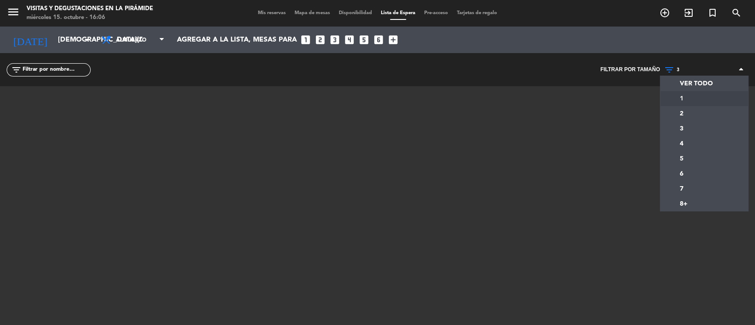
click at [683, 108] on div "menu Visitas y degustaciones en La Pirámide [DATE] 15. octubre - 16:06 Mis rese…" at bounding box center [377, 162] width 755 height 325
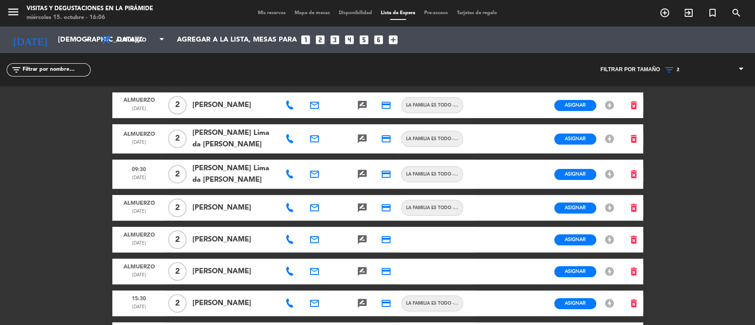
click at [289, 136] on icon at bounding box center [289, 139] width 9 height 9
click at [288, 207] on icon at bounding box center [289, 208] width 9 height 9
click at [631, 172] on icon "delete_forever" at bounding box center [634, 174] width 11 height 11
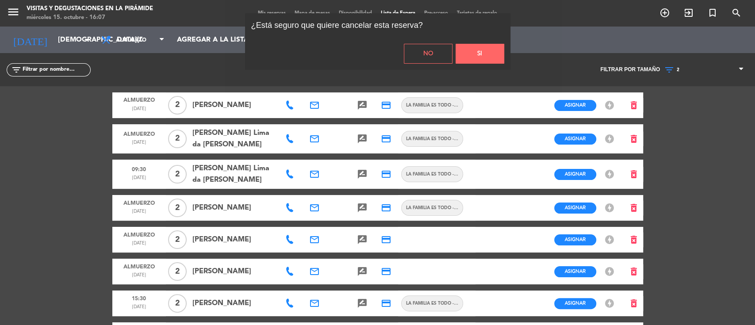
click at [473, 55] on button "Si" at bounding box center [480, 54] width 49 height 20
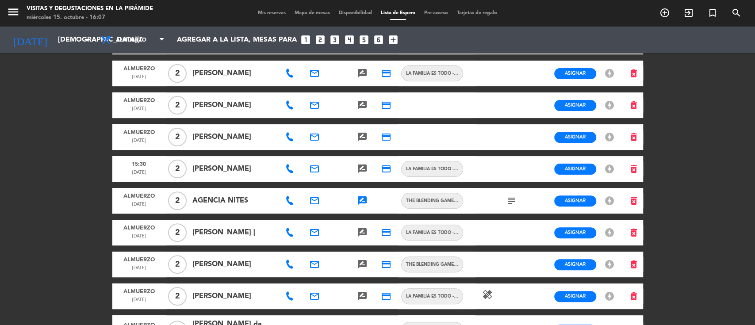
scroll to position [118, 0]
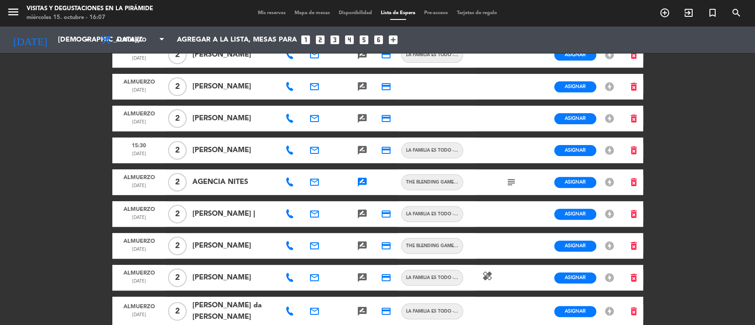
click at [287, 250] on icon at bounding box center [289, 246] width 9 height 9
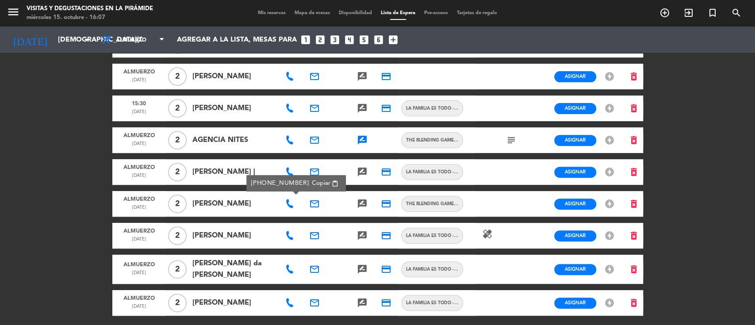
scroll to position [177, 0]
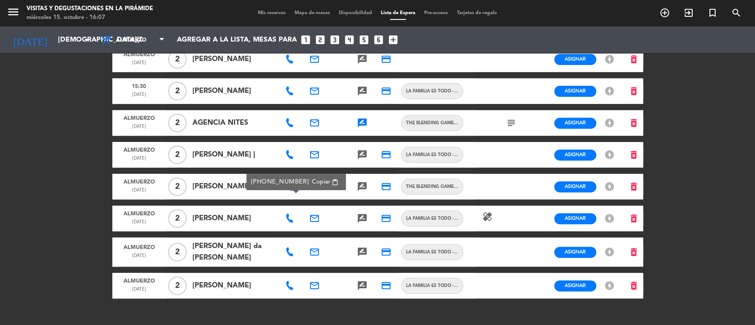
click at [293, 223] on icon at bounding box center [289, 218] width 9 height 9
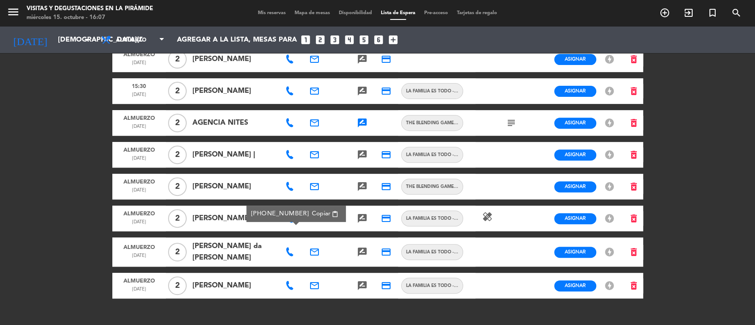
click at [292, 257] on icon at bounding box center [289, 252] width 9 height 9
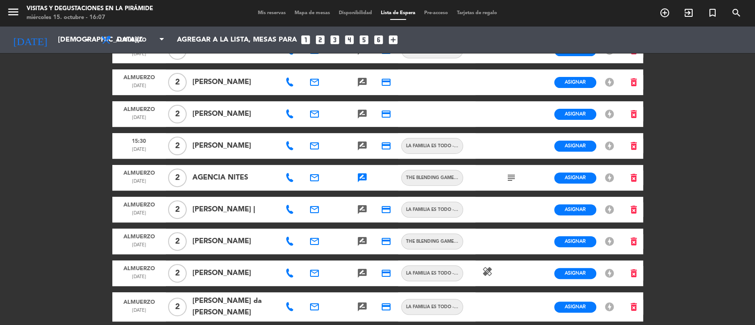
scroll to position [0, 0]
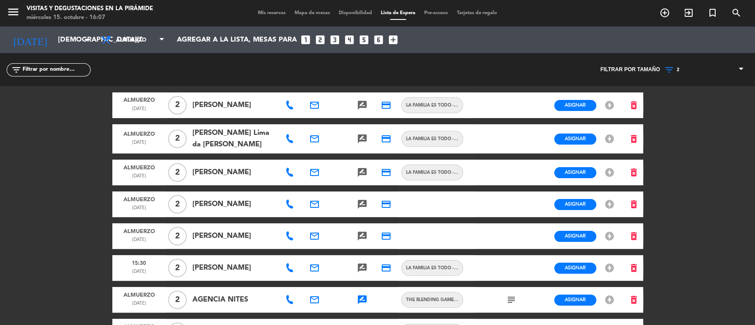
click at [687, 69] on span "2" at bounding box center [704, 70] width 88 height 12
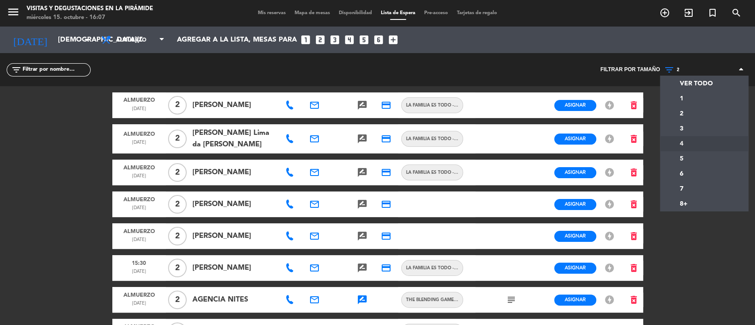
click at [687, 138] on div "menu Visitas y degustaciones en La Pirámide [DATE] 15. octubre - 16:07 Mis rese…" at bounding box center [377, 162] width 755 height 325
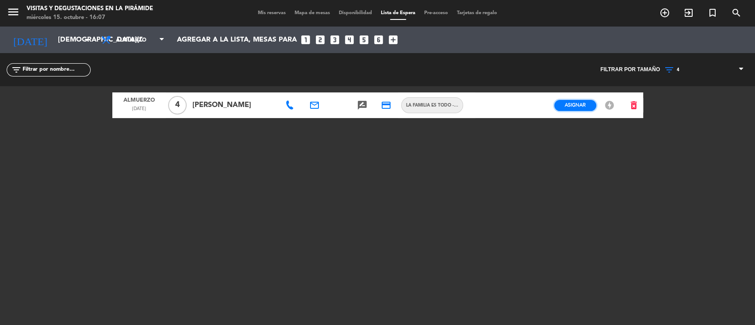
click at [572, 104] on span "Asignar" at bounding box center [575, 105] width 21 height 7
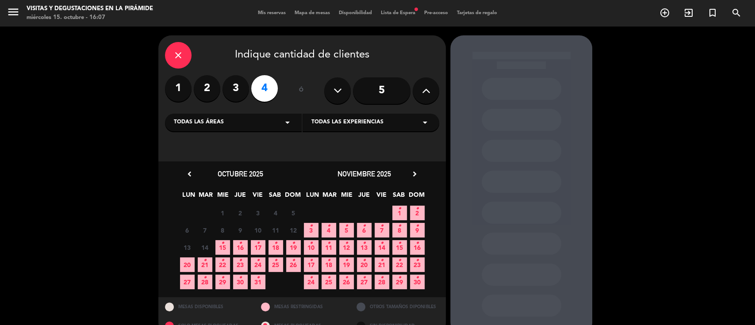
click at [244, 270] on span "23 •" at bounding box center [240, 265] width 15 height 15
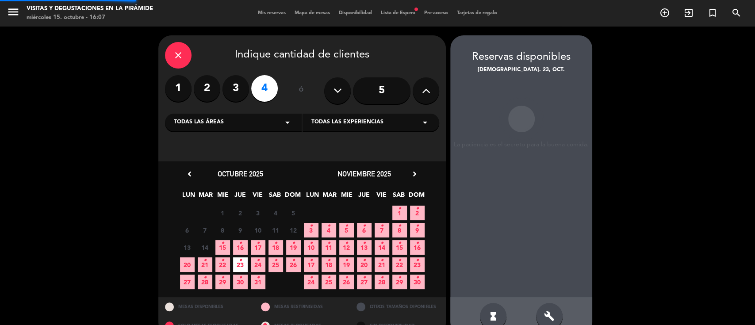
scroll to position [18, 0]
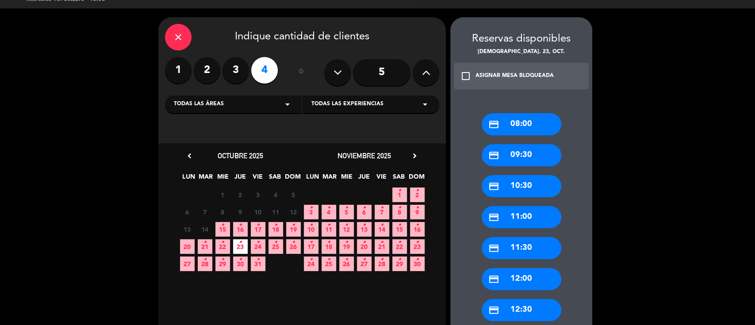
click at [530, 242] on div "credit_card 11:30" at bounding box center [522, 248] width 80 height 22
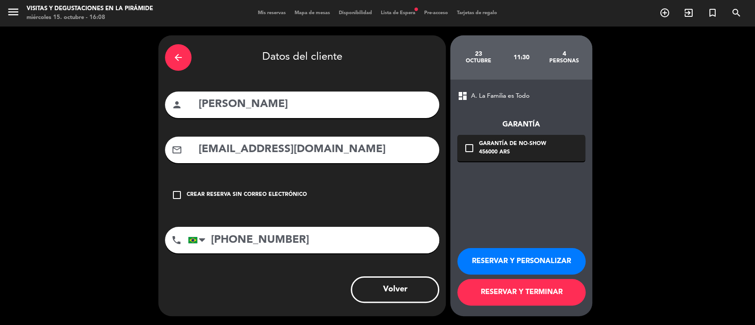
scroll to position [0, 0]
click at [484, 263] on button "RESERVAR Y PERSONALIZAR" at bounding box center [522, 261] width 128 height 27
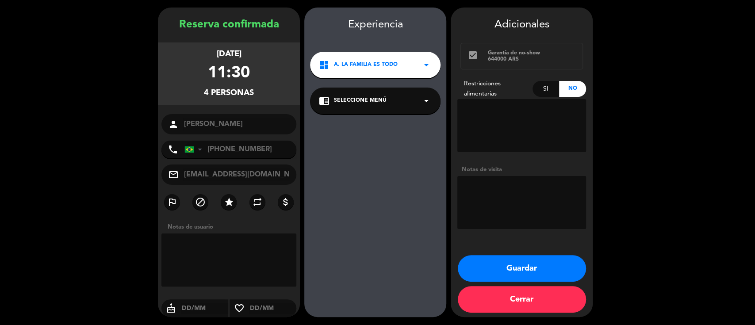
scroll to position [28, 0]
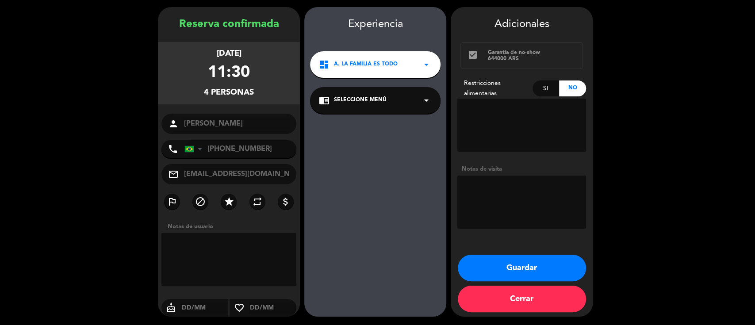
click at [358, 97] on span "Seleccione Menú" at bounding box center [360, 100] width 53 height 9
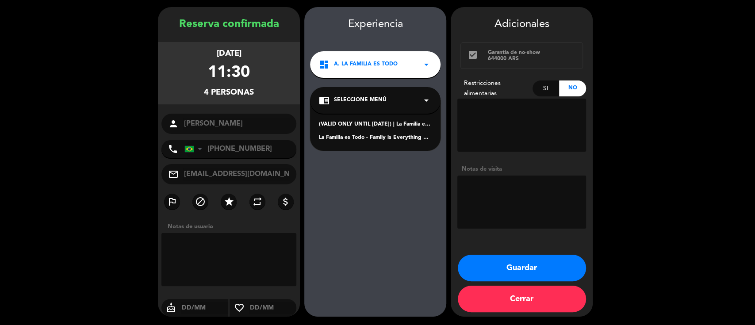
click at [360, 136] on div "La Familia es Todo - Family is Everything Español" at bounding box center [375, 138] width 113 height 9
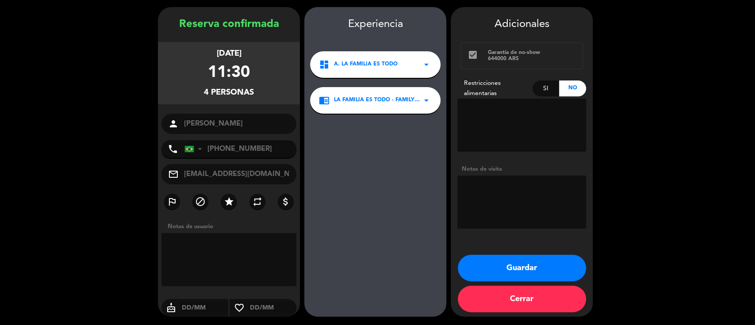
click at [501, 259] on button "Guardar" at bounding box center [522, 268] width 128 height 27
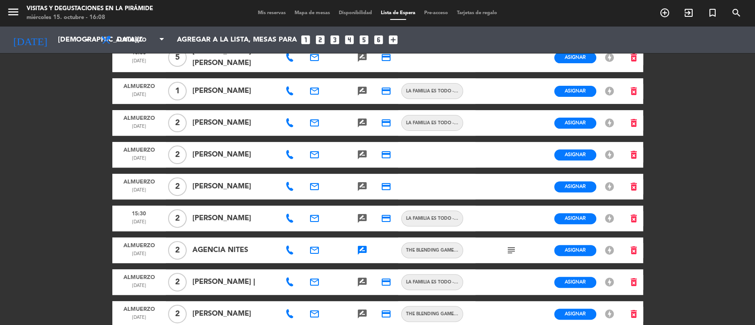
scroll to position [118, 0]
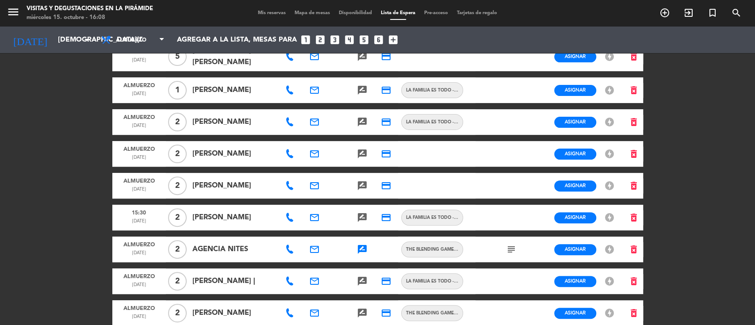
click at [292, 157] on icon at bounding box center [289, 154] width 9 height 9
click at [0, 173] on div "menu Visitas y degustaciones en La Pirámide [DATE] 15. octubre - 16:08 Mis rese…" at bounding box center [377, 162] width 755 height 325
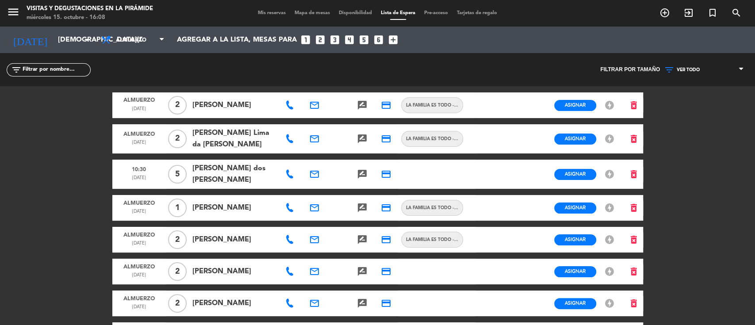
click at [269, 11] on span "Mis reservas" at bounding box center [272, 13] width 37 height 5
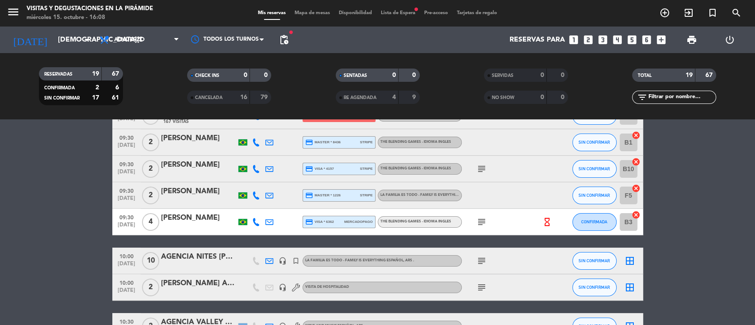
scroll to position [118, 0]
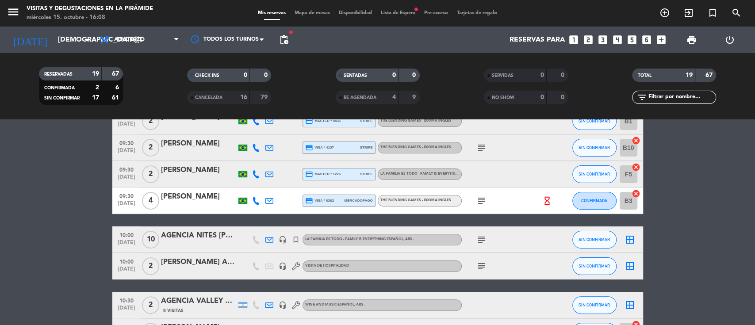
click at [205, 239] on div "AGENCIA NITES [PERSON_NAME]/[PERSON_NAME] MR" at bounding box center [198, 236] width 75 height 12
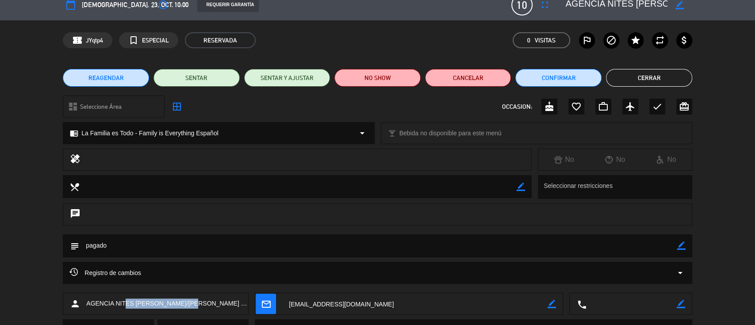
scroll to position [19, 0]
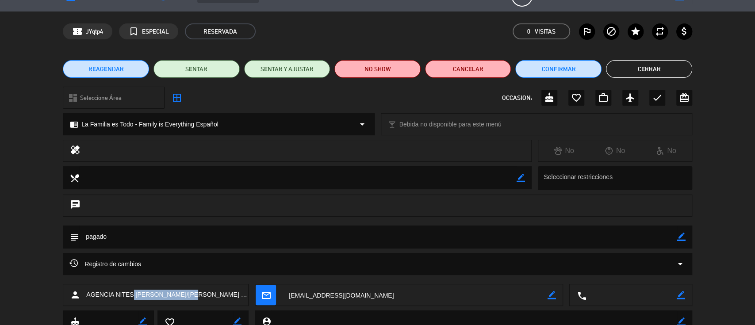
drag, startPoint x: 220, startPoint y: 315, endPoint x: 135, endPoint y: 296, distance: 87.5
click at [135, 296] on div "person AGENCIA NITES [PERSON_NAME]/[PERSON_NAME] MR" at bounding box center [156, 295] width 186 height 22
copy span "[PERSON_NAME]/[PERSON_NAME] MR"
click at [623, 71] on button "Cerrar" at bounding box center [649, 69] width 86 height 18
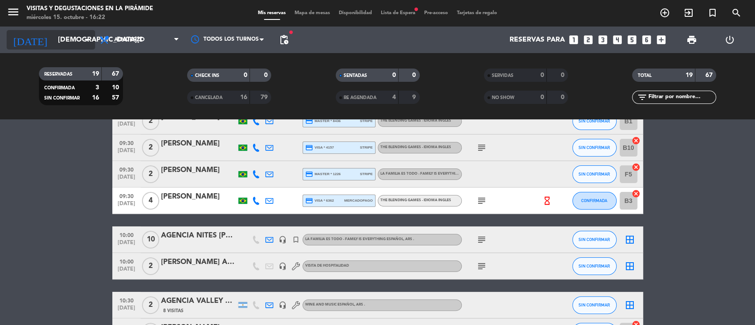
click at [73, 40] on input "[DEMOGRAPHIC_DATA][DATE]" at bounding box center [100, 39] width 93 height 17
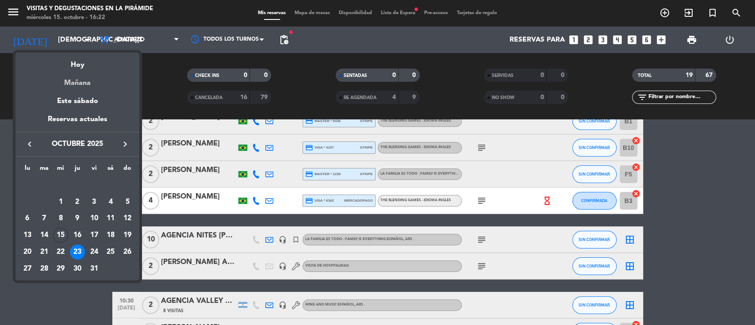
click at [81, 83] on div "Mañana" at bounding box center [77, 80] width 124 height 18
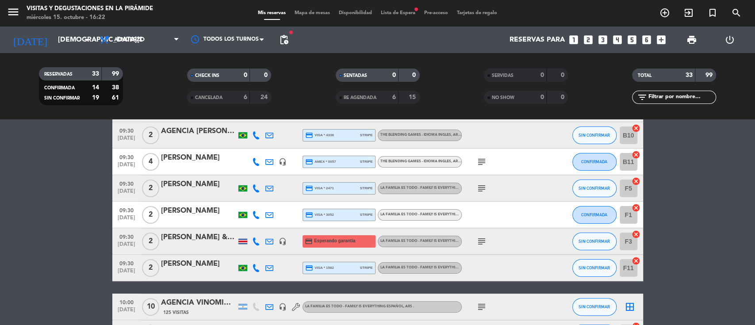
scroll to position [0, 0]
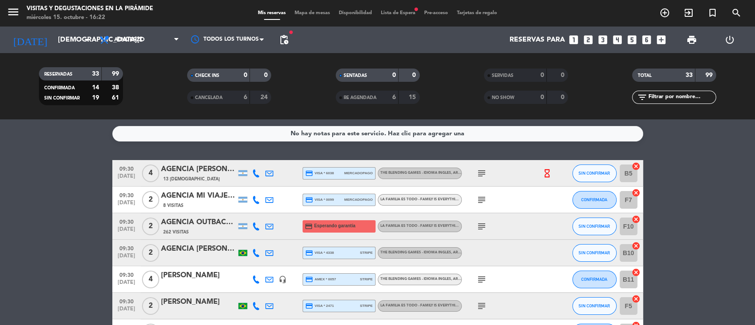
click at [271, 172] on icon at bounding box center [269, 173] width 8 height 8
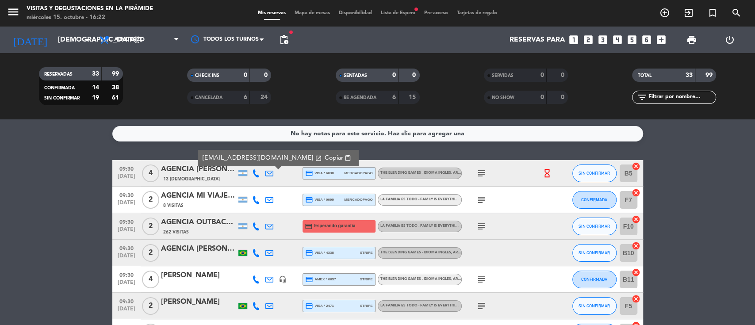
scroll to position [59, 0]
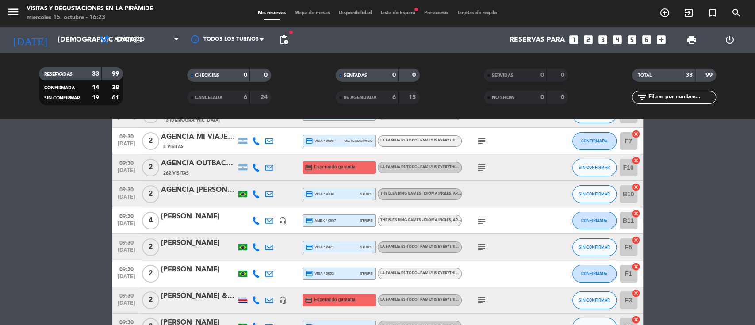
click at [484, 219] on icon "subject" at bounding box center [482, 220] width 11 height 11
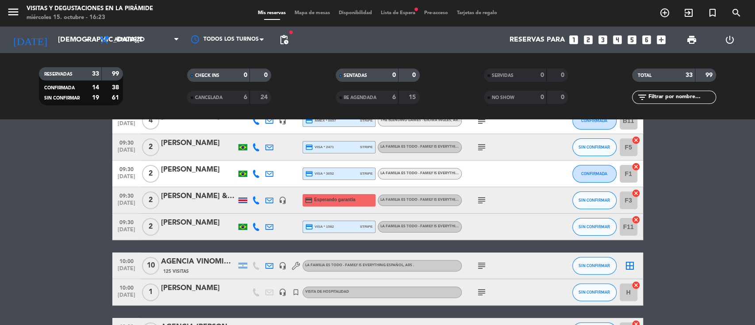
scroll to position [177, 0]
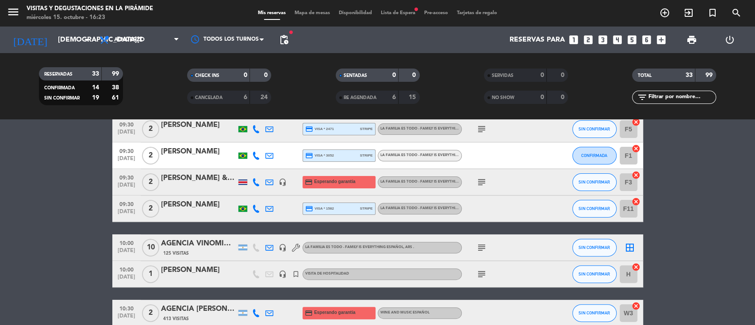
click at [481, 273] on icon "subject" at bounding box center [482, 274] width 11 height 11
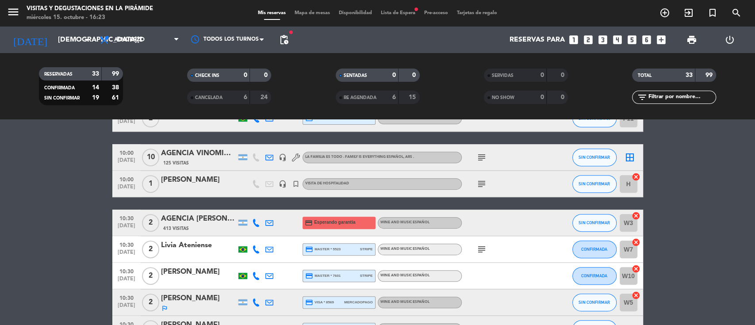
scroll to position [295, 0]
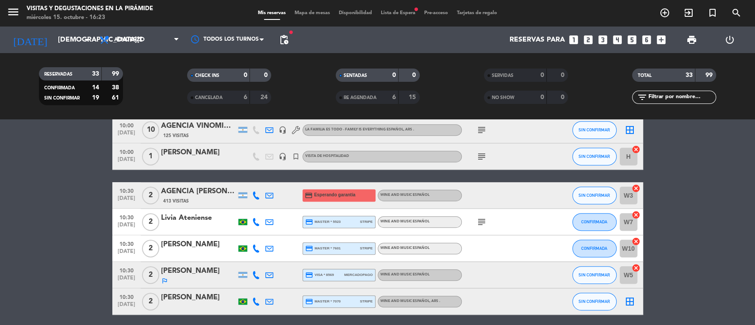
click at [482, 158] on icon "subject" at bounding box center [482, 156] width 11 height 11
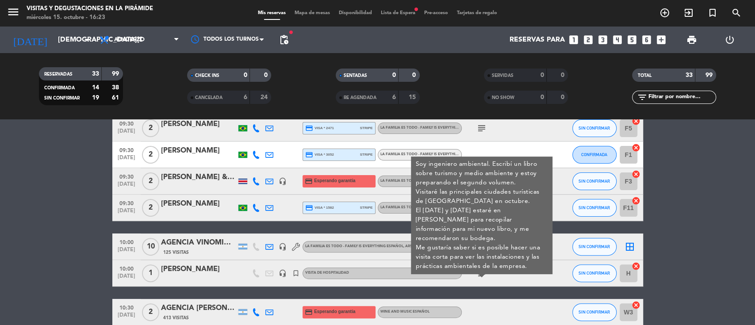
scroll to position [177, 0]
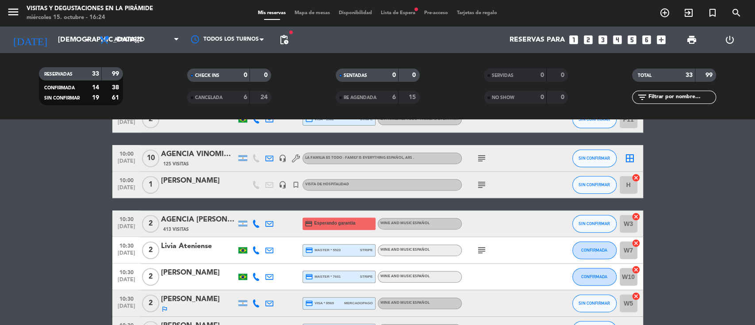
scroll to position [295, 0]
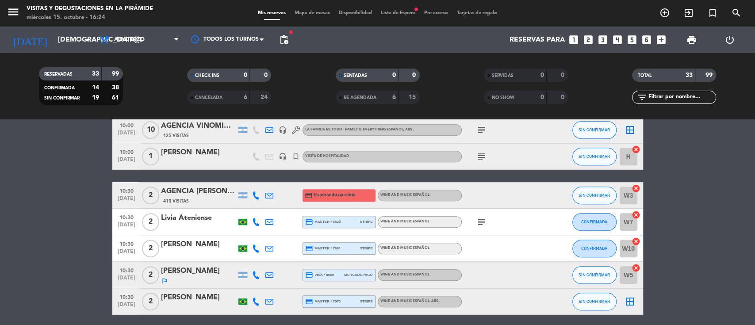
click at [264, 193] on div at bounding box center [269, 195] width 13 height 26
click at [273, 194] on div at bounding box center [269, 195] width 13 height 26
click at [271, 277] on icon at bounding box center [269, 275] width 8 height 8
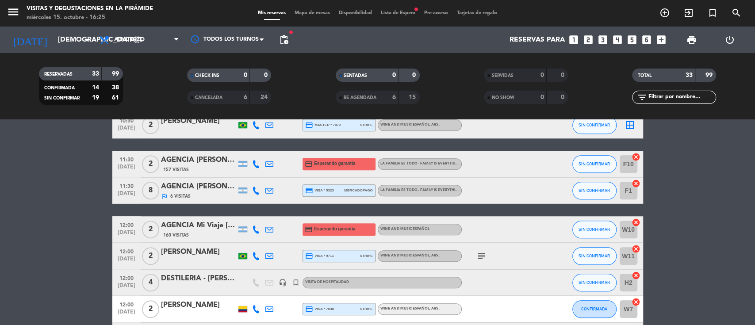
scroll to position [472, 0]
click at [269, 161] on icon at bounding box center [269, 164] width 8 height 8
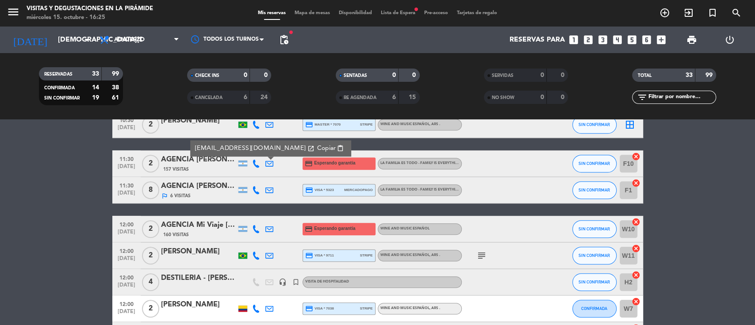
click at [269, 190] on icon at bounding box center [269, 190] width 8 height 8
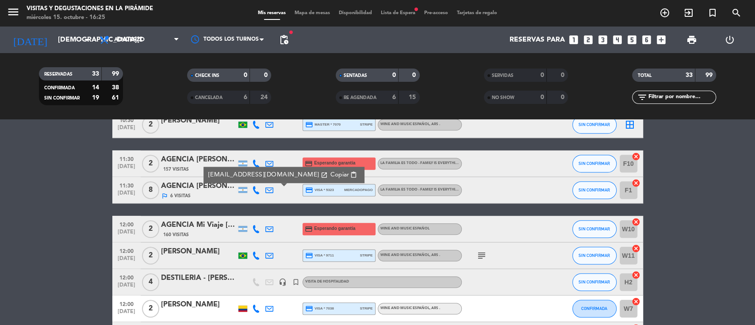
click at [0, 221] on bookings-row "09:30 [DATE] 4 AGENCIA [PERSON_NAME] WINE CAMP [PERSON_NAME] 13 Visitas credit_…" at bounding box center [377, 164] width 755 height 950
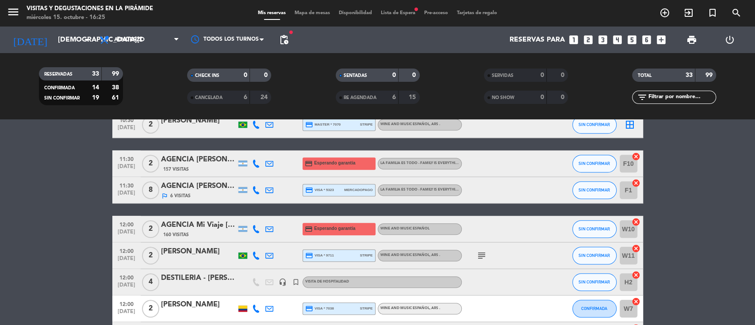
scroll to position [531, 0]
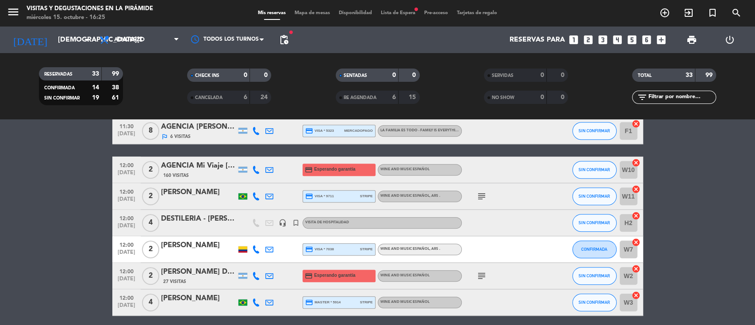
click at [268, 277] on icon at bounding box center [269, 276] width 8 height 8
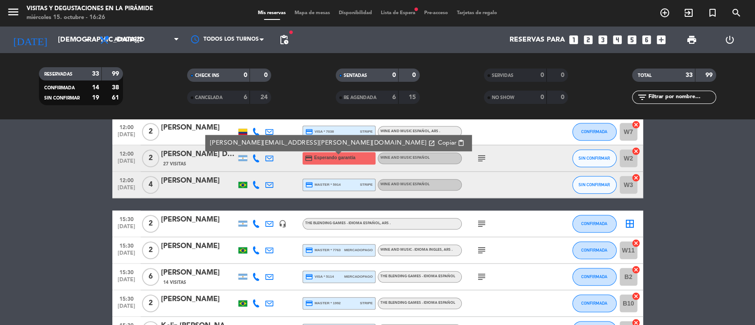
scroll to position [708, 0]
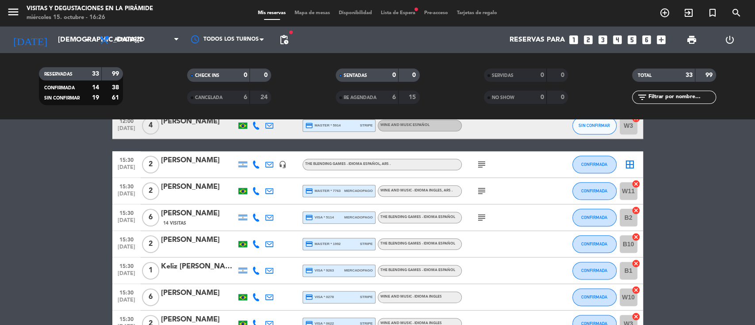
click at [485, 165] on icon "subject" at bounding box center [482, 164] width 11 height 11
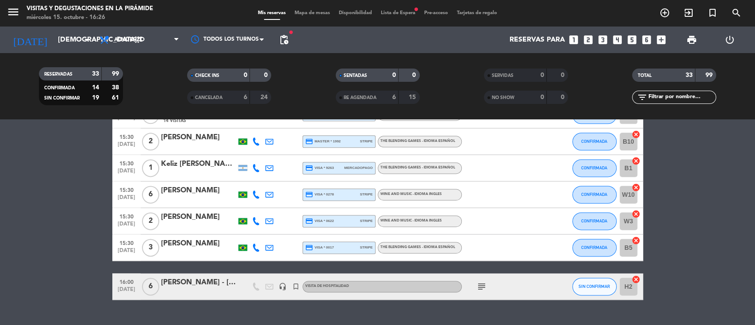
scroll to position [826, 0]
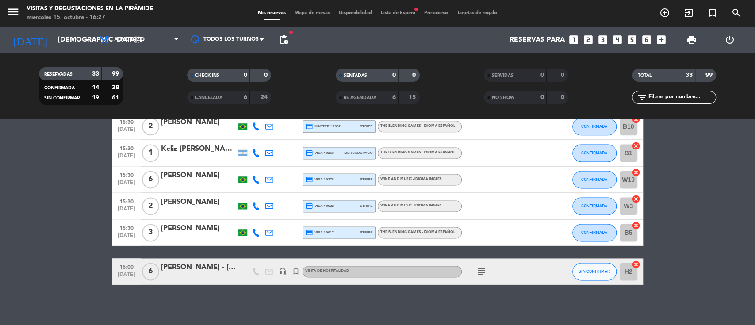
click at [478, 271] on icon "subject" at bounding box center [482, 271] width 11 height 11
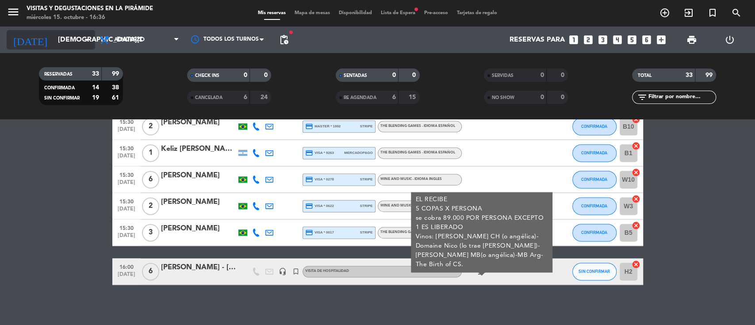
click at [77, 35] on input "[DEMOGRAPHIC_DATA][DATE]" at bounding box center [100, 39] width 93 height 17
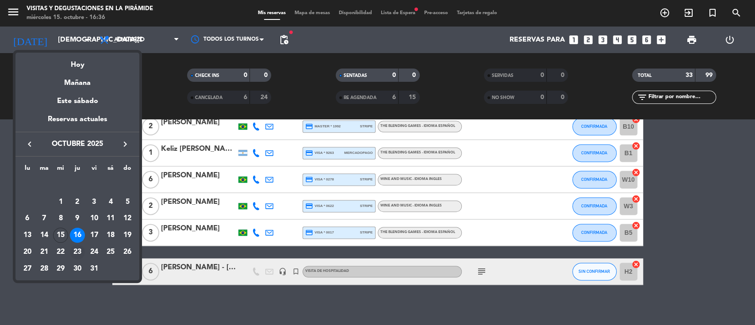
click at [76, 250] on div "23" at bounding box center [77, 252] width 15 height 15
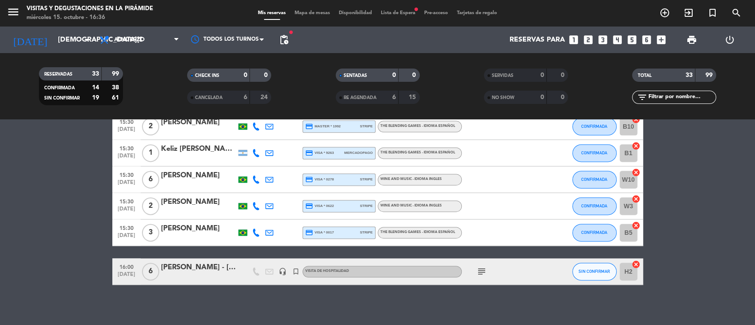
type input "[DEMOGRAPHIC_DATA][DATE]"
click at [394, 15] on span "Lista de Espera fiber_manual_record" at bounding box center [398, 13] width 43 height 5
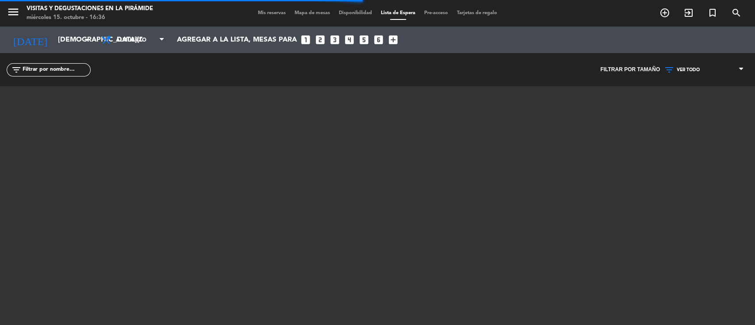
click at [673, 68] on icon at bounding box center [670, 70] width 13 height 11
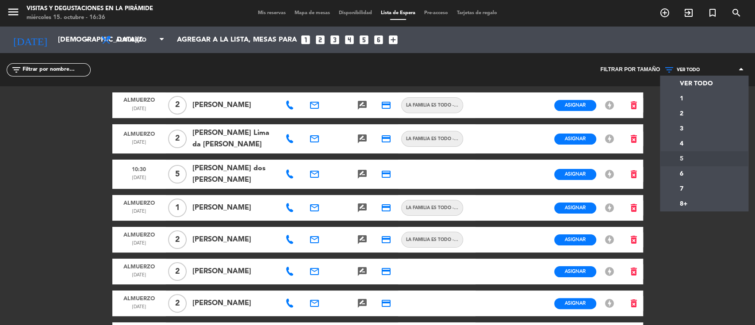
click at [679, 157] on div "menu Visitas y degustaciones en La Pirámide [DATE] 15. octubre - 16:36 Mis rese…" at bounding box center [377, 162] width 755 height 325
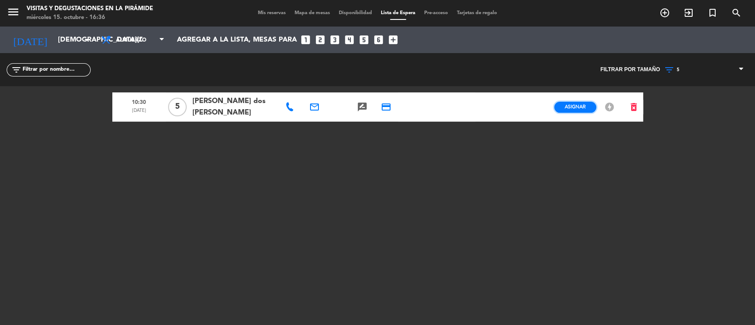
click at [582, 106] on span "Asignar" at bounding box center [575, 107] width 21 height 7
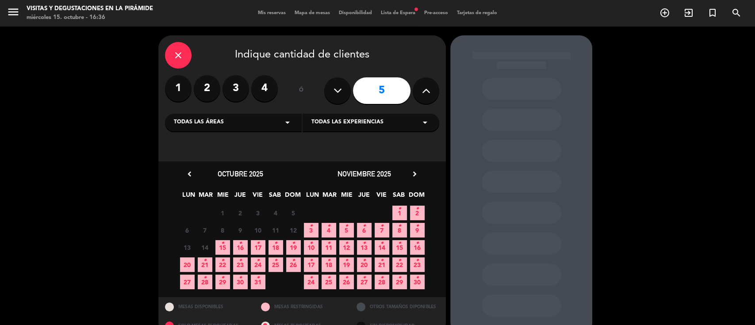
click at [239, 265] on icon "•" at bounding box center [240, 261] width 3 height 14
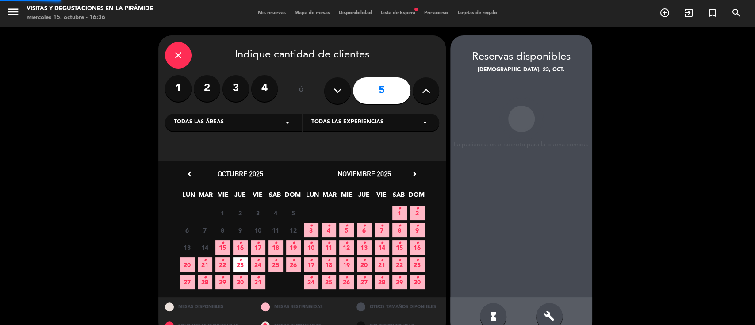
scroll to position [18, 0]
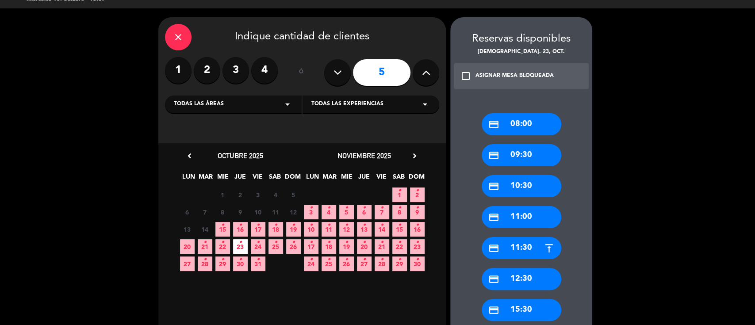
click at [526, 185] on div "credit_card 10:30" at bounding box center [522, 186] width 80 height 22
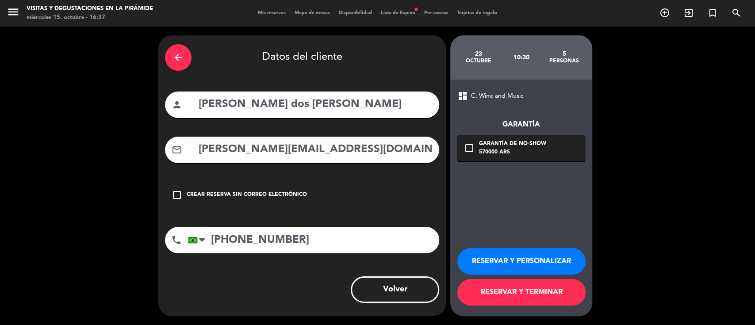
scroll to position [0, 0]
click at [485, 263] on button "RESERVAR Y PERSONALIZAR" at bounding box center [522, 261] width 128 height 27
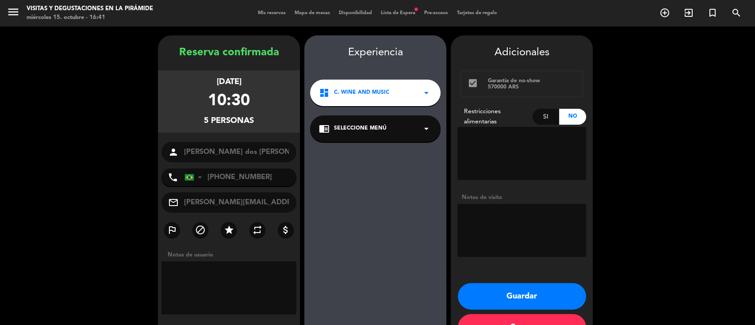
scroll to position [28, 0]
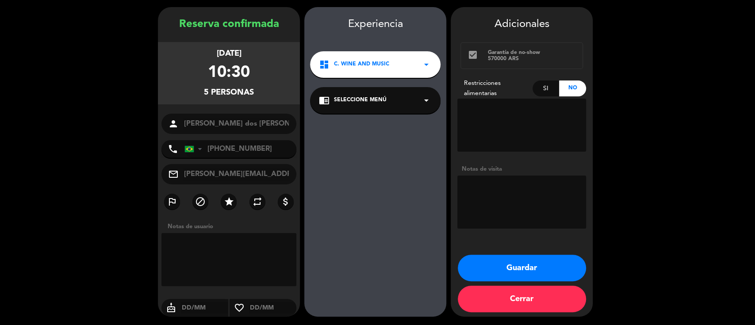
click at [361, 107] on div "chrome_reader_mode Seleccione Menú arrow_drop_down" at bounding box center [375, 100] width 131 height 27
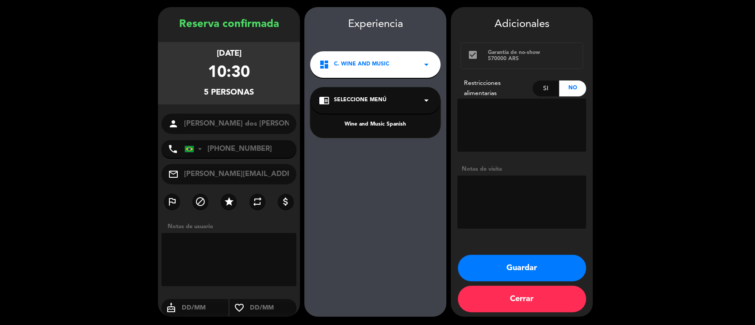
click at [361, 126] on div "Wine and Music Spanish" at bounding box center [375, 124] width 113 height 9
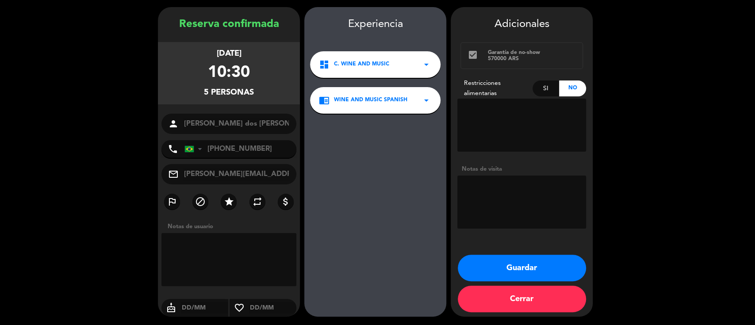
click at [474, 269] on button "Guardar" at bounding box center [522, 268] width 128 height 27
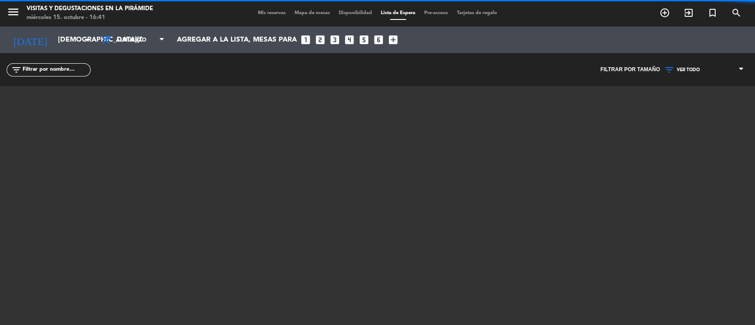
click at [265, 12] on span "Mis reservas" at bounding box center [272, 13] width 37 height 5
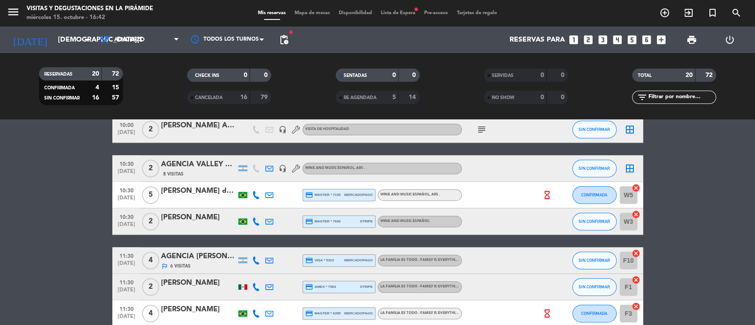
scroll to position [236, 0]
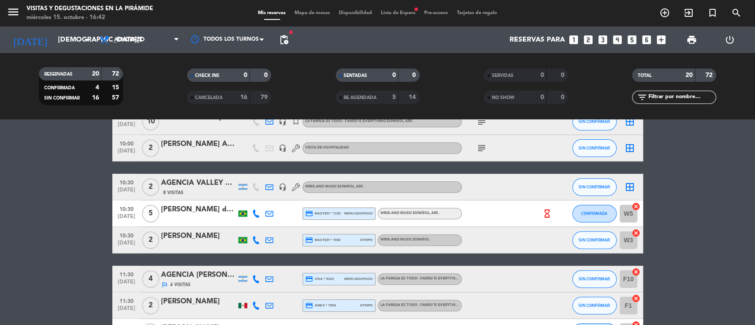
click at [635, 187] on div "border_all" at bounding box center [630, 187] width 27 height 26
click at [633, 185] on icon "border_all" at bounding box center [630, 187] width 11 height 11
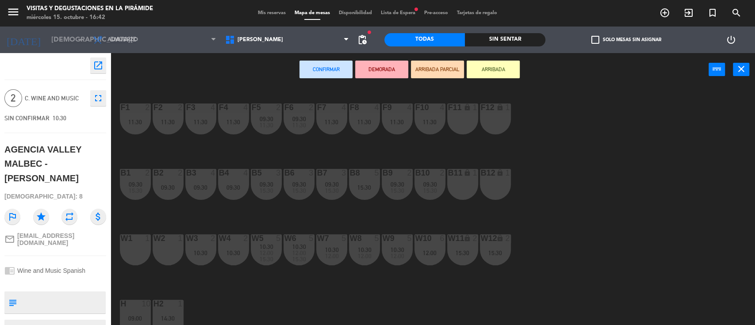
drag, startPoint x: 171, startPoint y: 257, endPoint x: 159, endPoint y: 257, distance: 11.9
click at [171, 257] on div "W2 1" at bounding box center [168, 250] width 31 height 31
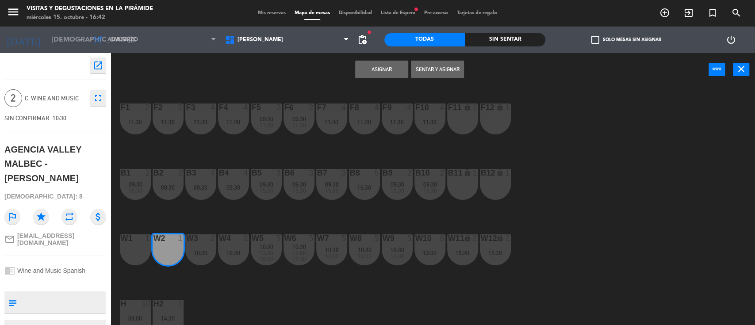
click at [138, 254] on div "w1 1" at bounding box center [135, 250] width 31 height 31
click at [359, 71] on button "Asignar" at bounding box center [381, 70] width 53 height 18
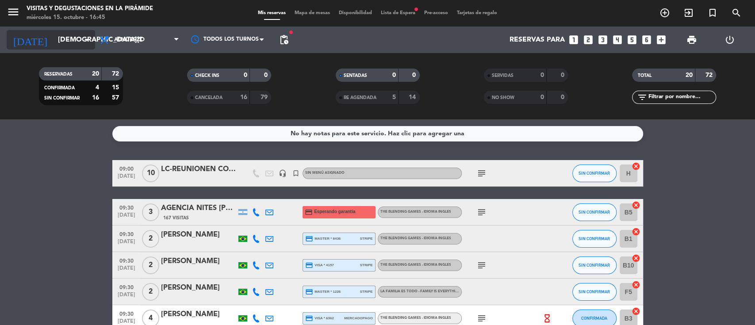
click at [65, 38] on input "[DEMOGRAPHIC_DATA][DATE]" at bounding box center [100, 39] width 93 height 17
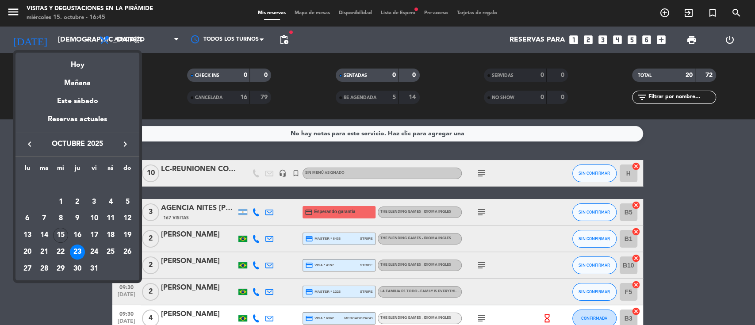
click at [123, 140] on icon "keyboard_arrow_right" at bounding box center [125, 144] width 11 height 11
click at [125, 143] on icon "keyboard_arrow_right" at bounding box center [125, 144] width 11 height 11
drag, startPoint x: 30, startPoint y: 140, endPoint x: 83, endPoint y: 163, distance: 58.1
click at [29, 140] on icon "keyboard_arrow_left" at bounding box center [29, 144] width 11 height 11
click at [108, 184] on div "1" at bounding box center [110, 185] width 15 height 15
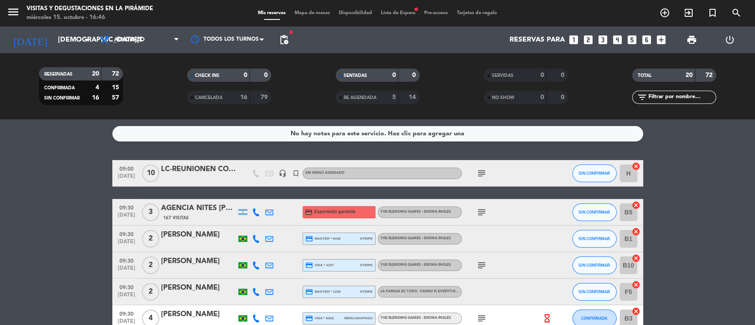
type input "[DATE]"
click at [411, 12] on span "Lista de Espera fiber_manual_record" at bounding box center [398, 13] width 43 height 5
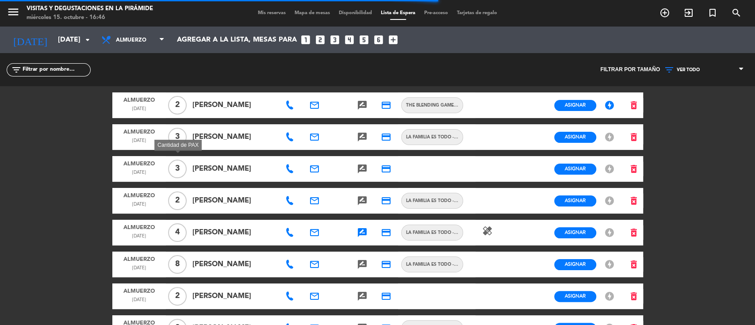
scroll to position [194, 0]
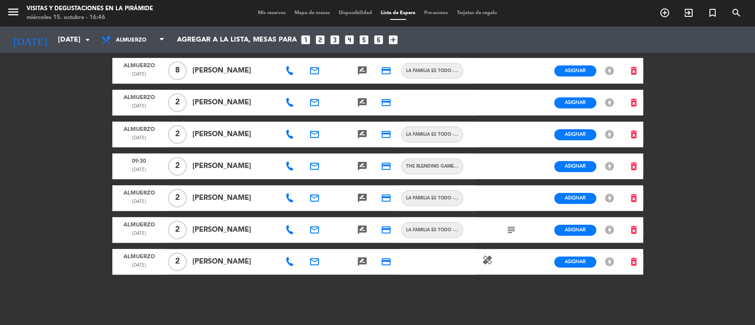
click at [611, 259] on icon "offline_bolt" at bounding box center [609, 262] width 11 height 11
click at [59, 32] on input "[DATE]" at bounding box center [100, 39] width 93 height 17
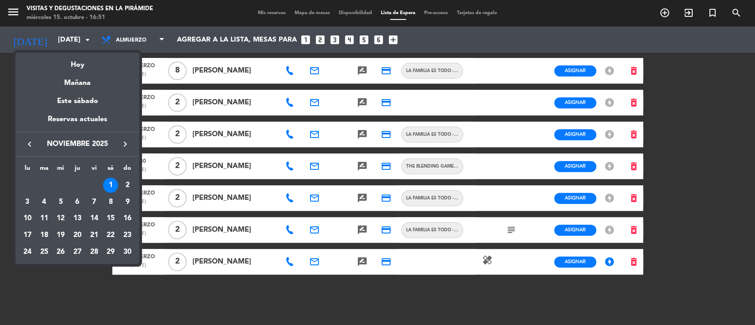
click at [30, 138] on button "keyboard_arrow_left" at bounding box center [30, 144] width 16 height 12
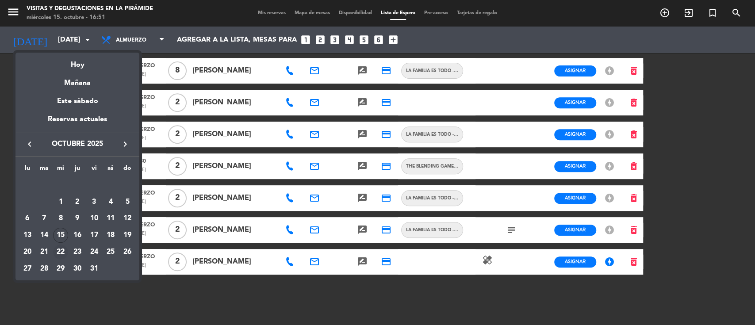
click at [58, 253] on div "22" at bounding box center [60, 252] width 15 height 15
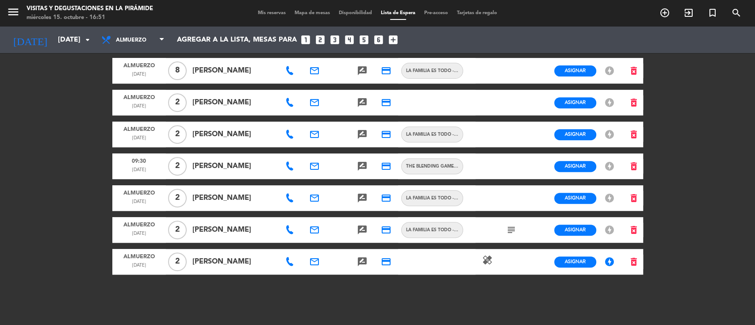
type input "[DATE]"
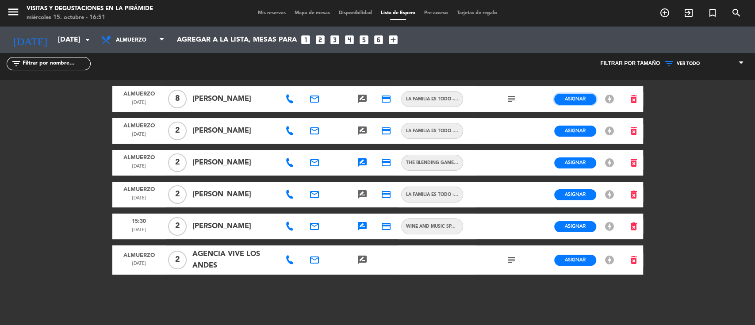
click at [564, 97] on button "Asignar" at bounding box center [575, 99] width 42 height 11
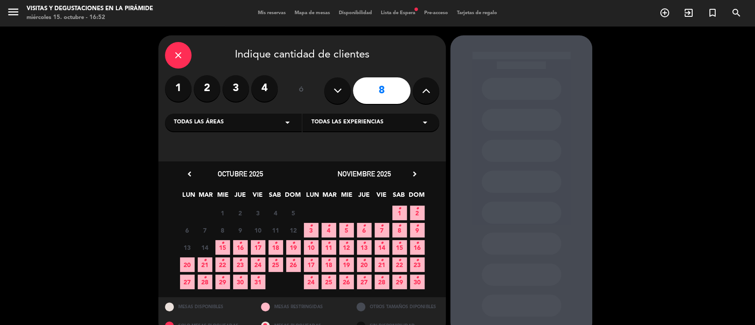
click at [227, 265] on span "22 •" at bounding box center [222, 265] width 15 height 15
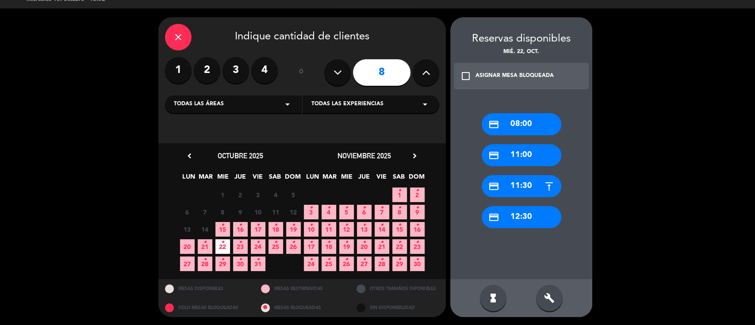
drag, startPoint x: 558, startPoint y: 296, endPoint x: 555, endPoint y: 285, distance: 11.2
click at [557, 296] on div "build" at bounding box center [549, 298] width 27 height 27
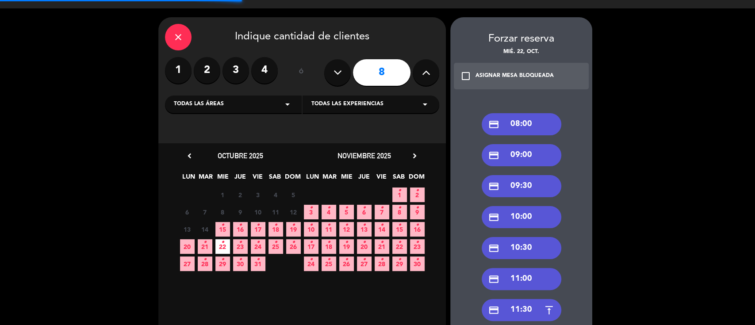
click at [527, 185] on div "credit_card 09:30" at bounding box center [522, 186] width 80 height 22
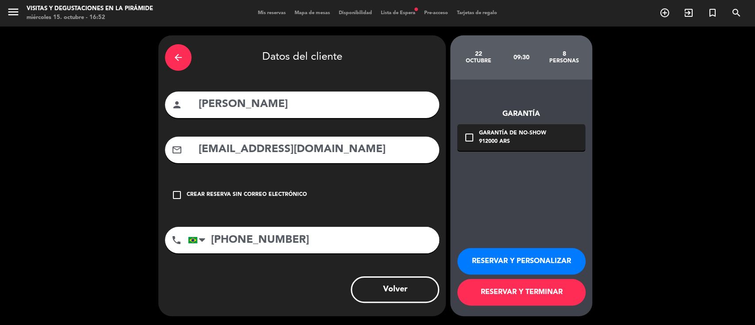
drag, startPoint x: 505, startPoint y: 259, endPoint x: 471, endPoint y: 225, distance: 48.5
click at [505, 259] on button "RESERVAR Y PERSONALIZAR" at bounding box center [522, 261] width 128 height 27
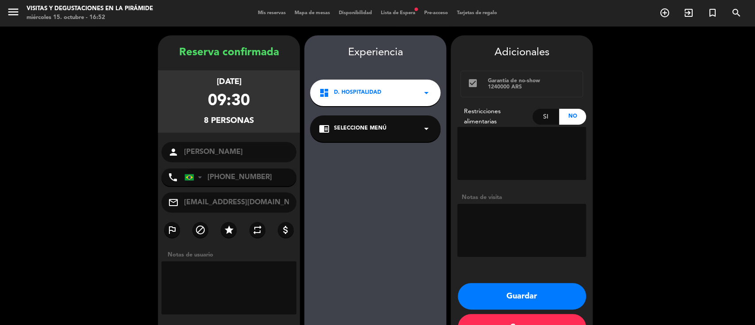
scroll to position [28, 0]
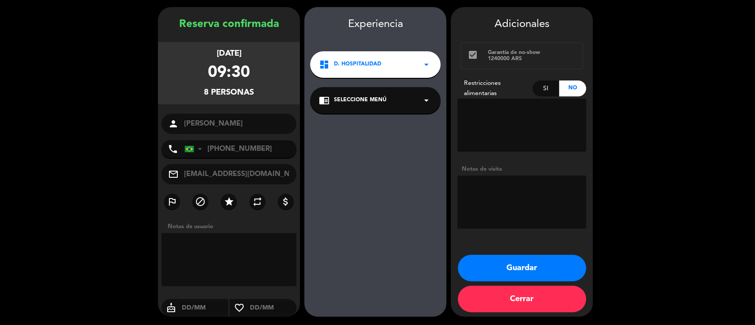
click at [375, 67] on span "D. Hospitalidad" at bounding box center [357, 64] width 47 height 9
click at [370, 136] on div "Experiencia dashboard D. Hospitalidad arrow_drop_down D. Hospitalidad chrome_re…" at bounding box center [375, 171] width 142 height 310
click at [484, 267] on button "Guardar" at bounding box center [522, 268] width 128 height 27
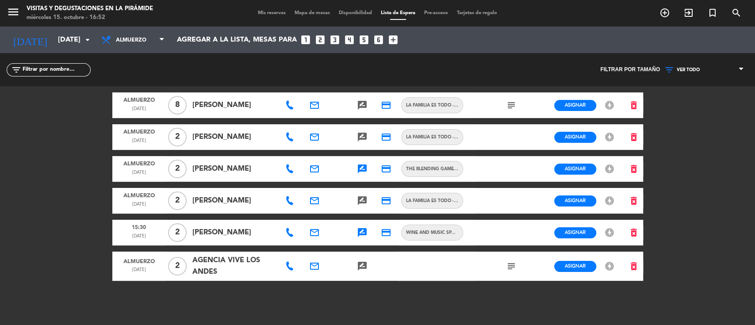
click at [276, 13] on span "Mis reservas" at bounding box center [272, 13] width 37 height 5
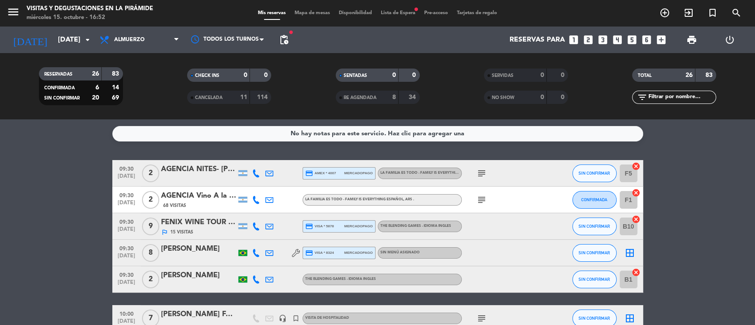
click at [215, 250] on div "[PERSON_NAME]" at bounding box center [198, 249] width 75 height 12
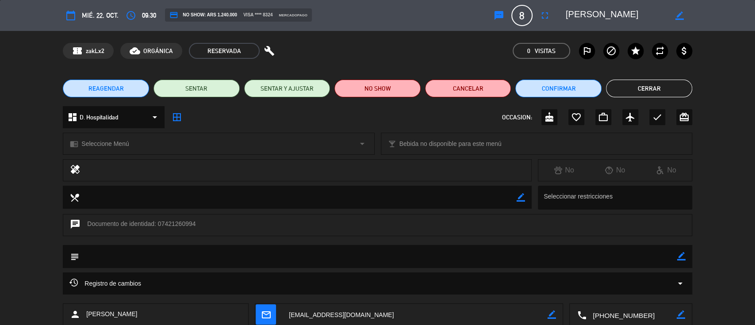
click at [123, 121] on div "dashboard D. Hospitalidad arrow_drop_down" at bounding box center [114, 117] width 102 height 22
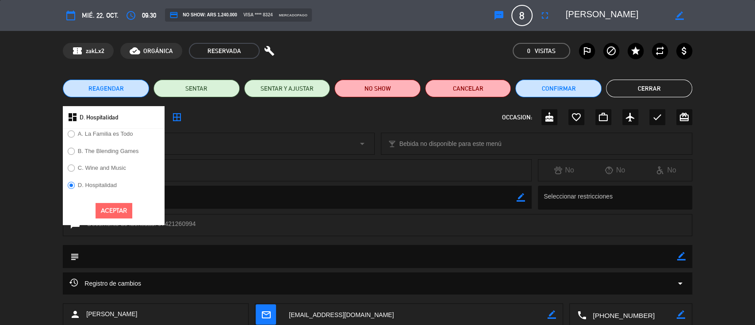
click at [119, 136] on label "A. La Familia es Todo" at bounding box center [105, 134] width 55 height 6
click at [117, 208] on button "Aceptar" at bounding box center [114, 210] width 37 height 15
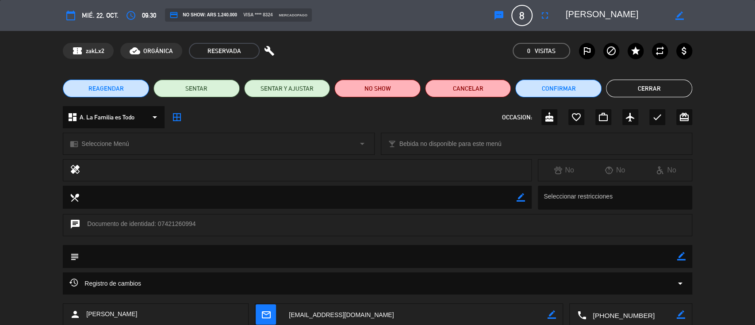
click at [118, 142] on span "Seleccione Menú" at bounding box center [104, 144] width 47 height 10
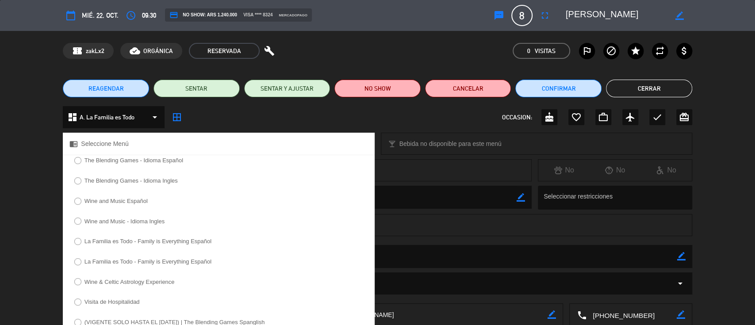
click at [119, 242] on label "La Familia es Todo - Family is Everything Español" at bounding box center [148, 241] width 127 height 6
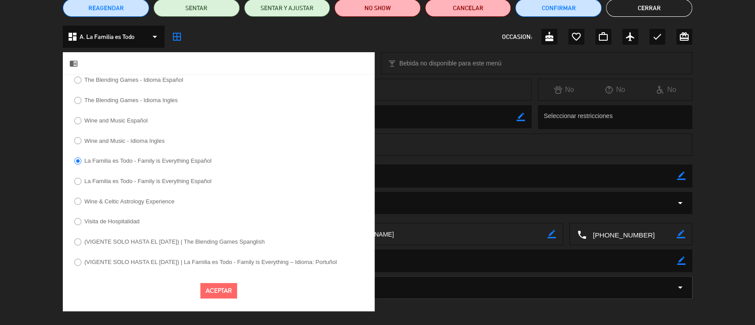
click at [227, 288] on button "Aceptar" at bounding box center [218, 290] width 37 height 15
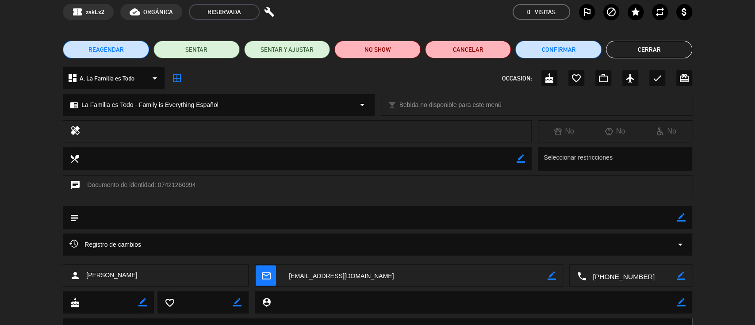
scroll to position [0, 0]
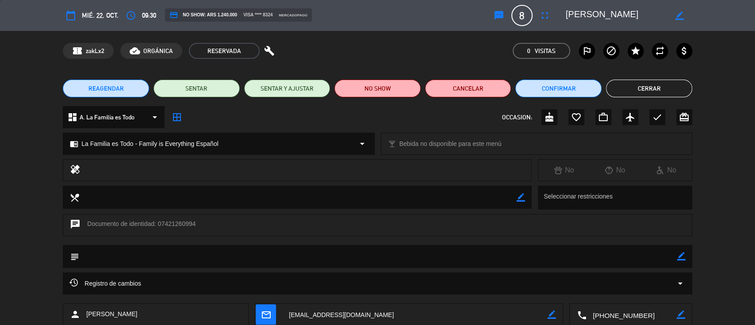
click at [611, 80] on button "Cerrar" at bounding box center [649, 89] width 86 height 18
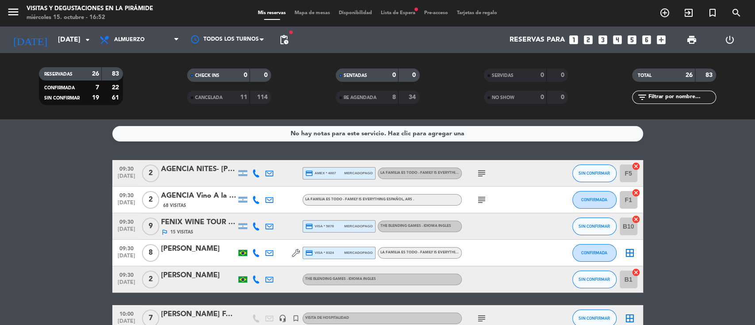
click at [631, 251] on icon "border_all" at bounding box center [630, 253] width 11 height 11
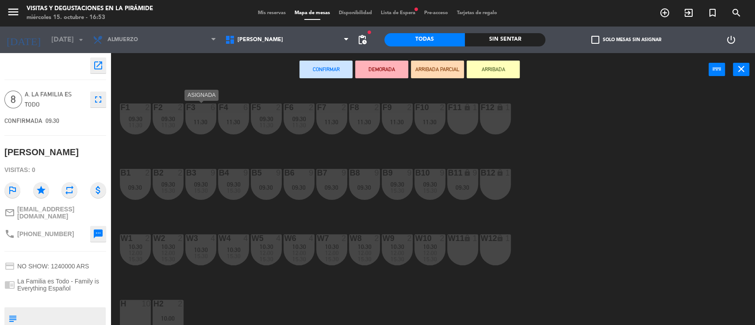
click at [205, 111] on div "F3 6" at bounding box center [200, 108] width 31 height 9
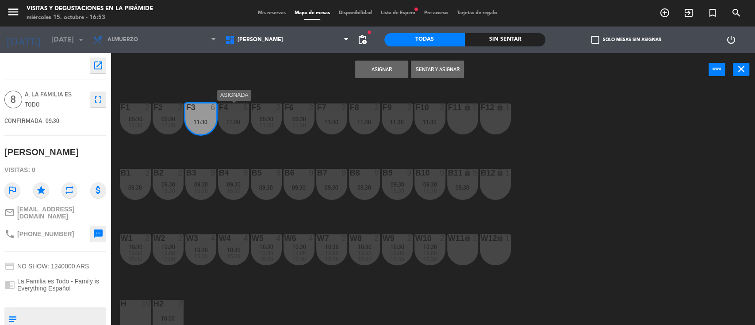
click at [238, 118] on div "F4 6 11:30" at bounding box center [233, 119] width 31 height 31
drag, startPoint x: 334, startPoint y: 120, endPoint x: 354, endPoint y: 122, distance: 20.4
click at [334, 120] on div "11:30" at bounding box center [331, 122] width 31 height 6
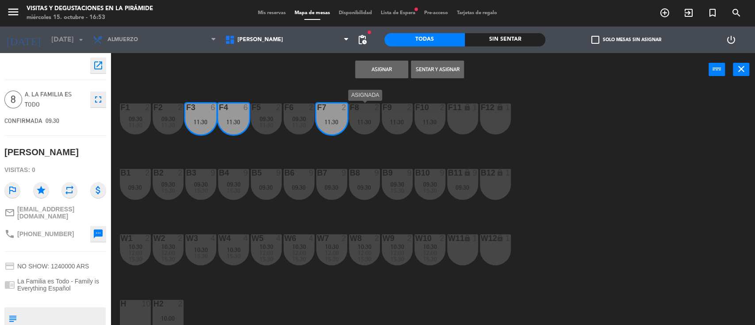
drag, startPoint x: 364, startPoint y: 122, endPoint x: 371, endPoint y: 122, distance: 6.6
click at [365, 122] on div "11:30" at bounding box center [364, 122] width 31 height 6
drag, startPoint x: 406, startPoint y: 120, endPoint x: 435, endPoint y: 119, distance: 29.6
click at [406, 120] on div "11:30" at bounding box center [397, 122] width 31 height 6
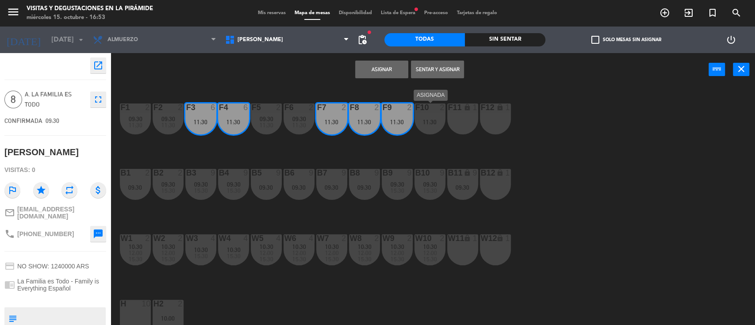
click at [436, 119] on div "11:30" at bounding box center [430, 122] width 31 height 6
click at [454, 120] on div "F11 lock 1" at bounding box center [462, 119] width 31 height 31
click at [503, 120] on div "F12 lock 1" at bounding box center [495, 119] width 31 height 31
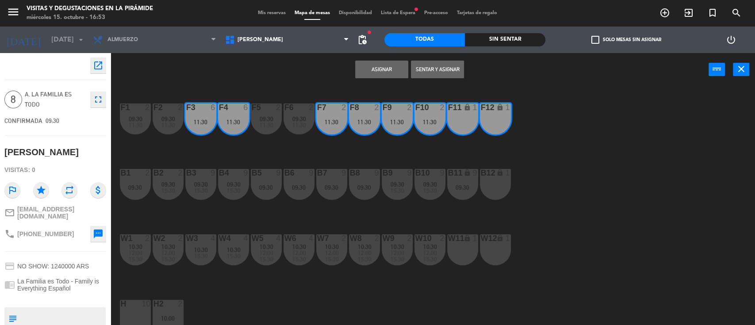
click at [396, 63] on button "Asignar" at bounding box center [381, 70] width 53 height 18
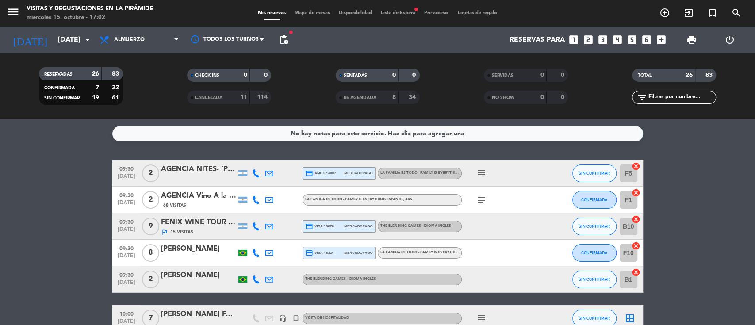
click at [60, 51] on div "[DATE] [DATE] arrow_drop_down" at bounding box center [51, 40] width 88 height 27
click at [73, 39] on input "[DATE]" at bounding box center [100, 39] width 93 height 17
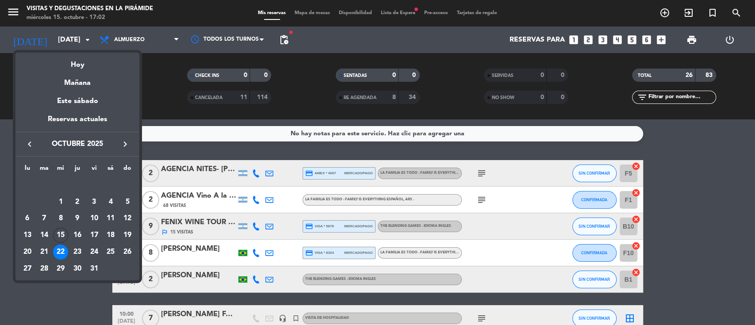
click at [122, 142] on icon "keyboard_arrow_right" at bounding box center [125, 144] width 11 height 11
drag, startPoint x: 100, startPoint y: 203, endPoint x: 99, endPoint y: 198, distance: 5.3
click at [99, 203] on div "7" at bounding box center [94, 202] width 15 height 15
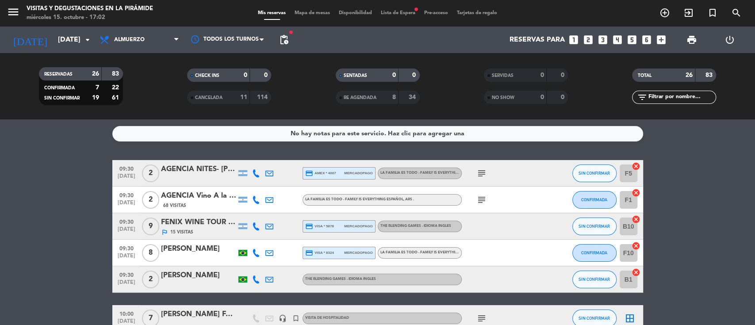
type input "[DATE]"
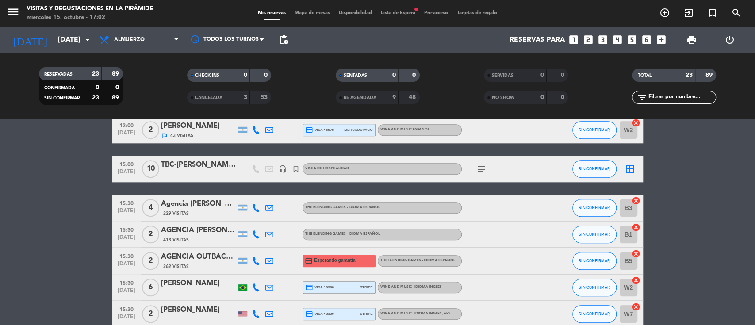
scroll to position [413, 0]
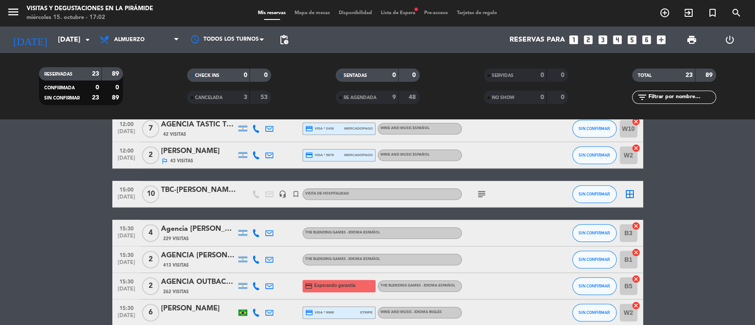
click at [207, 194] on div "TBC-[PERSON_NAME]-RUSSIAN CLIENTES" at bounding box center [198, 191] width 75 height 12
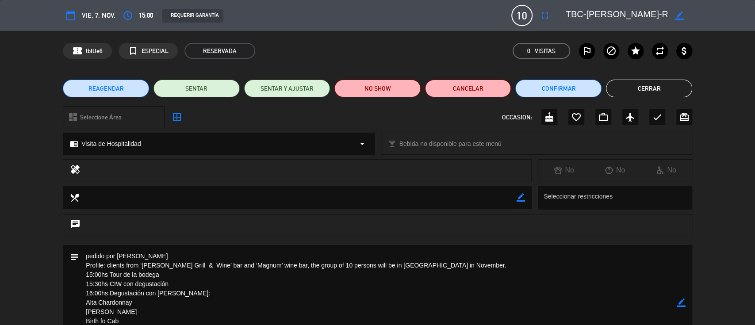
click at [679, 15] on icon "border_color" at bounding box center [680, 16] width 8 height 8
click at [584, 12] on textarea at bounding box center [616, 16] width 101 height 16
drag, startPoint x: 586, startPoint y: 12, endPoint x: 546, endPoint y: 12, distance: 39.8
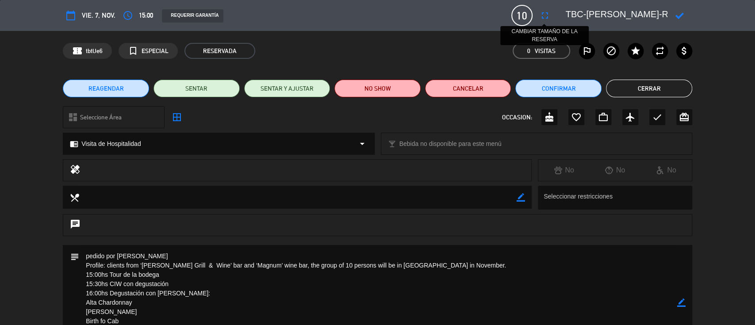
click at [546, 12] on div "calendar_today vie. 7, nov. access_time 15:00 REQUERIR GARANTÍA 10 TBC-[PERSON_…" at bounding box center [378, 15] width 630 height 21
type textarea "[PERSON_NAME]-RUSSIAN CLIENTES"
click at [678, 13] on icon at bounding box center [680, 16] width 8 height 8
click at [673, 83] on button "Cerrar" at bounding box center [649, 89] width 86 height 18
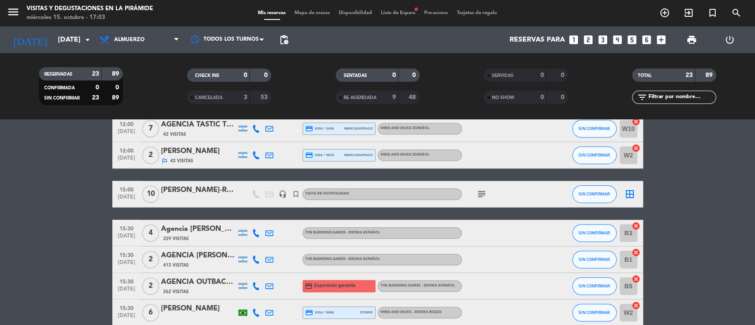
click at [589, 39] on icon "looks_two" at bounding box center [589, 40] width 12 height 12
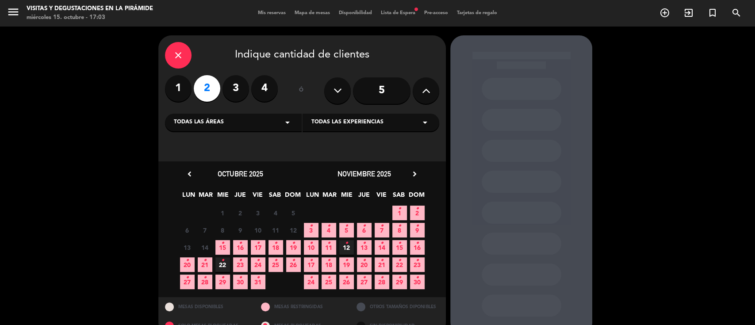
click at [227, 280] on span "29 •" at bounding box center [222, 282] width 15 height 15
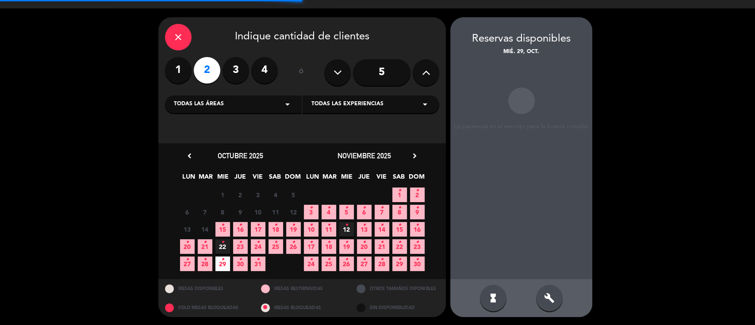
click at [501, 298] on div "hourglass_full" at bounding box center [493, 298] width 27 height 27
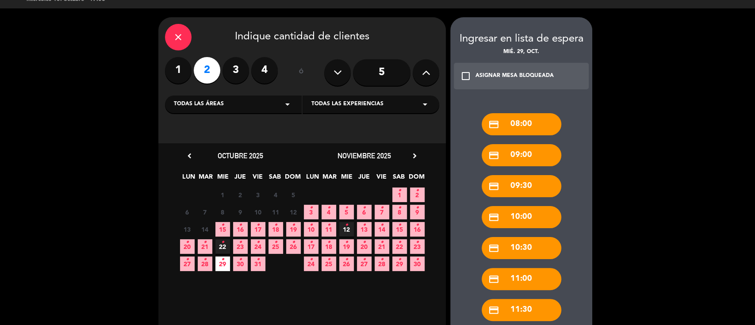
drag, startPoint x: 519, startPoint y: 211, endPoint x: 411, endPoint y: 182, distance: 112.6
click at [519, 211] on div "credit_card 10:00" at bounding box center [522, 217] width 80 height 22
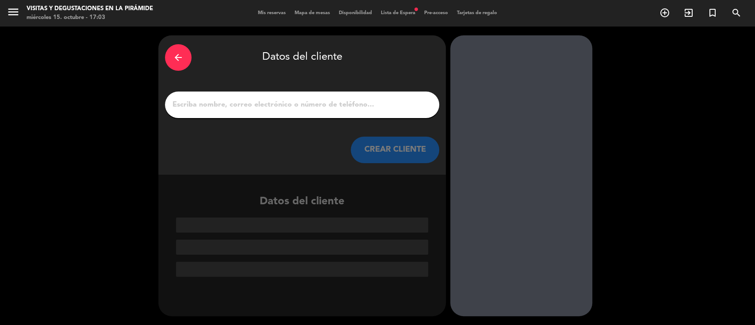
click at [305, 101] on input "1" at bounding box center [302, 105] width 261 height 12
paste input "de [PERSON_NAME]"
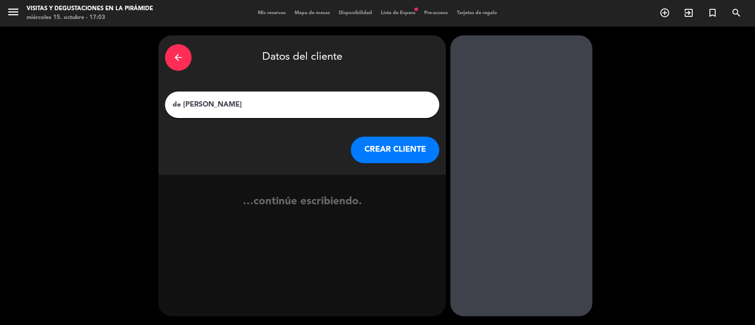
drag, startPoint x: 183, startPoint y: 103, endPoint x: 154, endPoint y: 101, distance: 29.7
click at [154, 101] on div "arrow_back Datos del cliente de [PERSON_NAME] CREAR CLIENTE …continúe escribien…" at bounding box center [377, 176] width 755 height 299
type input "[PERSON_NAME]"
click at [408, 151] on button "CREAR CLIENTE" at bounding box center [395, 150] width 88 height 27
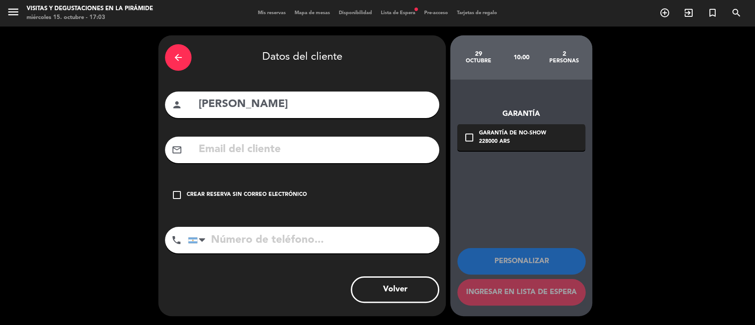
click at [315, 152] on input "text" at bounding box center [315, 150] width 235 height 18
paste input "[EMAIL_ADDRESS][DOMAIN_NAME]"
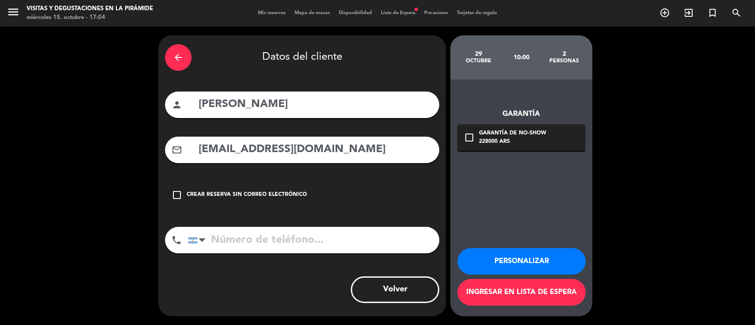
type input "[EMAIL_ADDRESS][DOMAIN_NAME]"
click at [267, 235] on input "tel" at bounding box center [313, 240] width 251 height 27
paste input "[PHONE_NUMBER]"
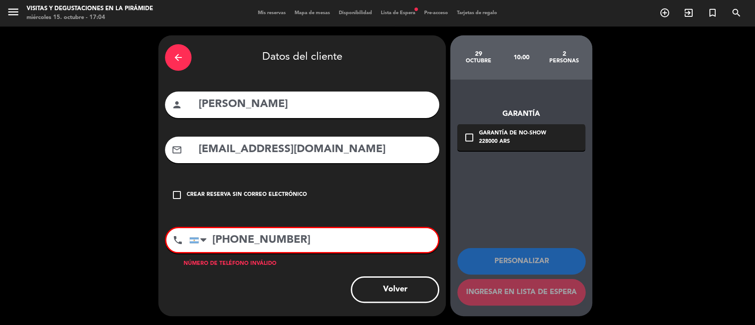
click at [218, 238] on input "[PHONE_NUMBER]" at bounding box center [313, 240] width 249 height 24
click at [234, 238] on input "787) 607-1861" at bounding box center [313, 240] width 249 height 24
click at [238, 240] on input "787) 607-1861" at bounding box center [313, 240] width 249 height 24
click at [255, 240] on input "787607-1861" at bounding box center [313, 240] width 249 height 24
click at [211, 238] on input "7876071861" at bounding box center [313, 240] width 249 height 24
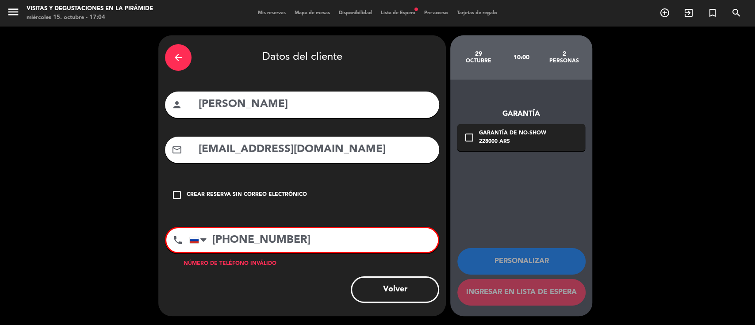
type input "+16071861"
drag, startPoint x: 277, startPoint y: 238, endPoint x: 176, endPoint y: 237, distance: 100.9
click at [169, 239] on div "phone [GEOGRAPHIC_DATA] +1 [GEOGRAPHIC_DATA] +44 [GEOGRAPHIC_DATA] ([GEOGRAPHIC…" at bounding box center [302, 240] width 274 height 27
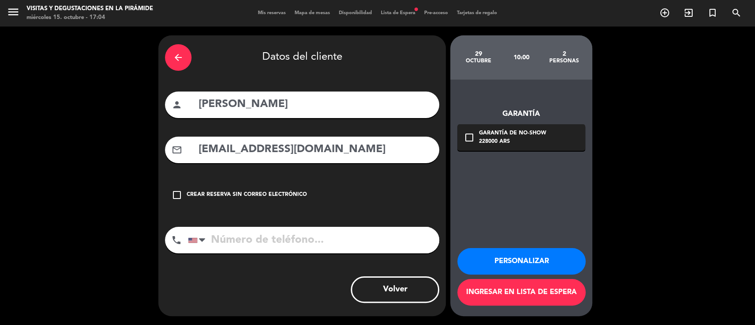
drag, startPoint x: 265, startPoint y: 238, endPoint x: 224, endPoint y: 233, distance: 41.9
click at [224, 233] on input "tel" at bounding box center [313, 240] width 251 height 27
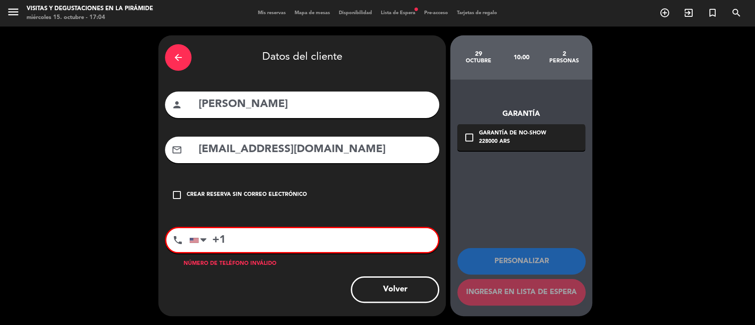
paste input ") 607-1861"
type input "+1) 607-1861"
drag, startPoint x: 293, startPoint y: 240, endPoint x: 206, endPoint y: 242, distance: 86.7
click at [206, 242] on div "[GEOGRAPHIC_DATA] +1 [GEOGRAPHIC_DATA] +44 [GEOGRAPHIC_DATA] ([GEOGRAPHIC_DATA]…" at bounding box center [313, 240] width 249 height 24
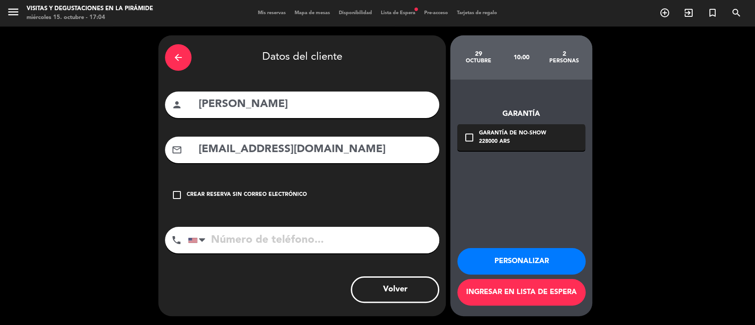
click at [506, 264] on button "Personalizar" at bounding box center [522, 261] width 128 height 27
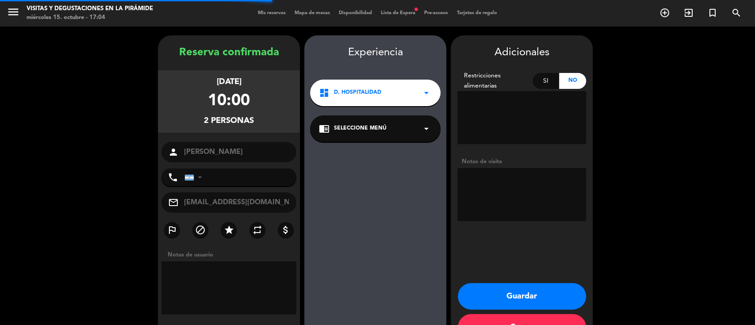
scroll to position [28, 0]
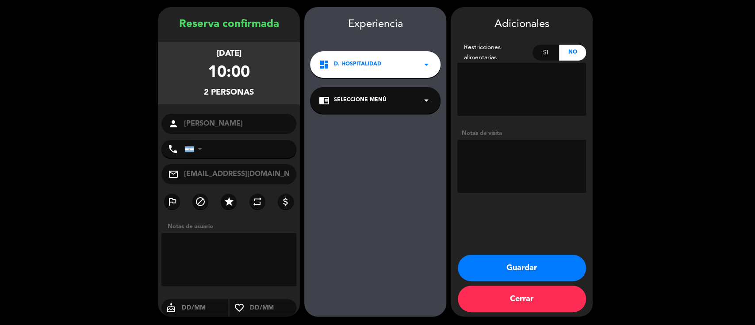
click at [536, 155] on textarea at bounding box center [522, 166] width 129 height 53
paste textarea "[PHONE_NUMBER]"
type textarea "quiere exp celta [PHONE_NUMBER]"
click at [478, 259] on button "Guardar" at bounding box center [522, 268] width 128 height 27
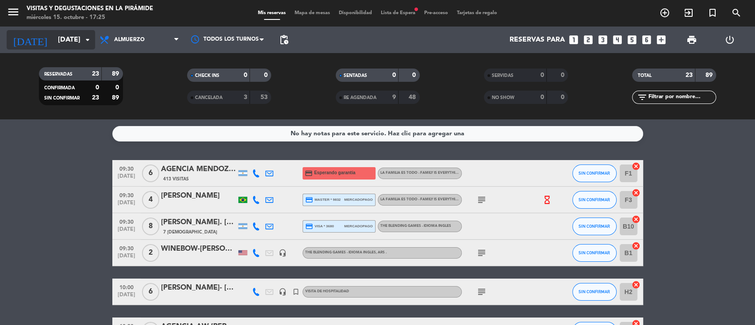
click at [75, 31] on input "[DATE]" at bounding box center [100, 39] width 93 height 17
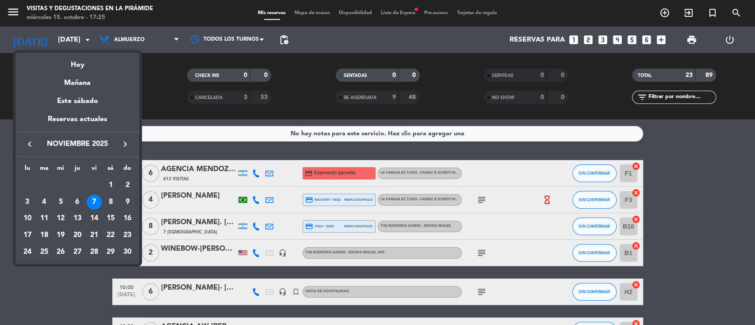
click at [31, 141] on icon "keyboard_arrow_left" at bounding box center [29, 144] width 11 height 11
click at [97, 248] on div "24" at bounding box center [94, 252] width 15 height 15
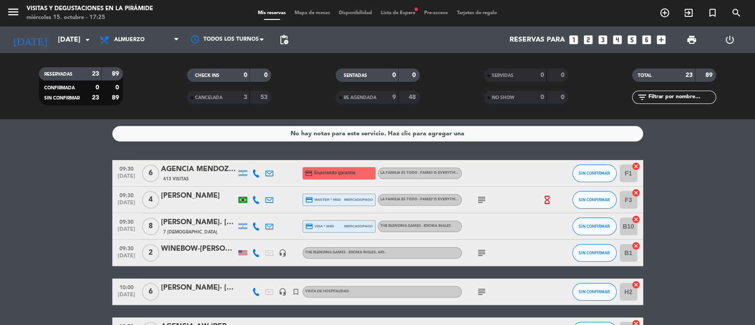
type input "[DATE]"
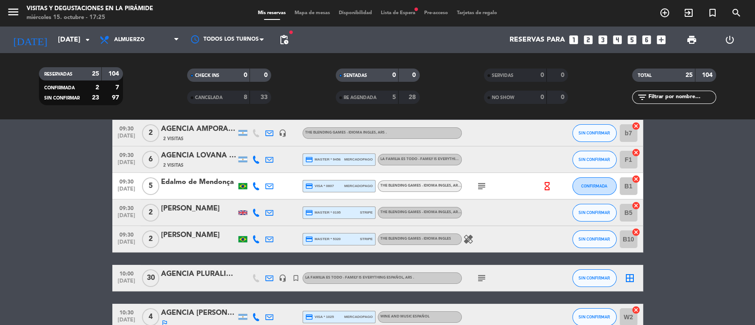
scroll to position [59, 0]
